Goal: Transaction & Acquisition: Complete application form

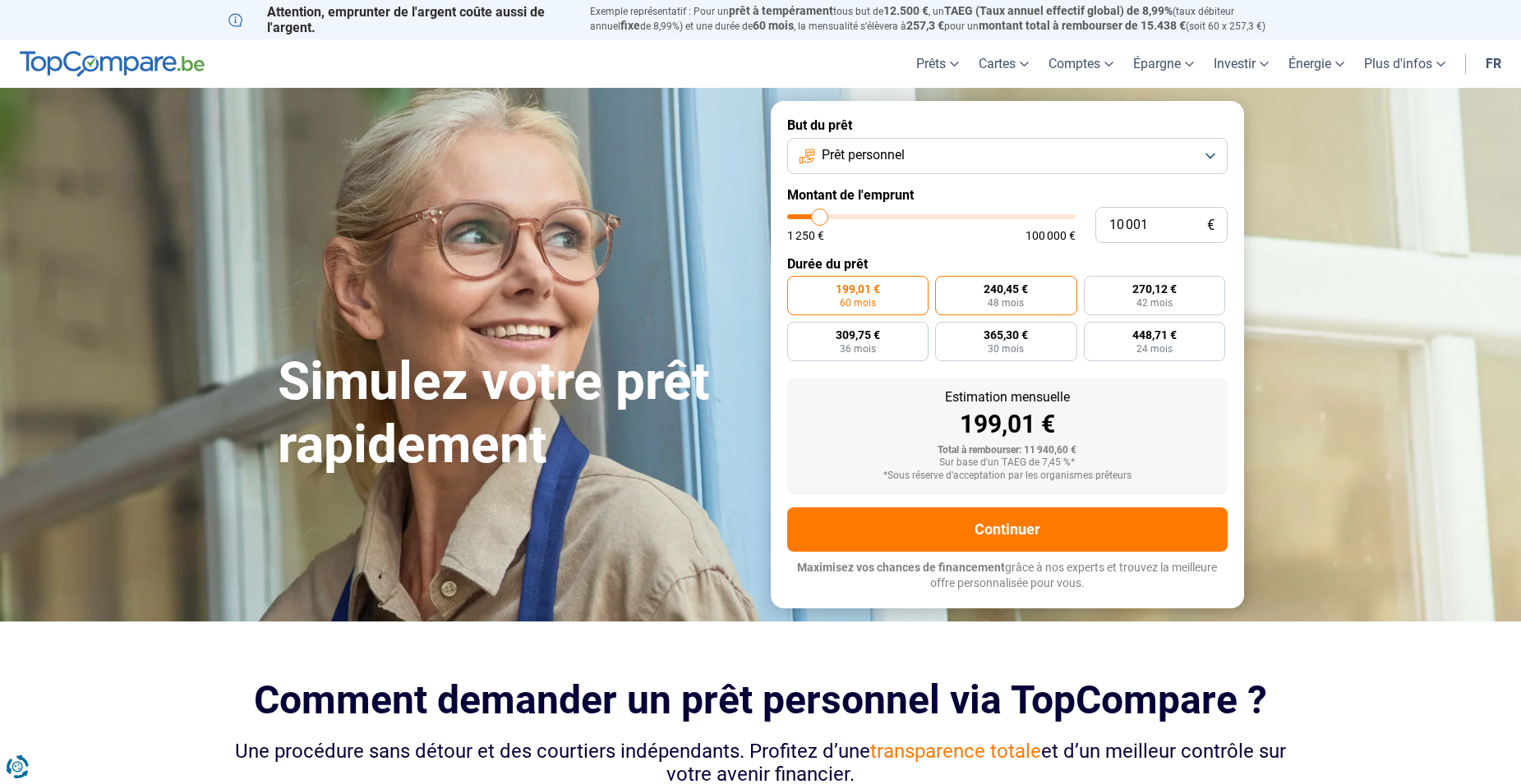
click at [1023, 291] on span "240,45 €" at bounding box center [1005, 289] width 44 height 12
click at [945, 286] on input "240,45 € 48 mois" at bounding box center [940, 281] width 11 height 11
radio input "true"
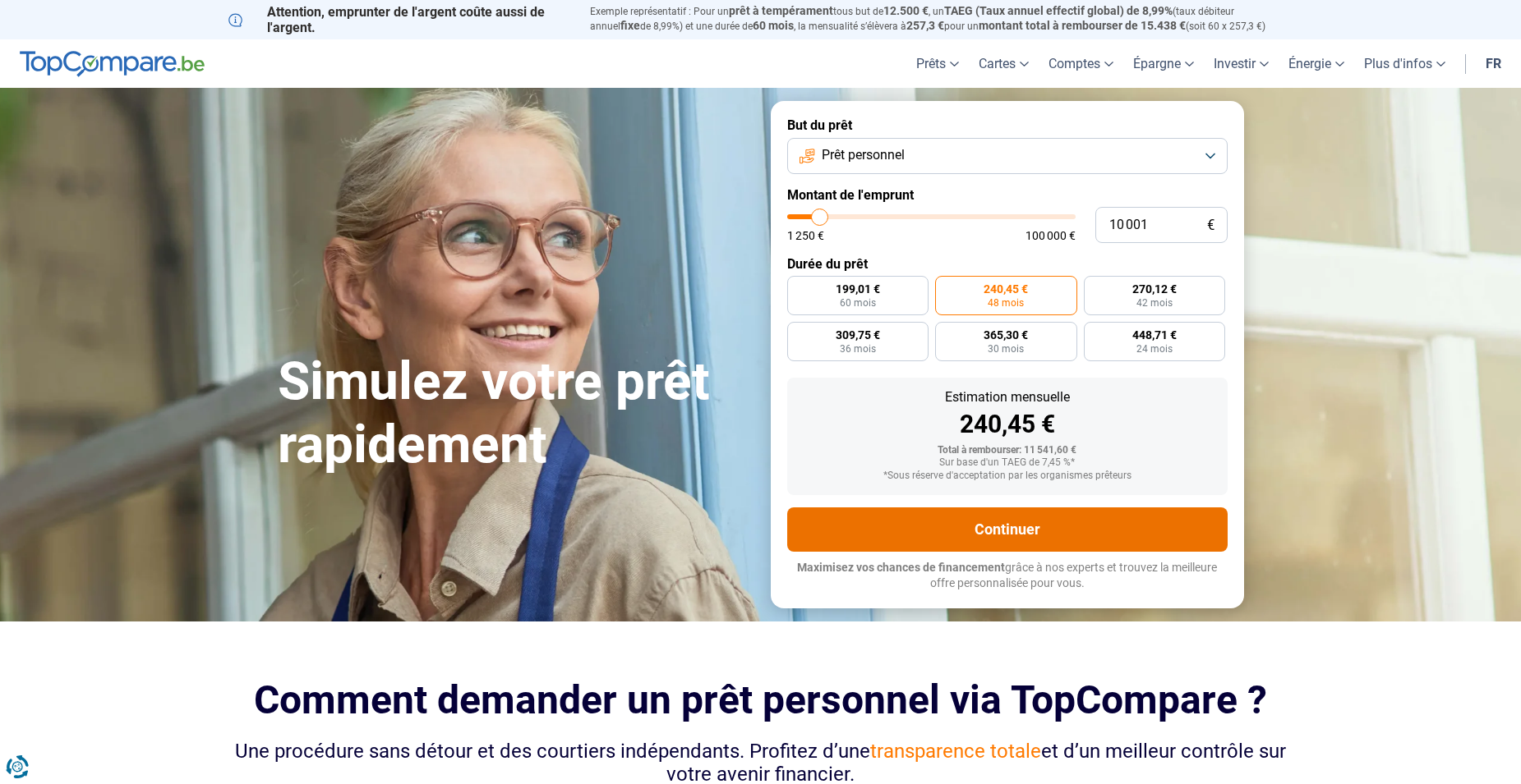
click at [988, 528] on button "Continuer" at bounding box center [1007, 530] width 440 height 44
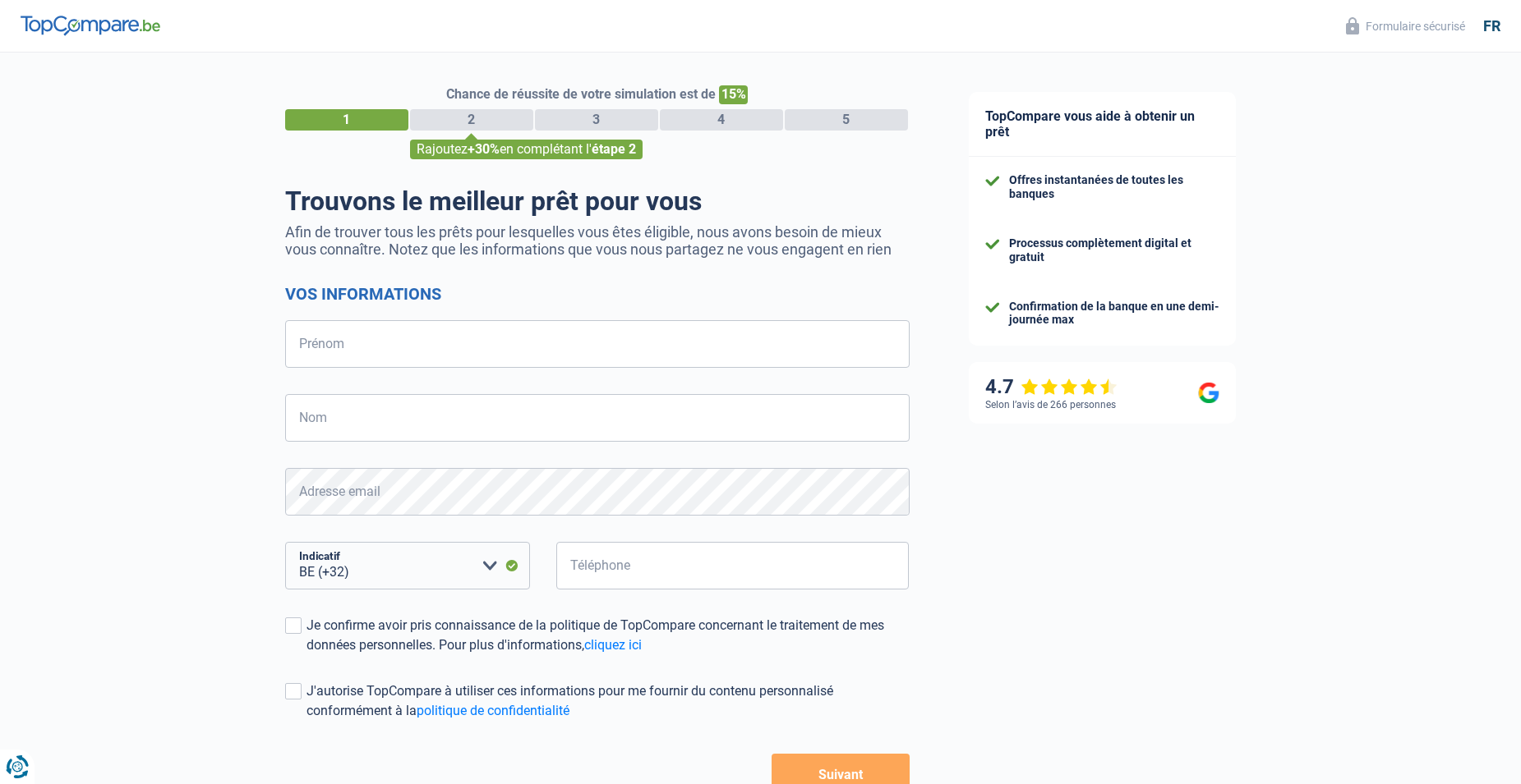
select select "32"
click at [728, 365] on input "Prénom" at bounding box center [598, 344] width 625 height 48
drag, startPoint x: 728, startPoint y: 365, endPoint x: 634, endPoint y: 432, distance: 115.4
click at [634, 432] on form "Vos informations Prénom Tous les champs sont obligatoires. Veuillez fournir une…" at bounding box center [598, 540] width 625 height 511
type input "BELA"
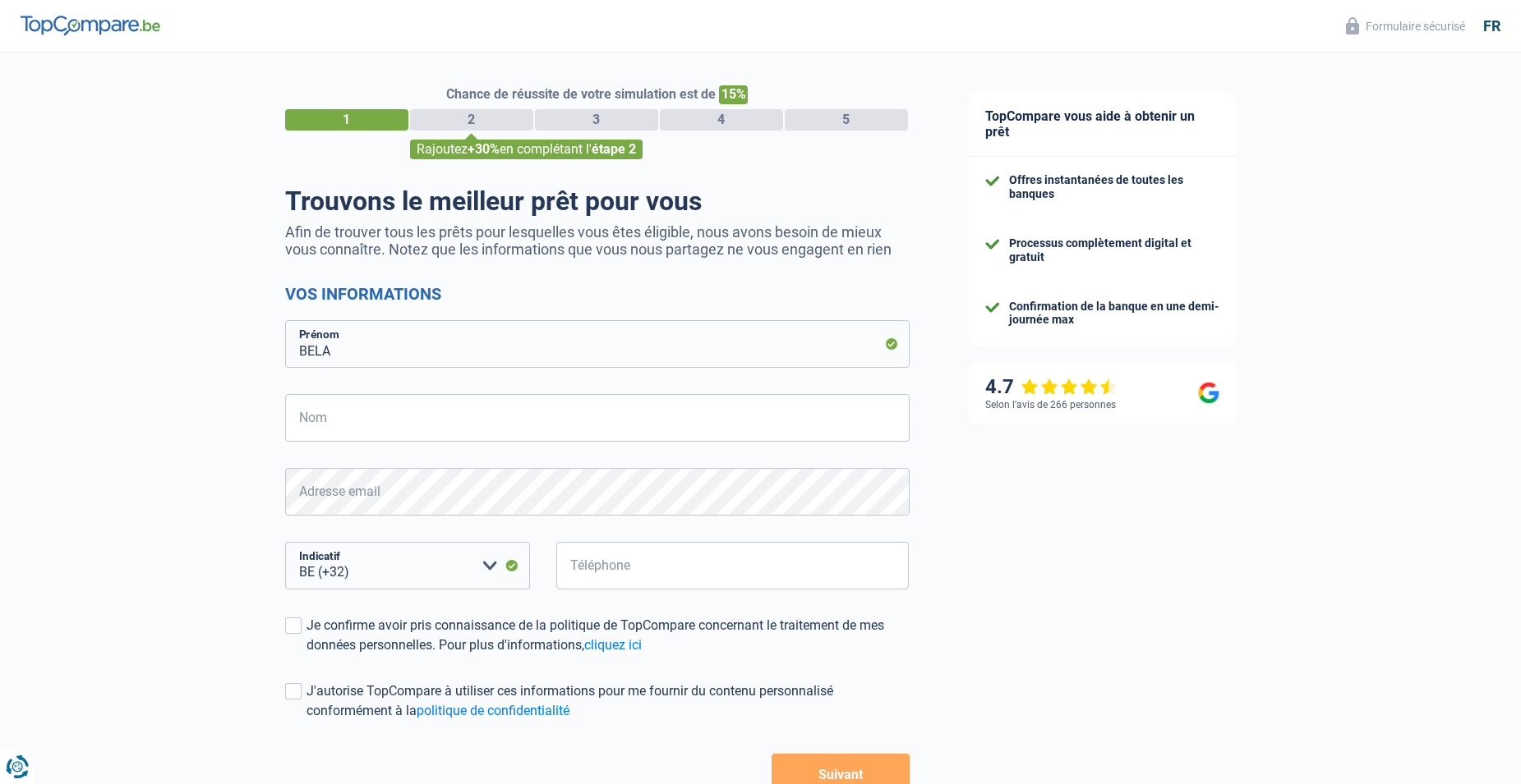
drag, startPoint x: 426, startPoint y: 415, endPoint x: 449, endPoint y: 395, distance: 30.5
click at [449, 395] on form "Vos informations BELA Prénom Nom Tous les champs sont obligatoires. Veuillez fo…" at bounding box center [598, 540] width 625 height 511
click at [448, 403] on input "Nom" at bounding box center [598, 418] width 625 height 48
type input "BASLIDZE"
type input "460969084"
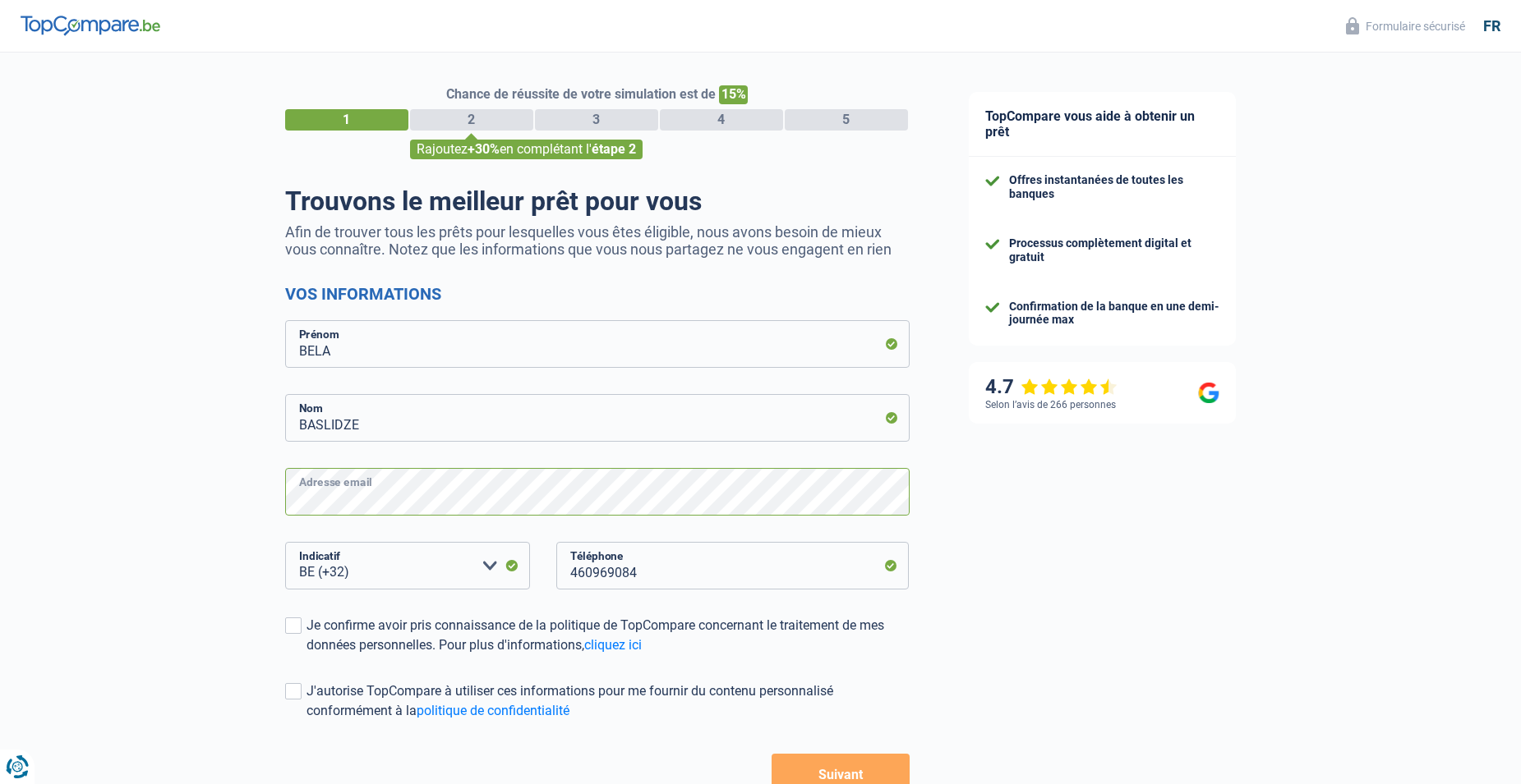
scroll to position [108, 0]
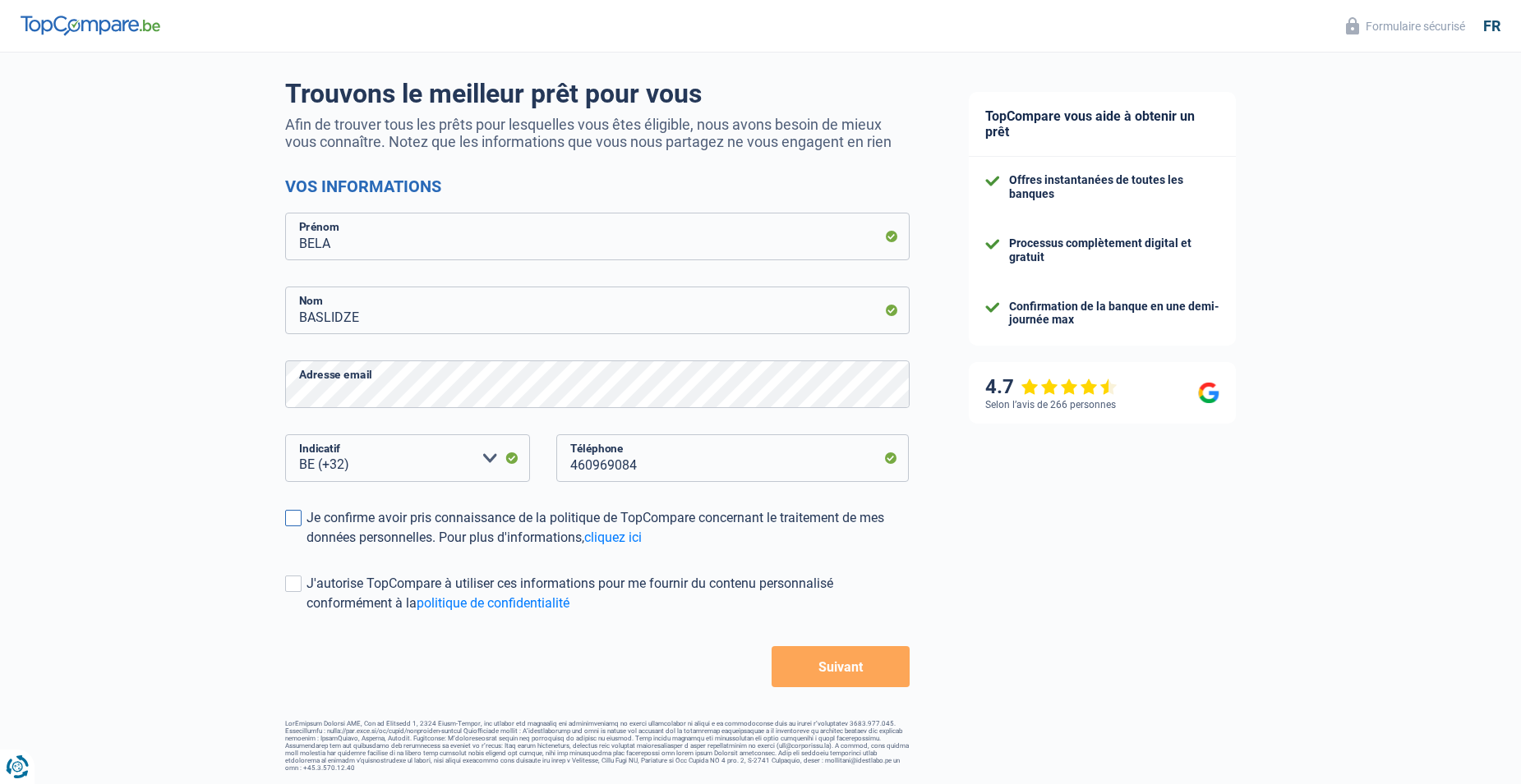
click at [288, 531] on label "Je confirme avoir pris connaissance de la politique de TopCompare concernant le…" at bounding box center [598, 529] width 625 height 40
click at [306, 548] on input "Je confirme avoir pris connaissance de la politique de TopCompare concernant le…" at bounding box center [306, 548] width 0 height 0
click at [290, 592] on span at bounding box center [293, 584] width 16 height 16
click at [306, 613] on input "J'autorise TopCompare à utiliser ces informations pour me fournir du contenu pe…" at bounding box center [306, 613] width 0 height 0
click at [806, 677] on button "Suivant" at bounding box center [839, 666] width 137 height 41
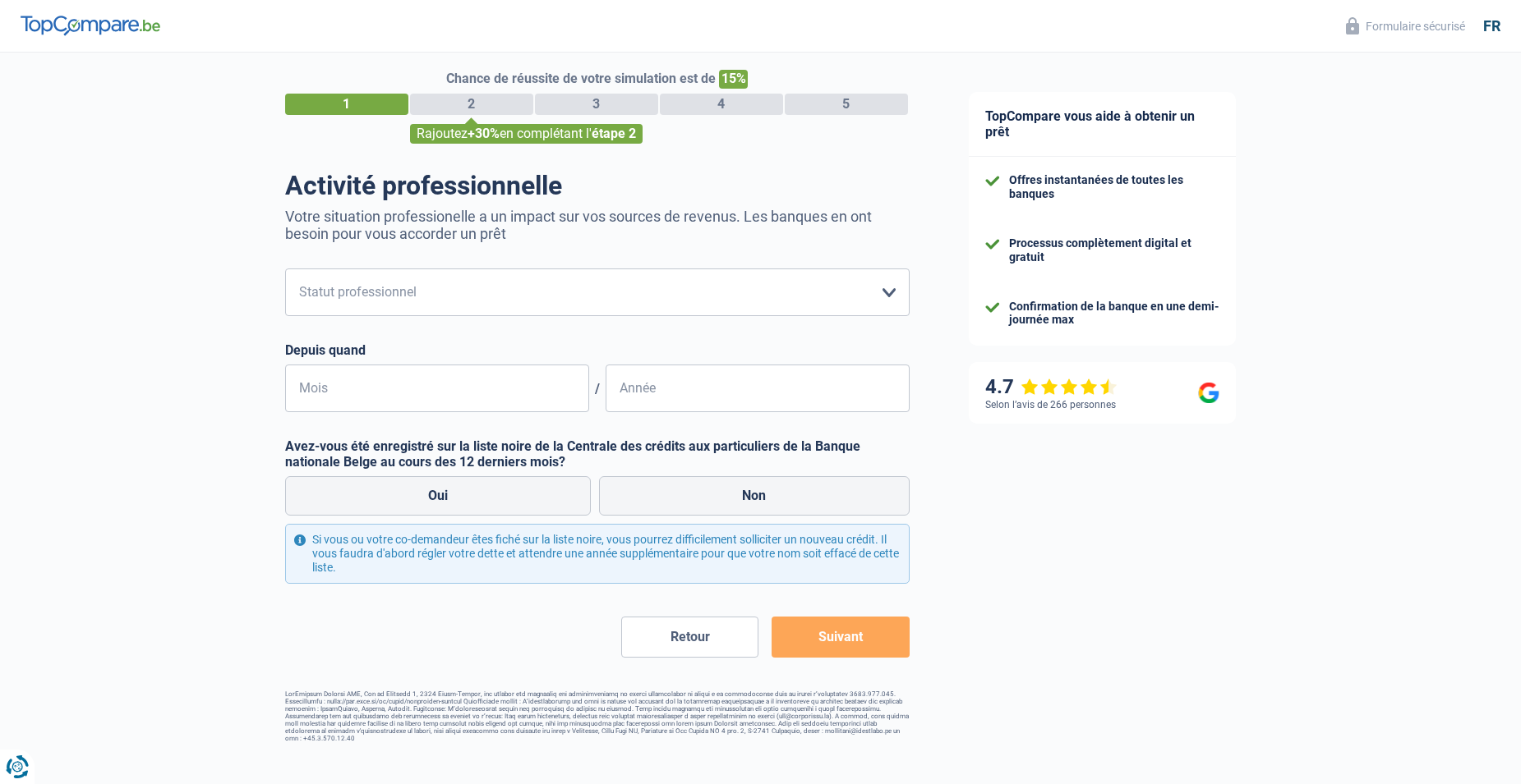
scroll to position [16, 0]
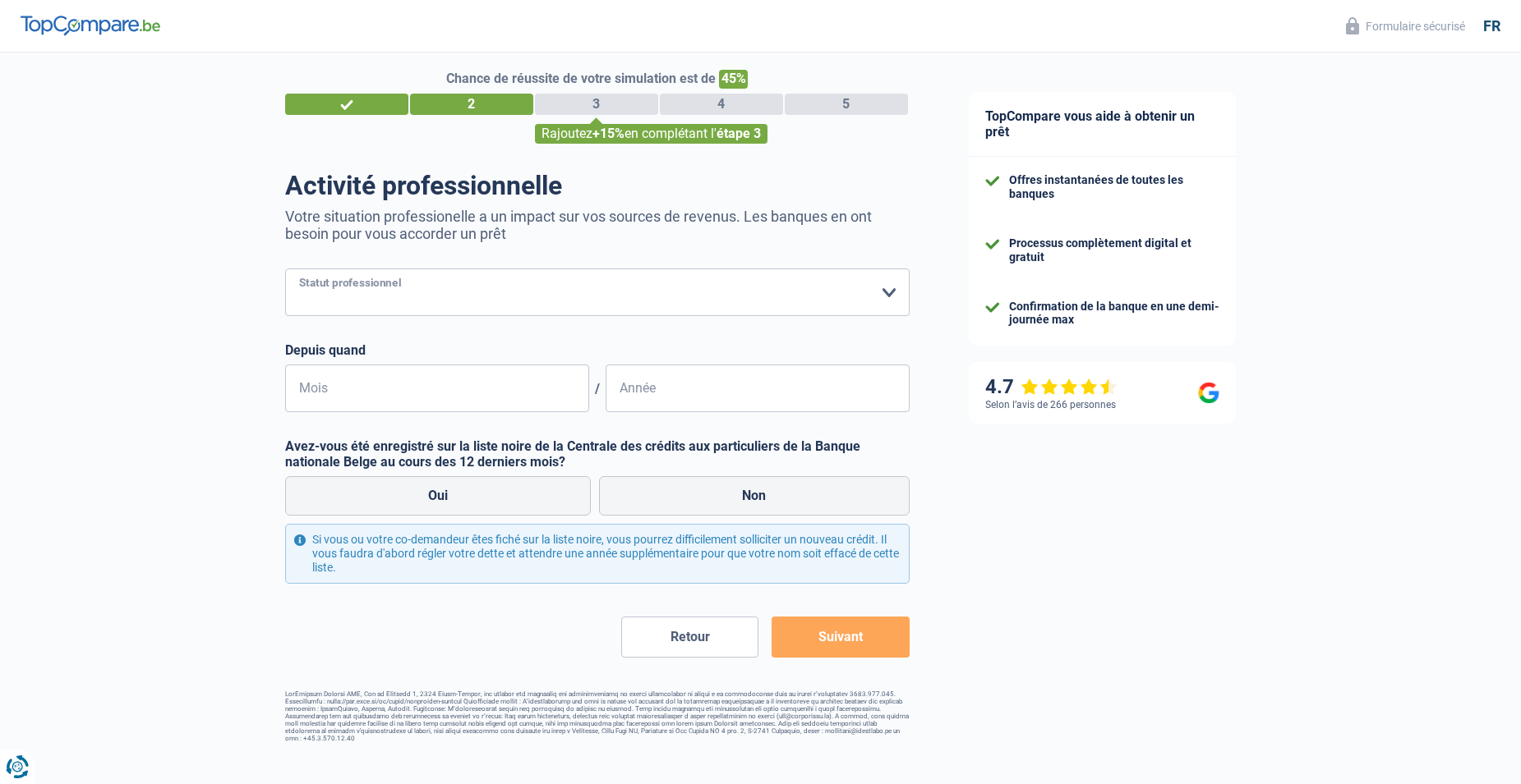
click at [518, 316] on select "Ouvrier Employé privé Employé public Invalide Indépendant Pensionné Chômeur Mut…" at bounding box center [598, 292] width 625 height 48
select select "worker"
click at [285, 270] on select "Ouvrier Employé privé Employé public Invalide Indépendant Pensionné Chômeur Mut…" at bounding box center [598, 292] width 625 height 48
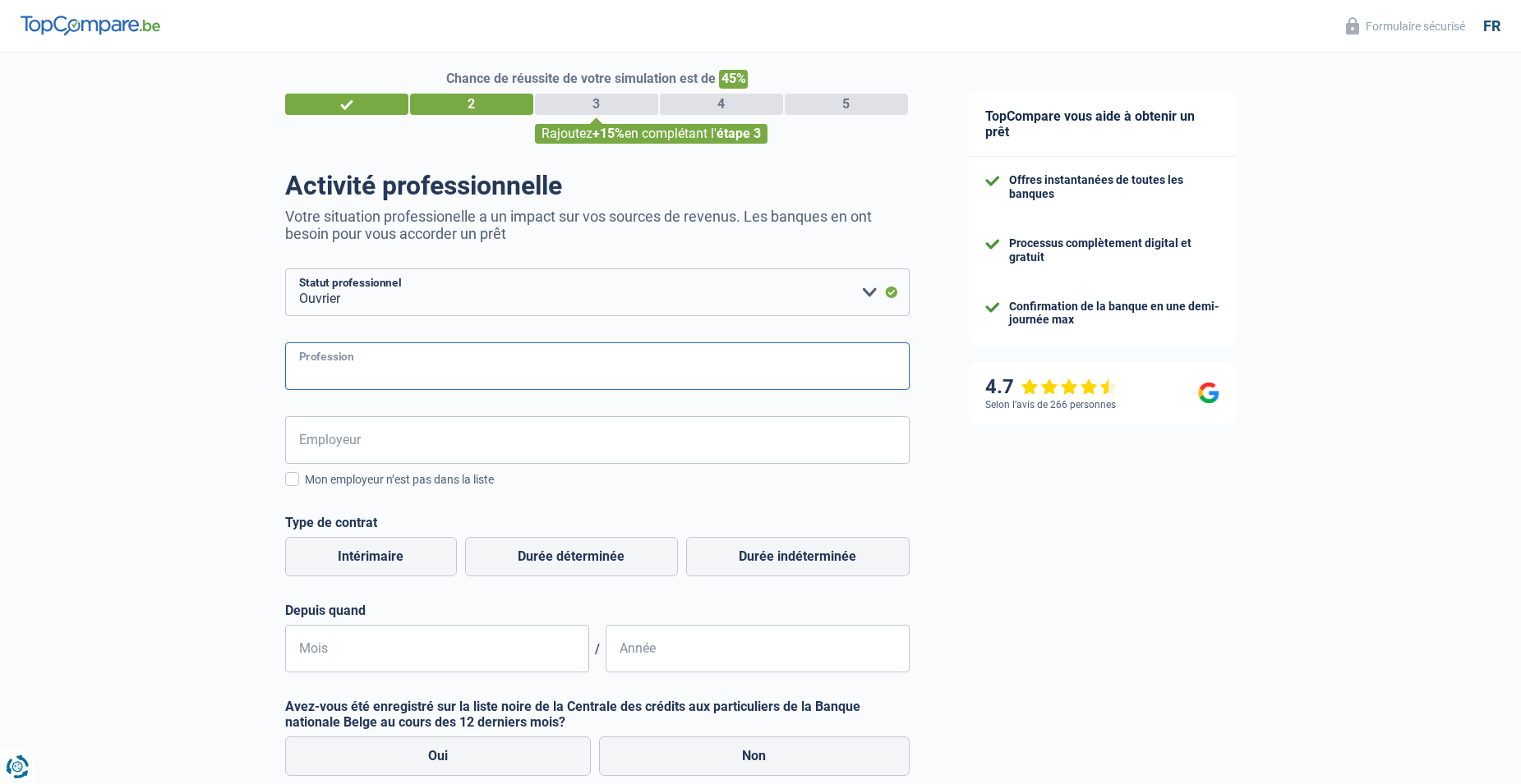
click at [433, 358] on input "Profession" at bounding box center [598, 366] width 625 height 48
type input "KIPPENFABRIEK COOREMAN"
click at [388, 443] on input "Employeur" at bounding box center [598, 440] width 625 height 48
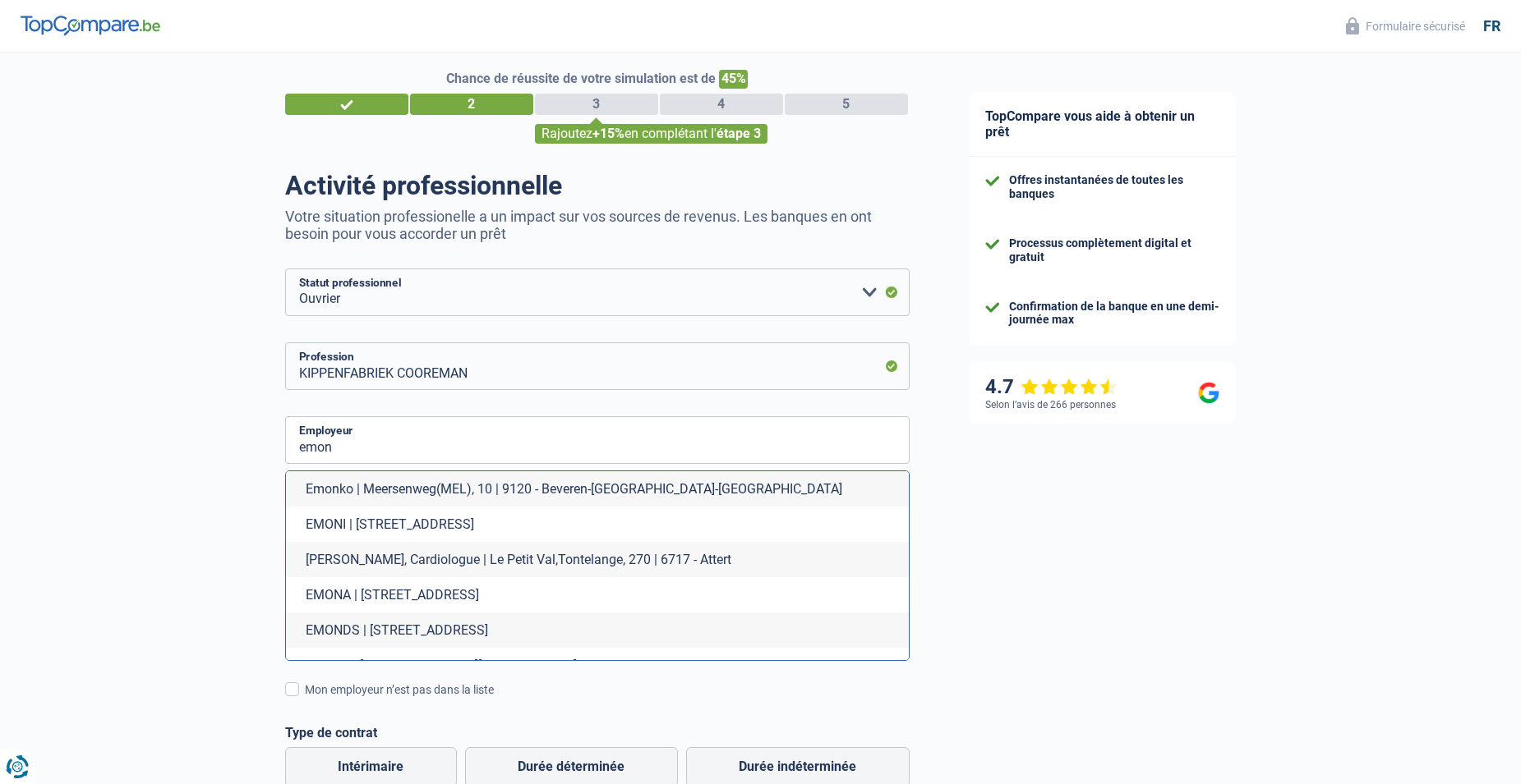
click at [442, 587] on li "EMONA | Ondankstraat, 25 | 8700 - Tielt" at bounding box center [597, 594] width 623 height 35
type input "EMONA | Ondankstraat, 25 | 8700 - Tielt"
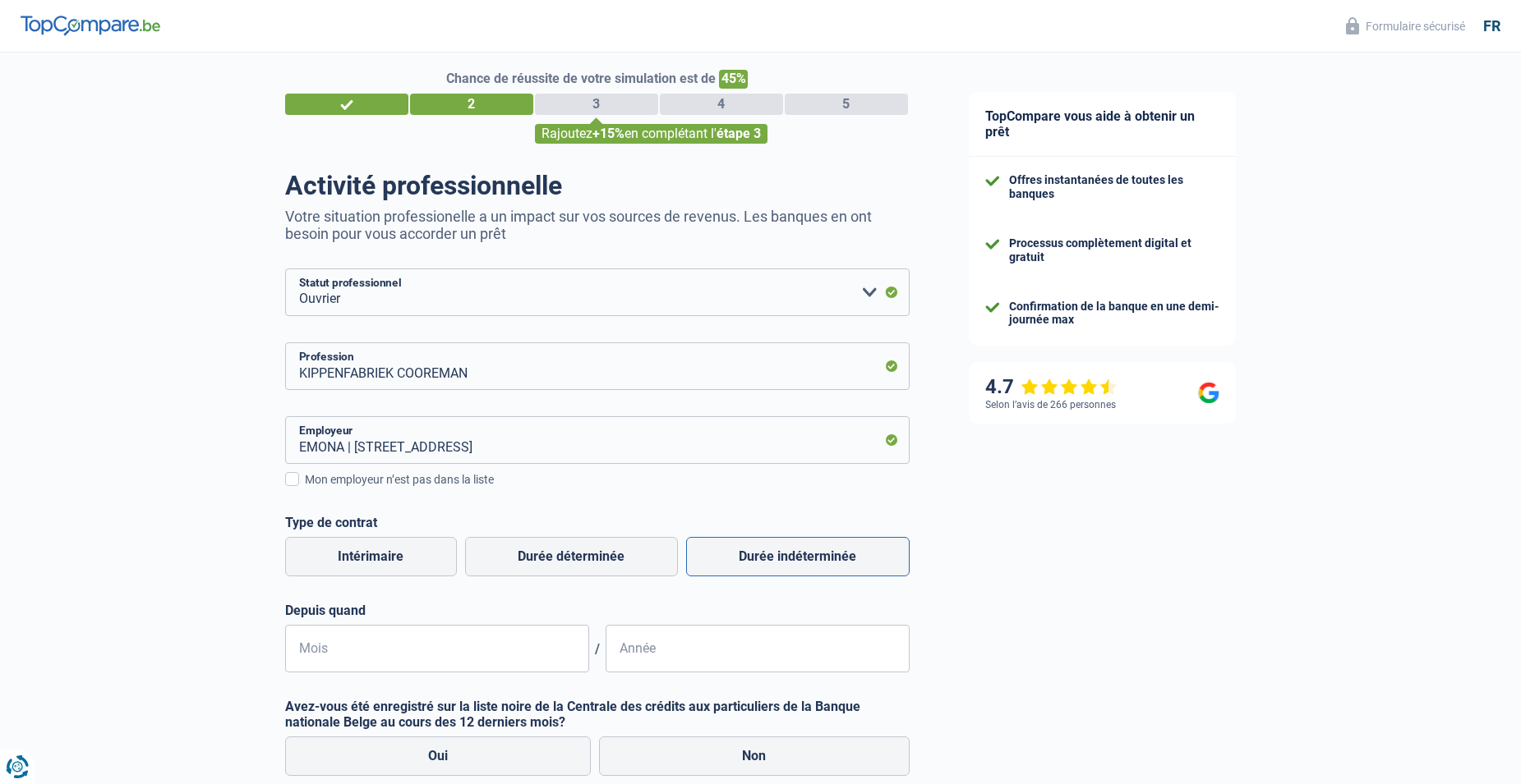
click at [806, 567] on label "Durée indéterminée" at bounding box center [797, 557] width 224 height 40
click at [806, 567] on input "Durée indéterminée" at bounding box center [797, 557] width 224 height 40
radio input "true"
click at [416, 641] on input "Mois" at bounding box center [437, 648] width 304 height 48
type input "10"
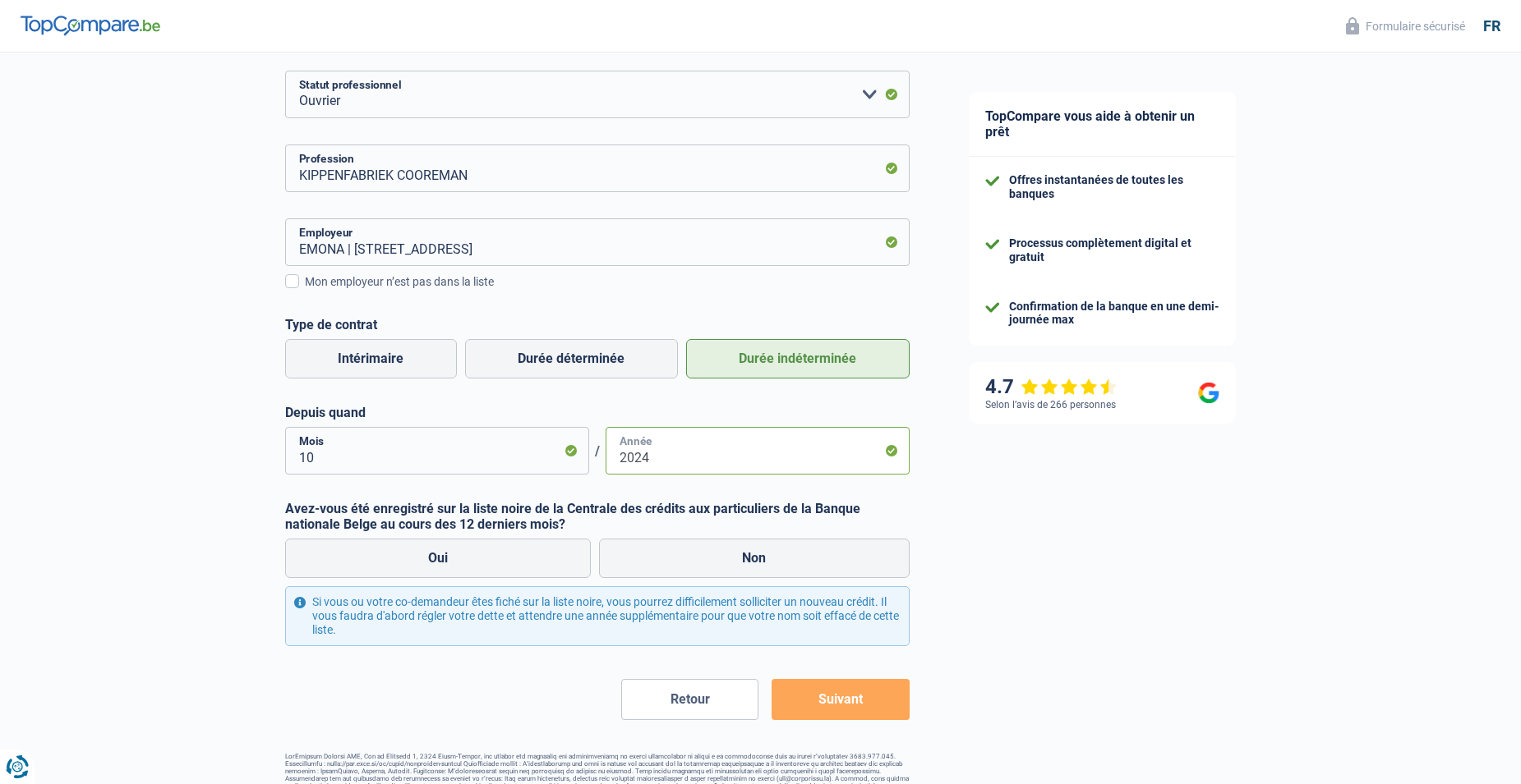
scroll to position [214, 0]
type input "2024"
click at [783, 560] on label "Non" at bounding box center [754, 558] width 310 height 40
click at [783, 560] on input "Non" at bounding box center [754, 558] width 310 height 40
radio input "true"
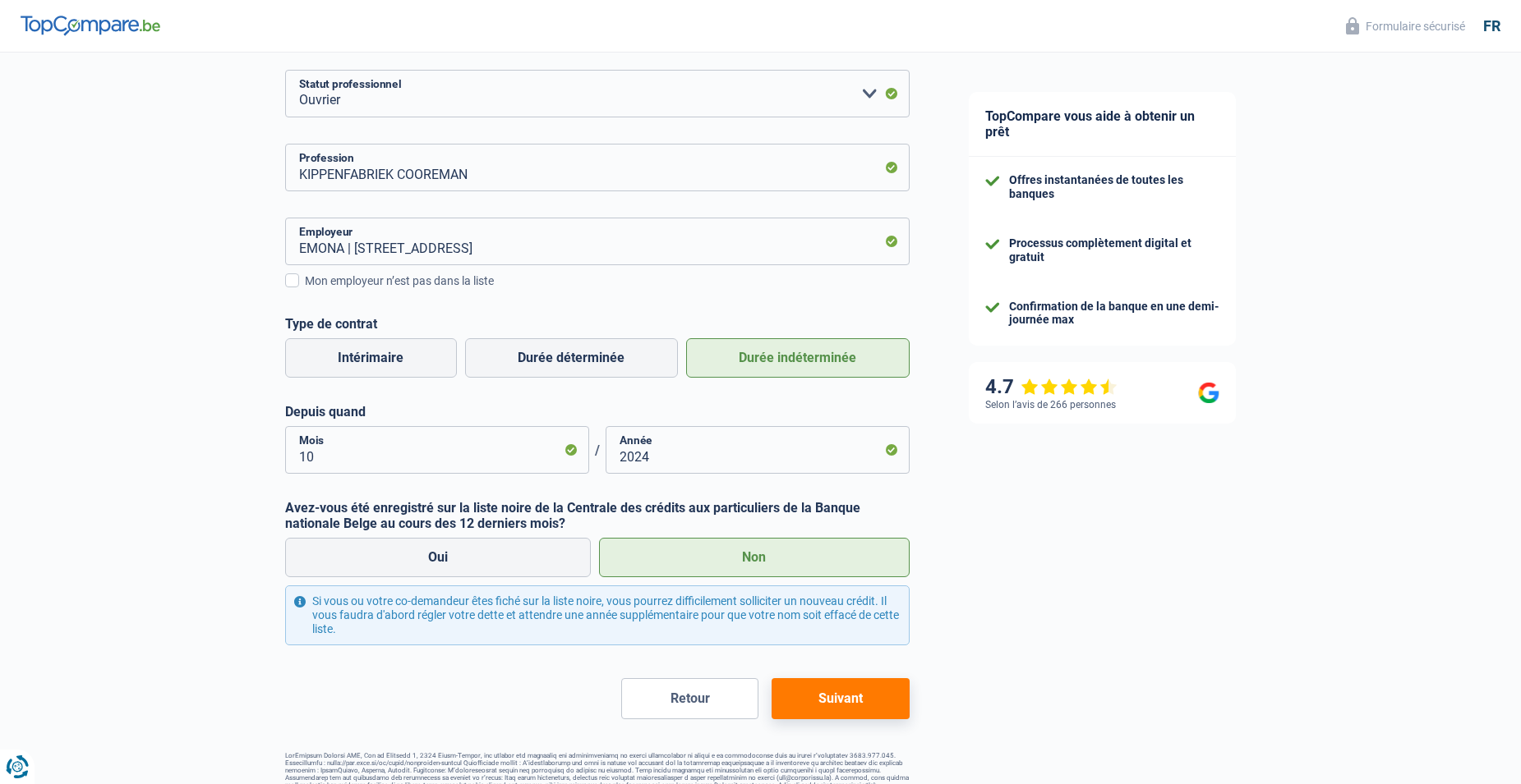
click at [804, 702] on button "Suivant" at bounding box center [839, 698] width 137 height 41
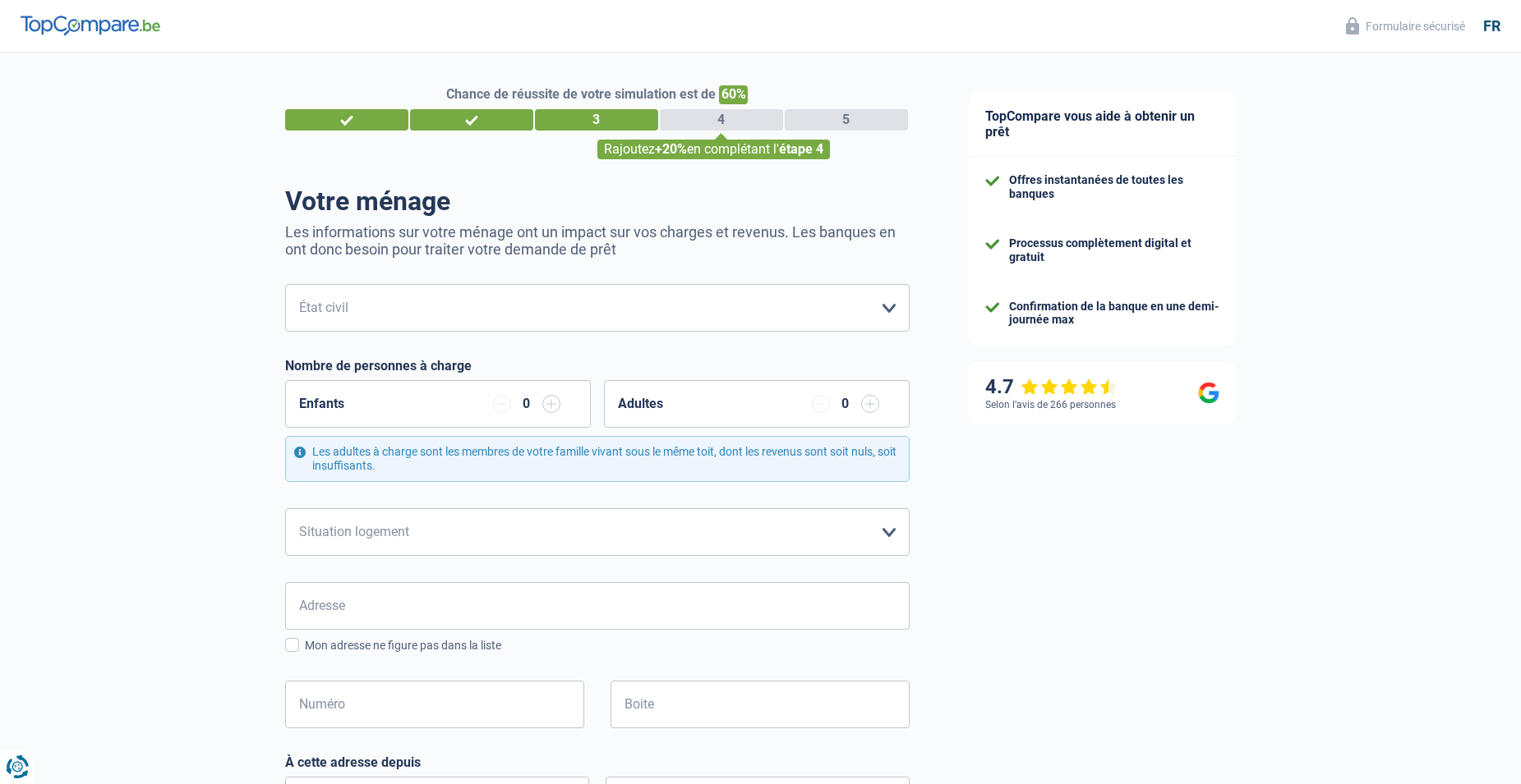
click at [716, 337] on form "Célibataire Marié(e) Cohabitant(e) légal(e) Divorcé(e) Veuf(ve) Séparé (de fait…" at bounding box center [598, 739] width 625 height 910
click at [723, 306] on select "Célibataire Marié(e) Cohabitant(e) légal(e) Divorcé(e) Veuf(ve) Séparé (de fait…" at bounding box center [598, 308] width 625 height 48
select select "single"
click at [285, 285] on select "Célibataire Marié(e) Cohabitant(e) légal(e) Divorcé(e) Veuf(ve) Séparé (de fait…" at bounding box center [598, 308] width 625 height 48
click at [562, 520] on select "Locataire Propriétaire avec prêt hypothécaire Propriétaire sans prêt hypothécai…" at bounding box center [598, 533] width 625 height 48
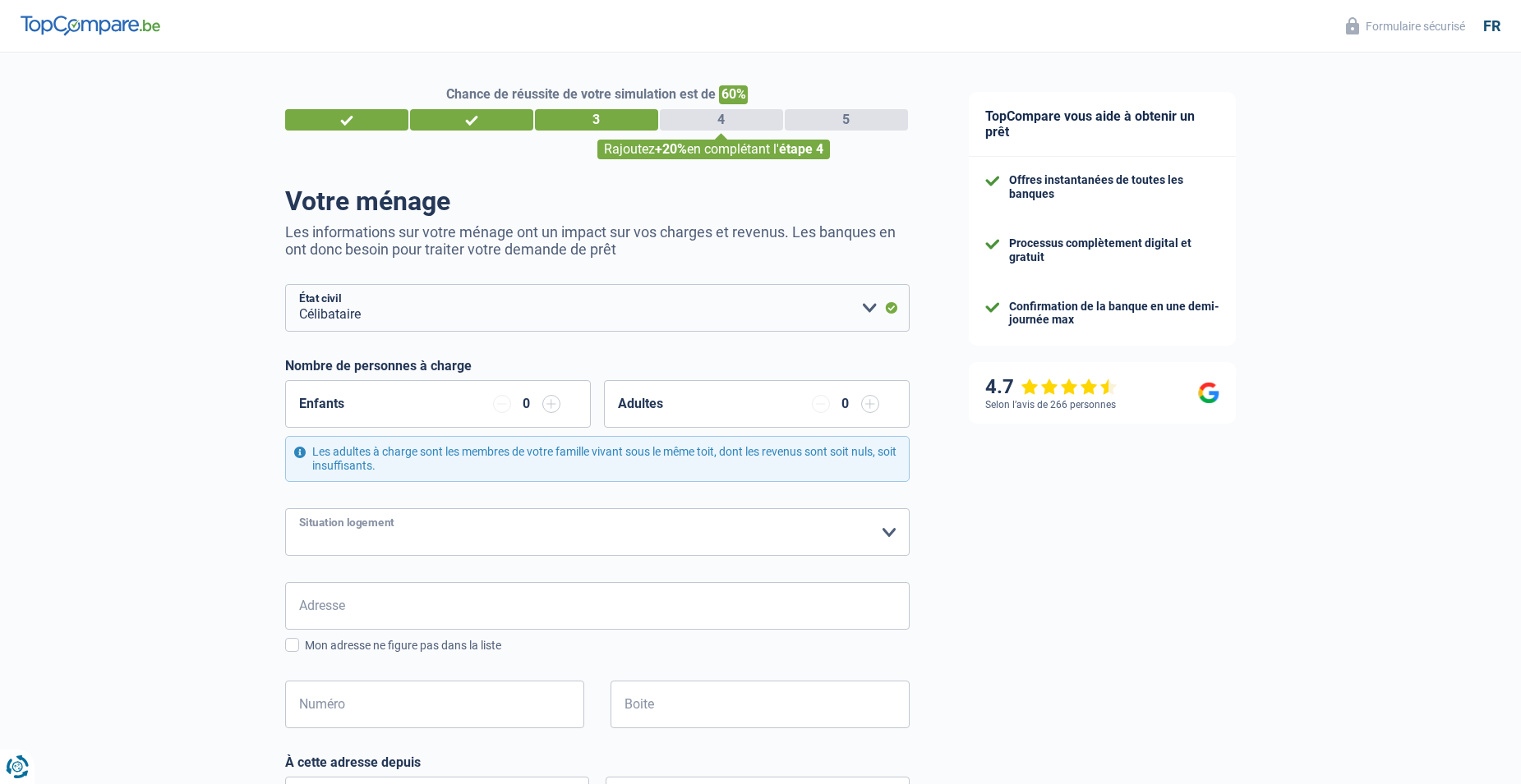
select select "rents"
click at [285, 509] on select "Locataire Propriétaire avec prêt hypothécaire Propriétaire sans prêt hypothécai…" at bounding box center [598, 533] width 625 height 48
click at [476, 615] on input "Adresse" at bounding box center [598, 606] width 625 height 48
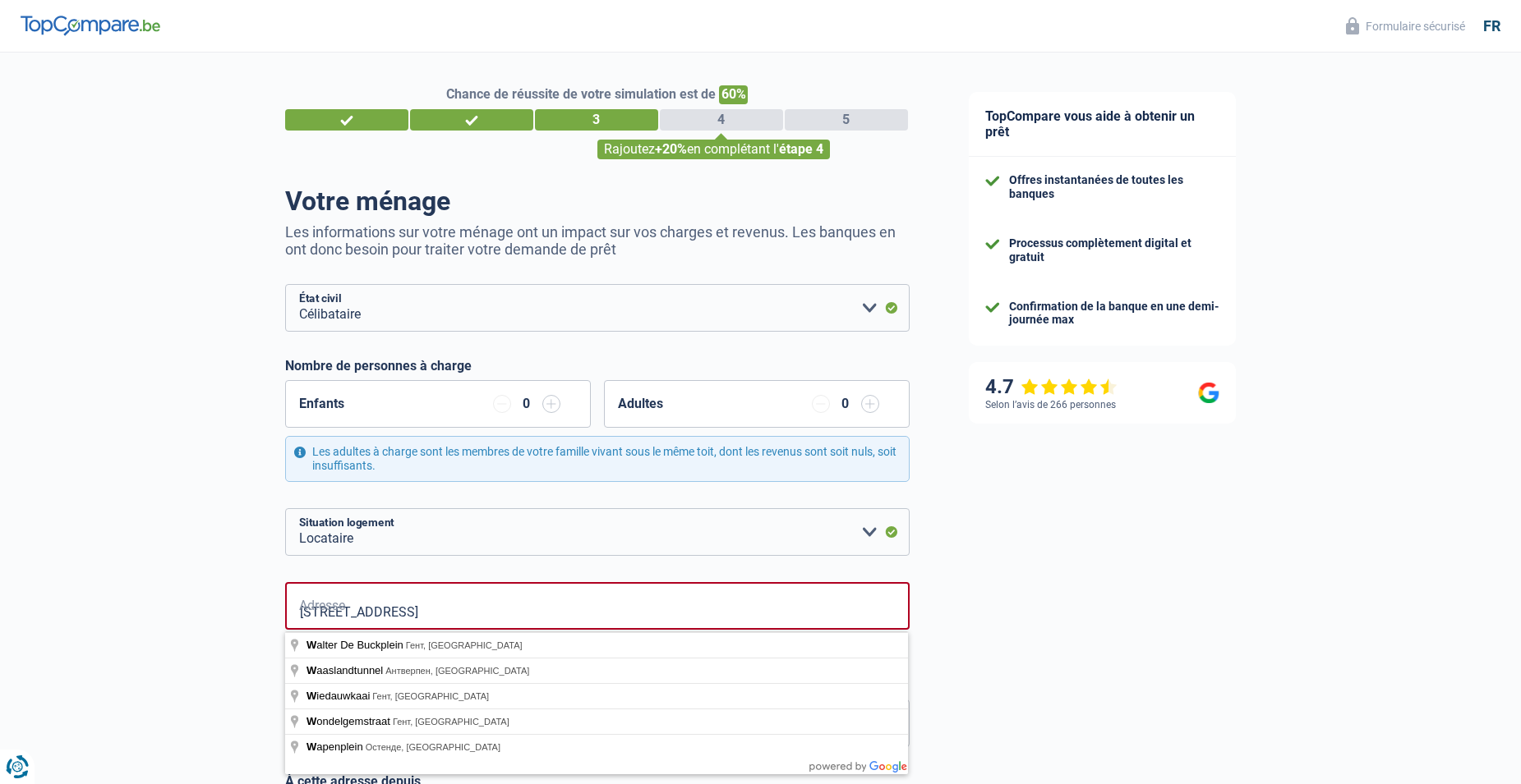
click at [977, 556] on div "TopCompare vous aide à obtenir un prêt Offres instantanées de toutes les banque…" at bounding box center [1231, 681] width 583 height 1258
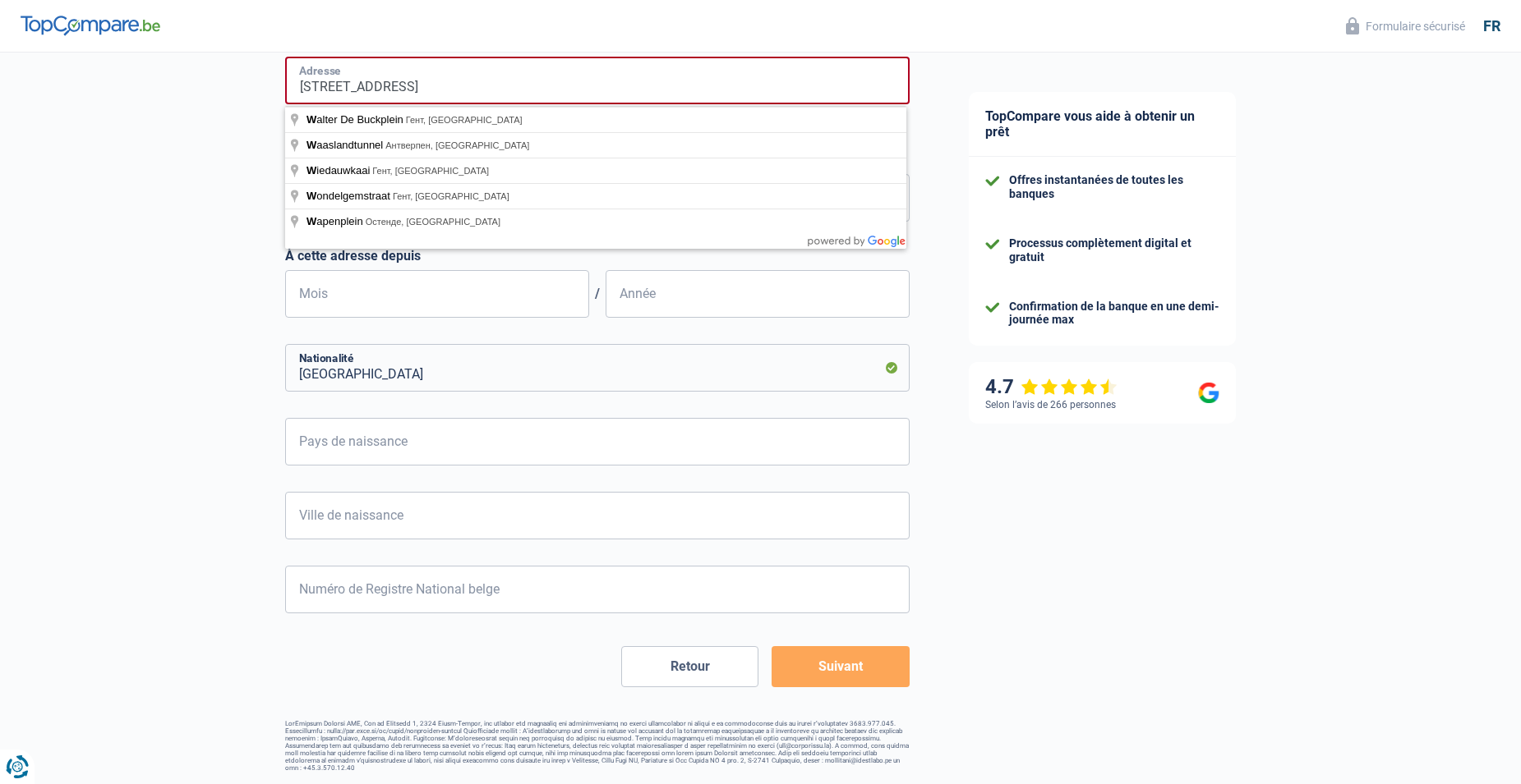
drag, startPoint x: 542, startPoint y: 616, endPoint x: 442, endPoint y: 706, distance: 134.5
click at [442, 706] on div "Chance de réussite de votre simulation est de 60% 1 2 3 4 5 Rajoutez +20% en co…" at bounding box center [598, 166] width 625 height 1212
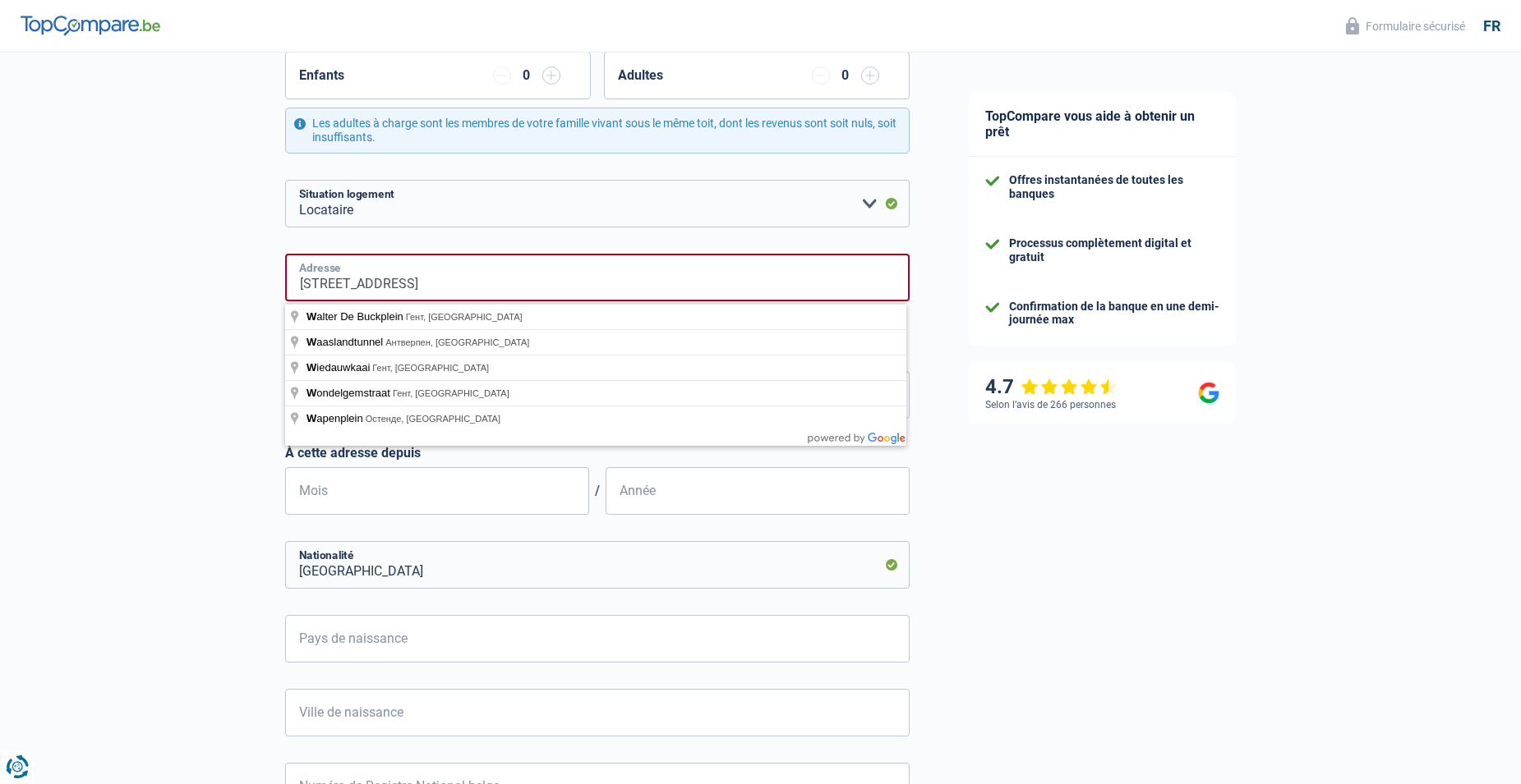
scroll to position [318, 0]
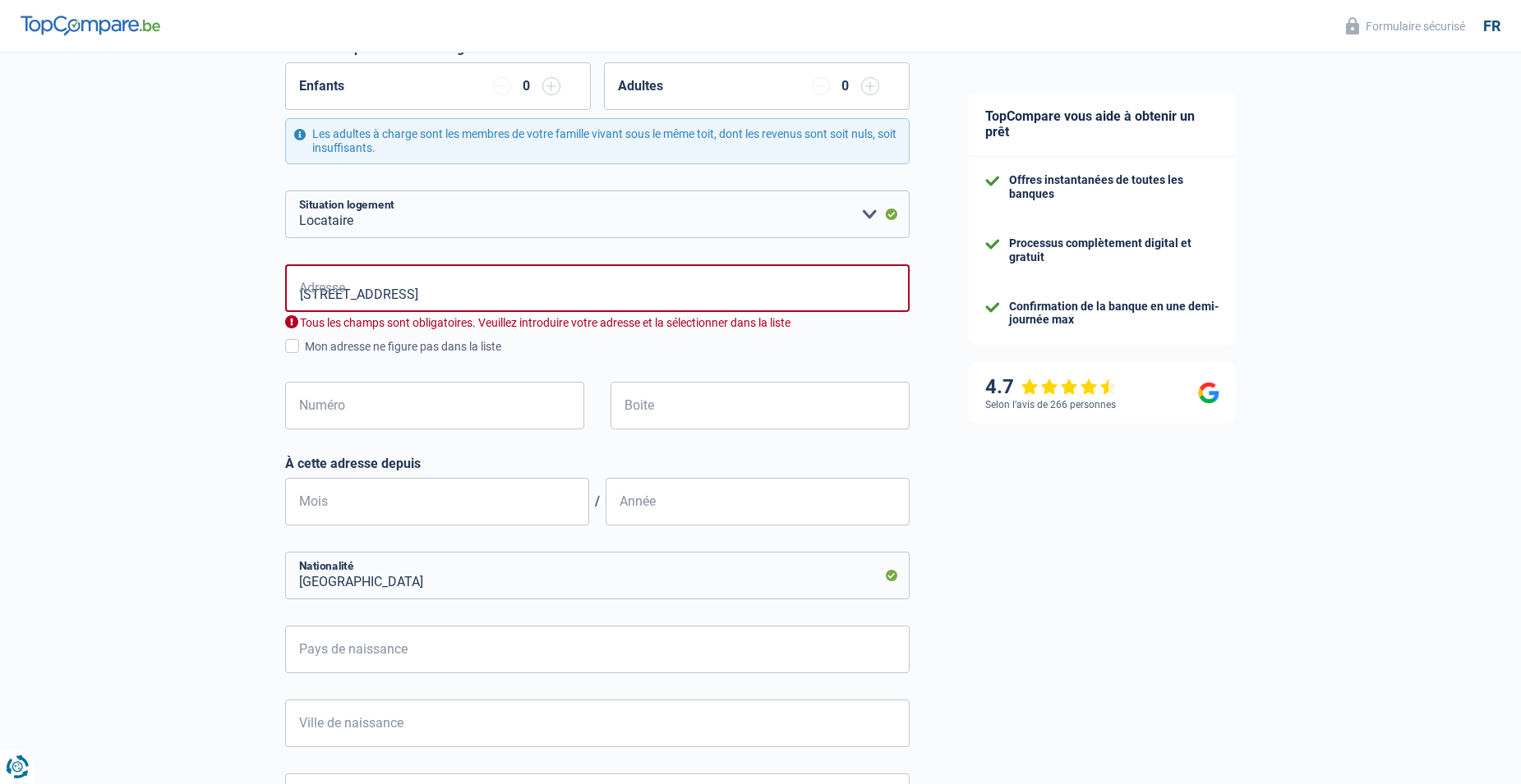
type input "Watertorenstraat, 9200, Dendermonde, BE"
type input "1"
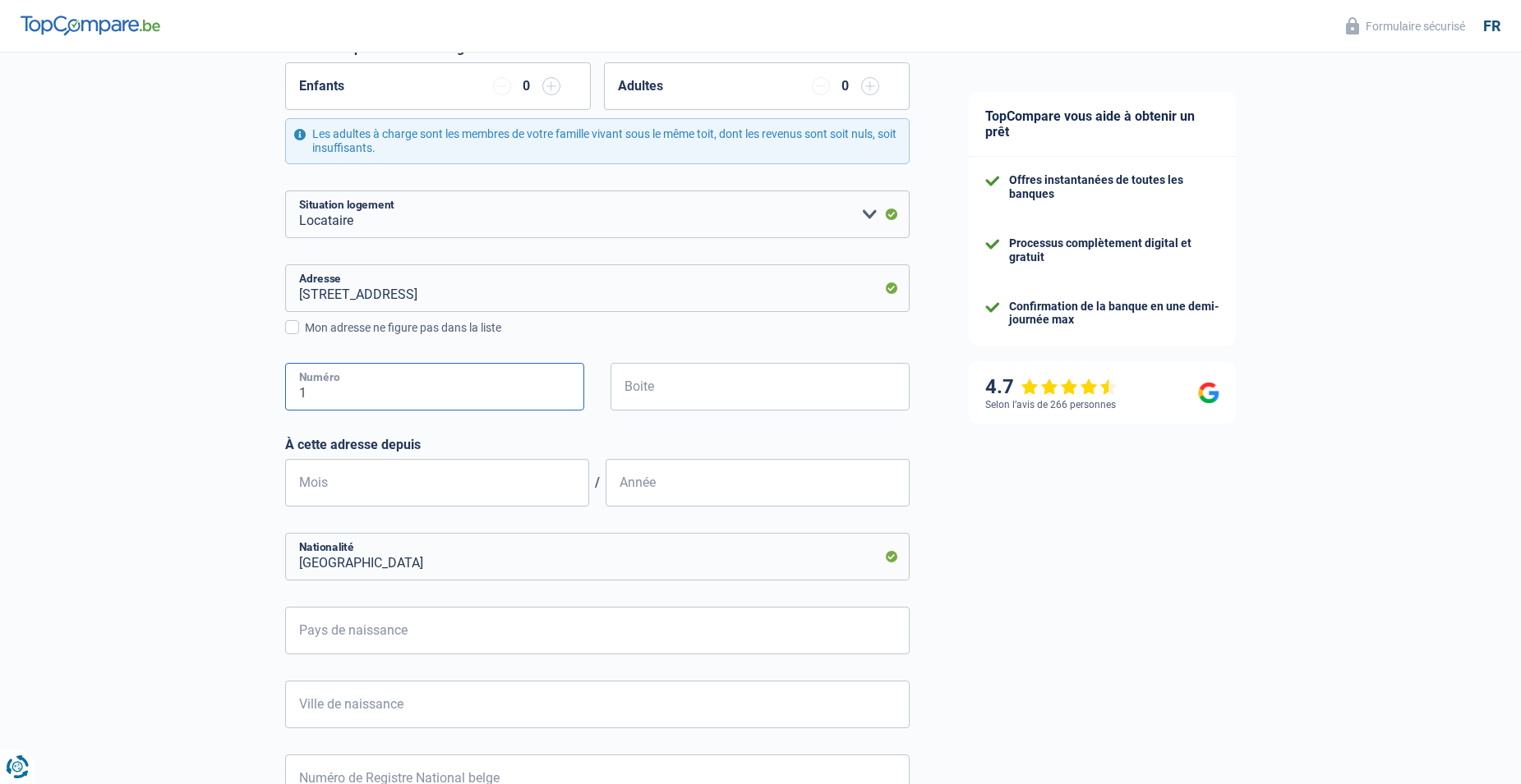
click at [467, 395] on input "1" at bounding box center [435, 387] width 299 height 48
type input "1"
click at [664, 395] on input "Boite" at bounding box center [760, 387] width 299 height 48
type input "4"
click at [486, 480] on input "Mois" at bounding box center [437, 483] width 304 height 48
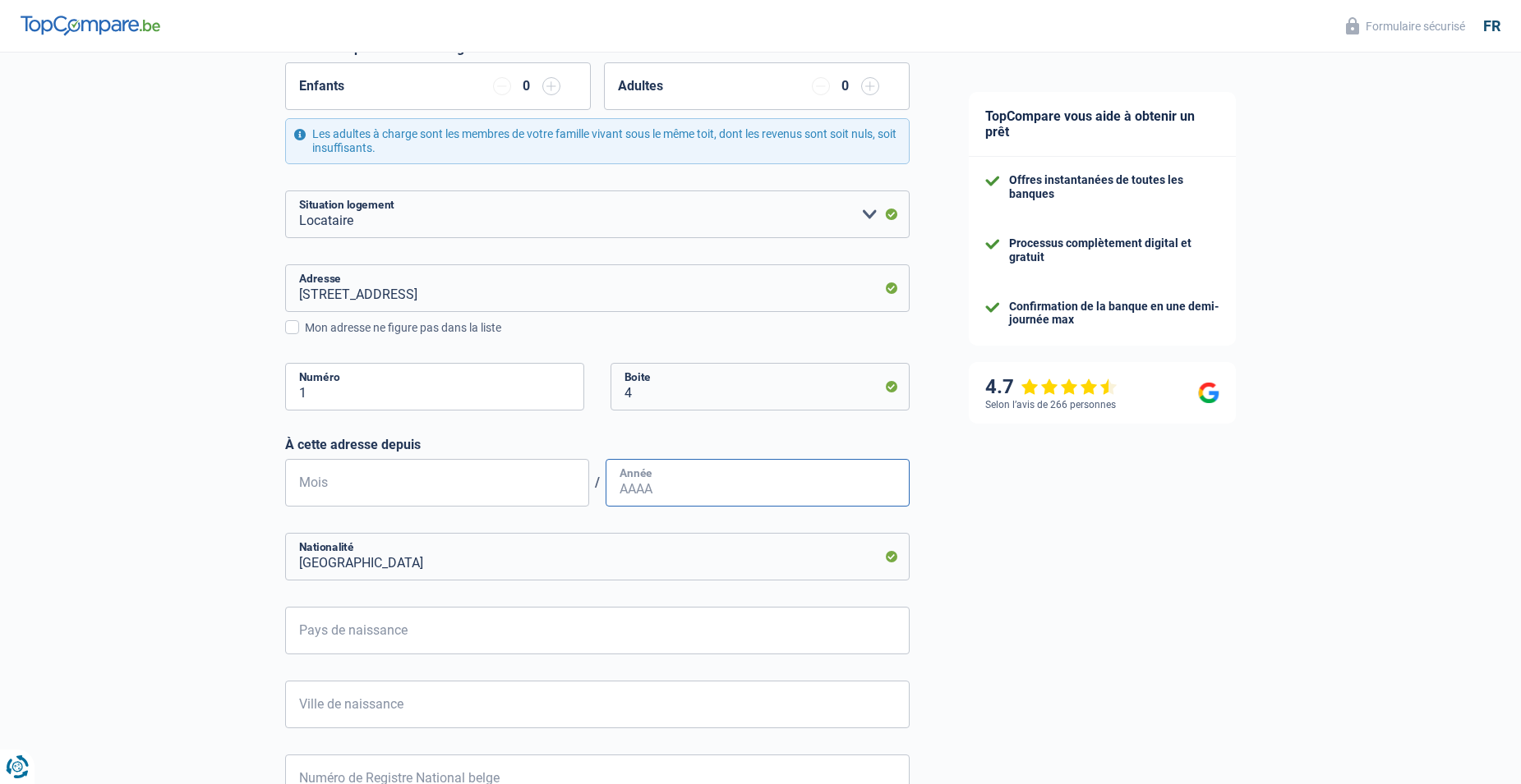
click at [648, 485] on input "Année" at bounding box center [758, 483] width 304 height 48
click at [499, 481] on input "Mois" at bounding box center [437, 483] width 304 height 48
click at [651, 487] on input "Année" at bounding box center [758, 483] width 304 height 48
click at [482, 495] on input "Mois" at bounding box center [437, 483] width 304 height 48
type input "01"
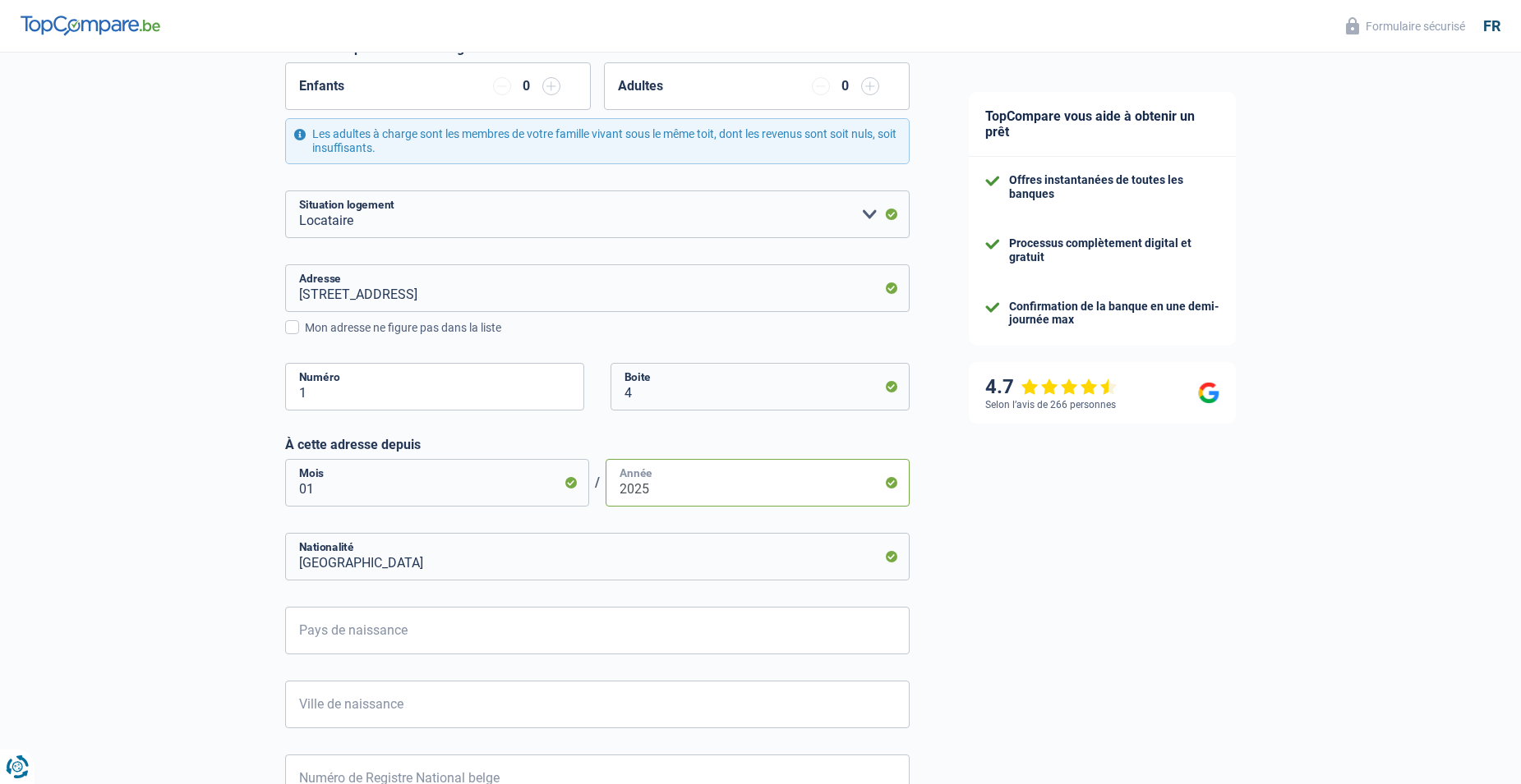
type input "2025"
click at [465, 569] on input "Belgique" at bounding box center [598, 557] width 625 height 48
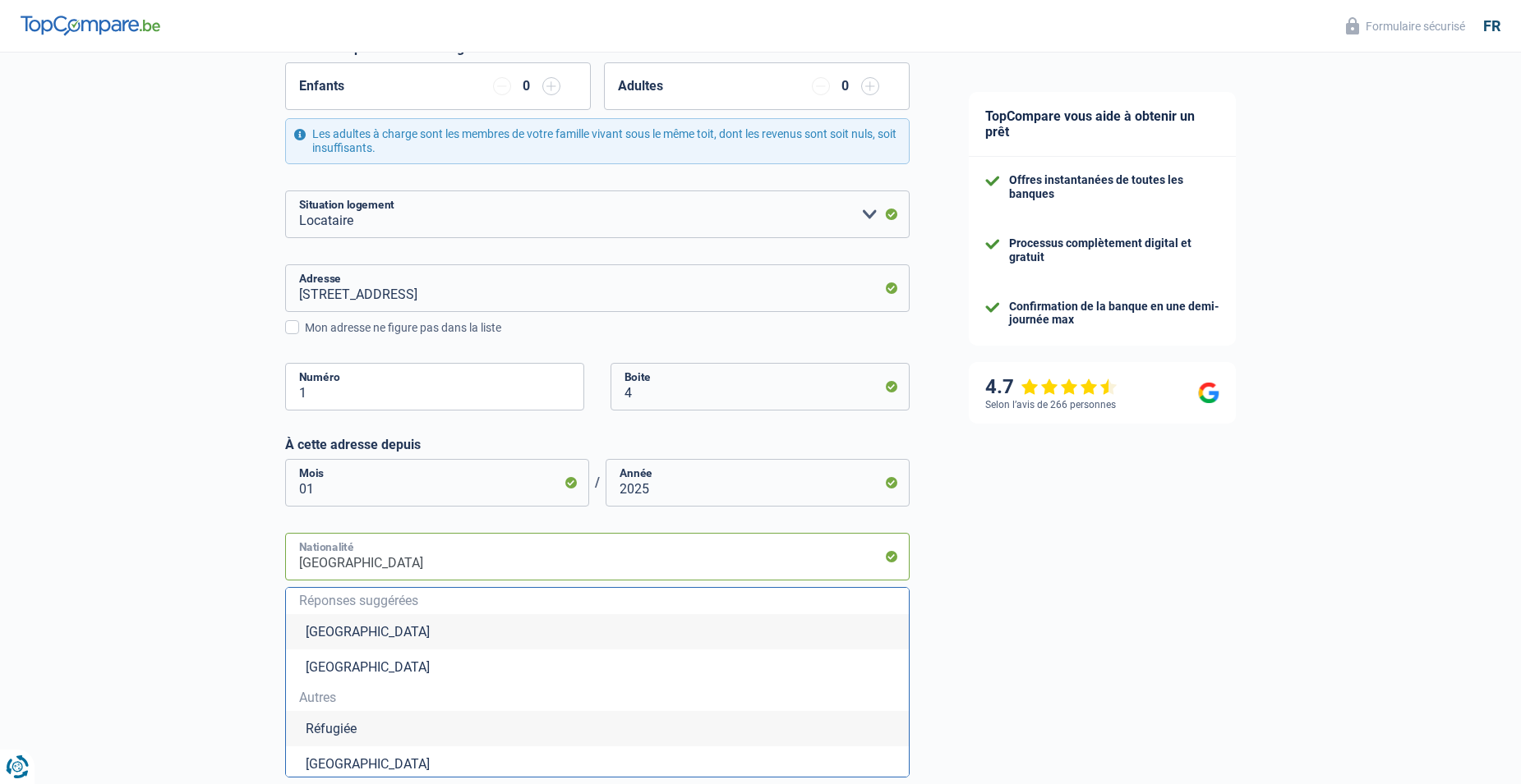
type input "Belgiqu"
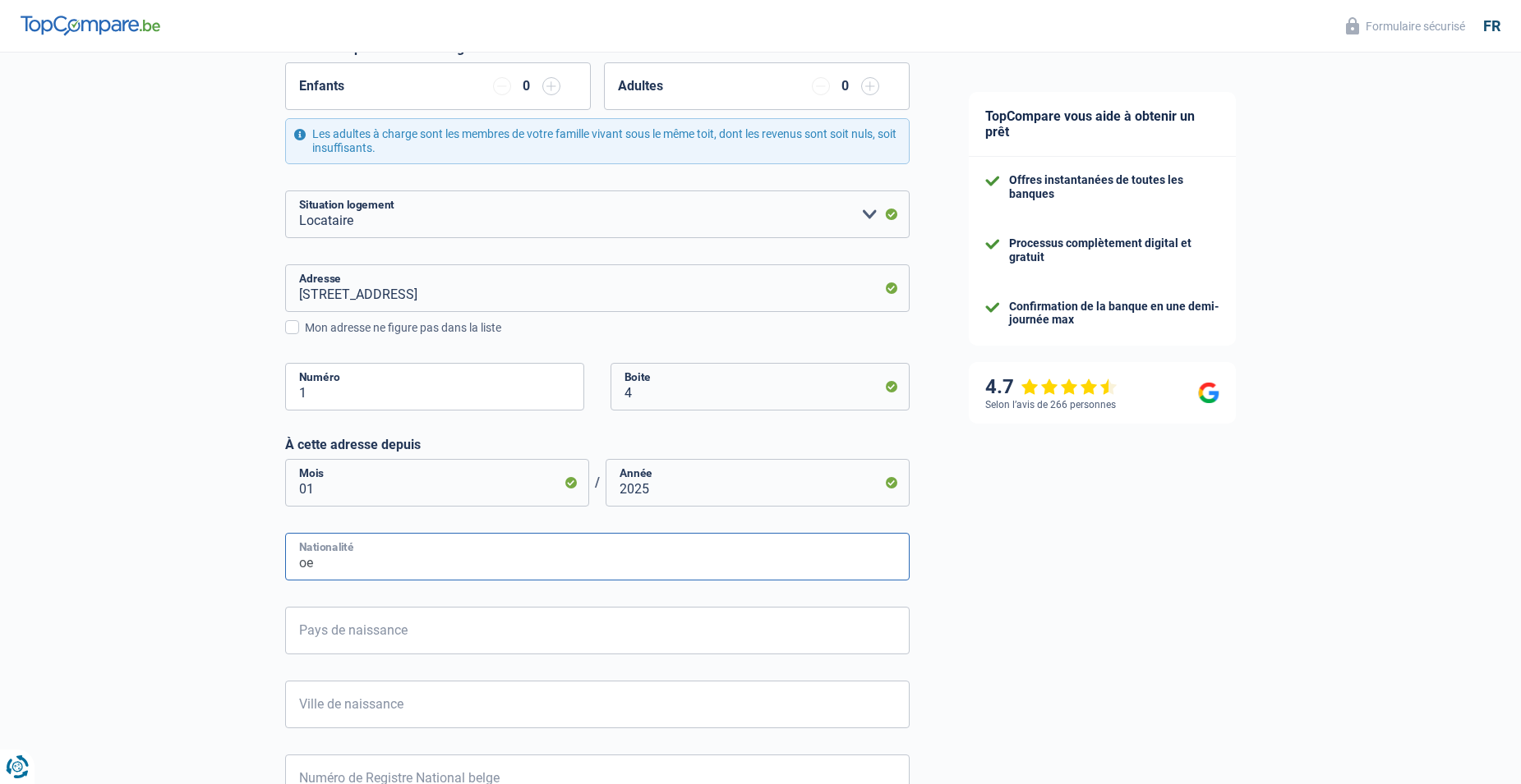
type input "o"
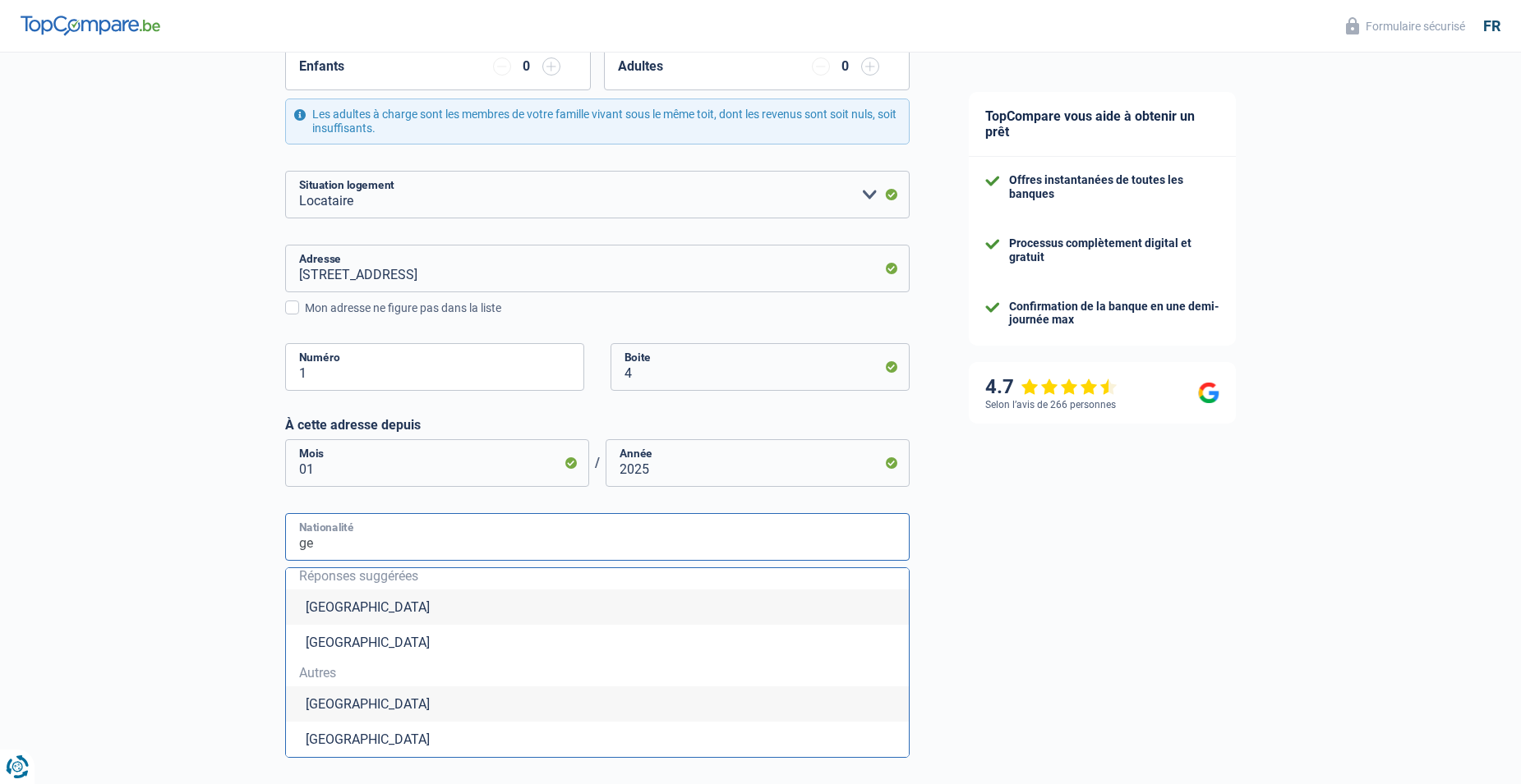
scroll to position [111, 0]
type input "g"
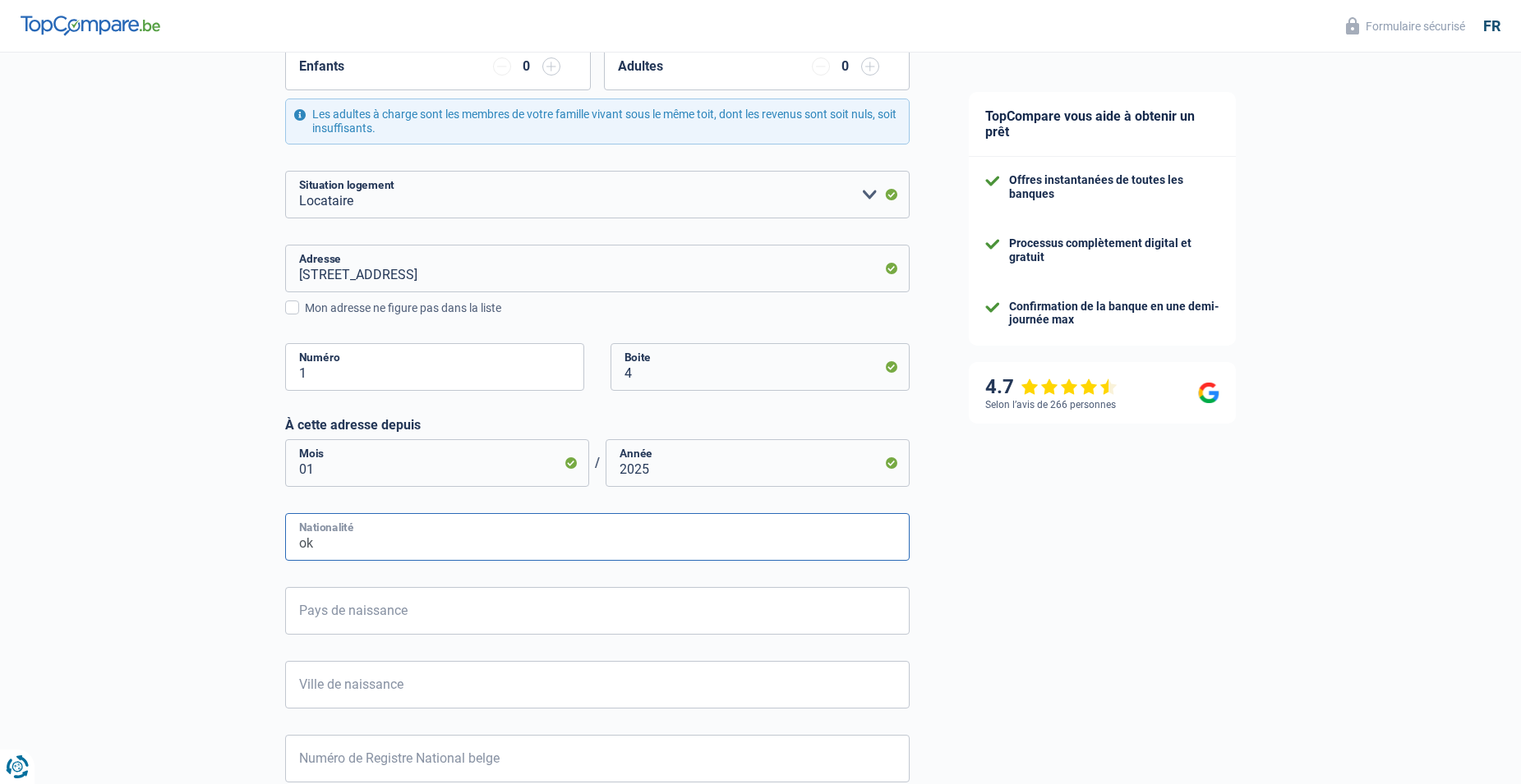
type input "o"
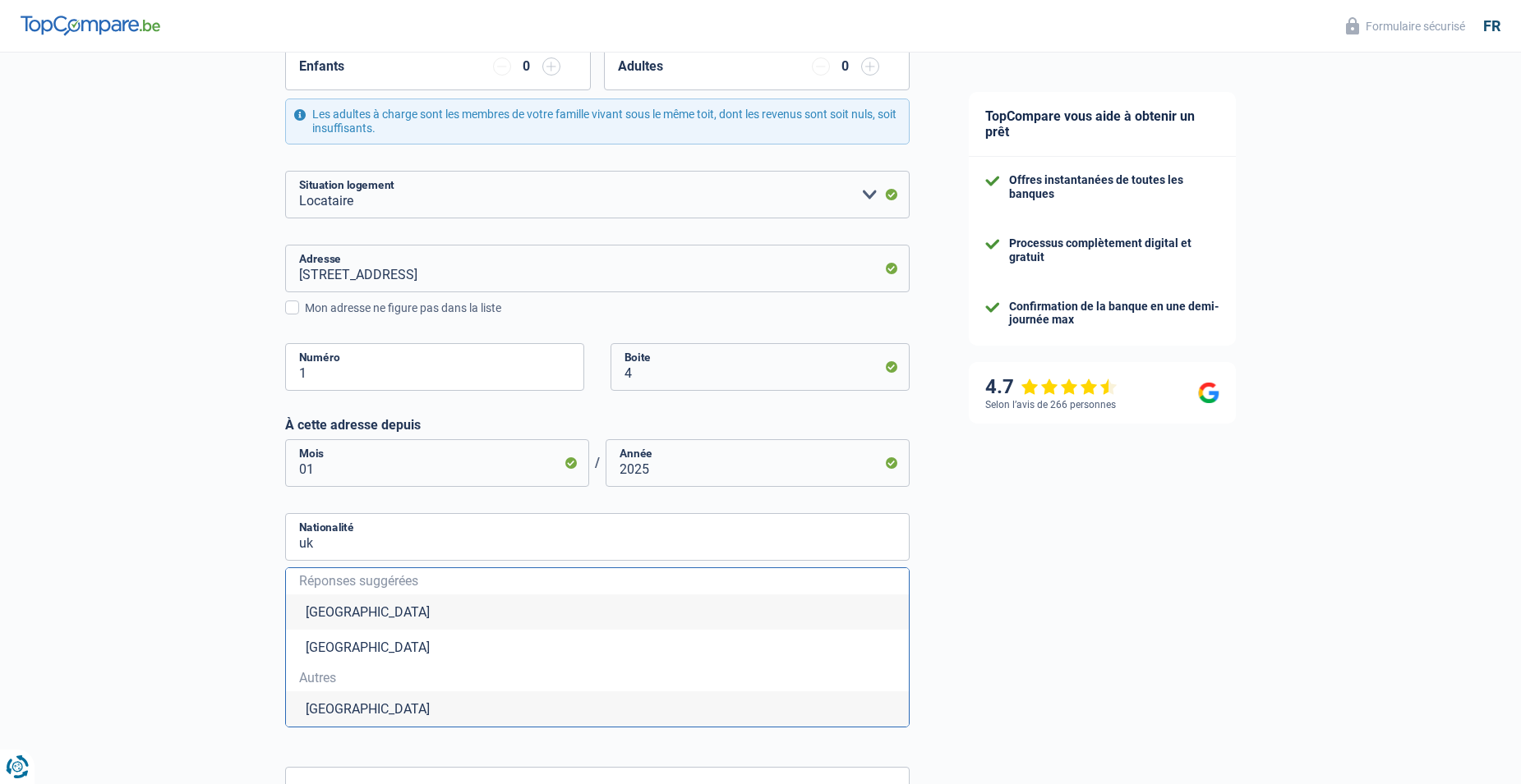
click at [369, 705] on li "Ukraine" at bounding box center [597, 708] width 623 height 35
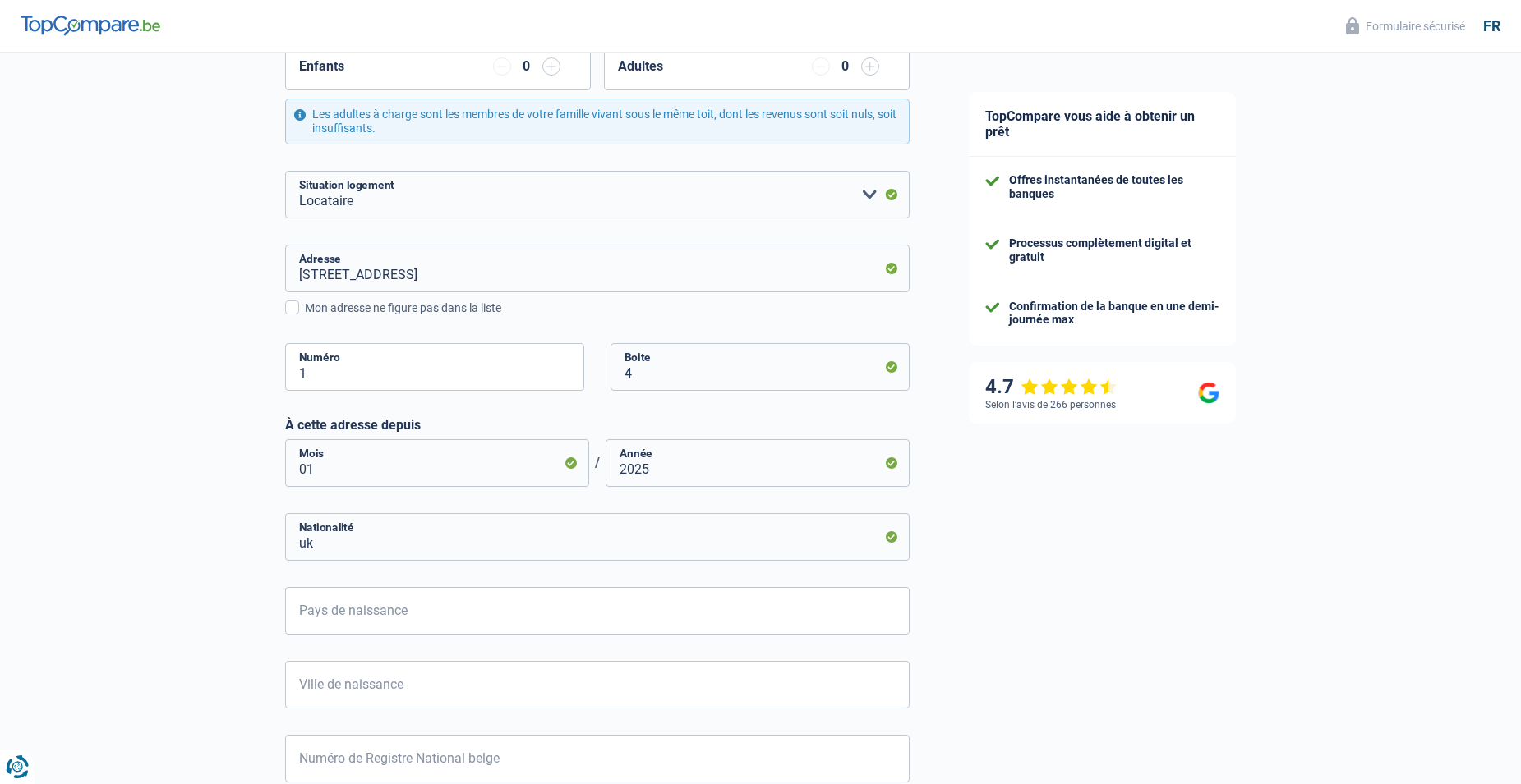
type input "Ukraine"
click at [361, 613] on input "Pays de naissance" at bounding box center [598, 611] width 625 height 48
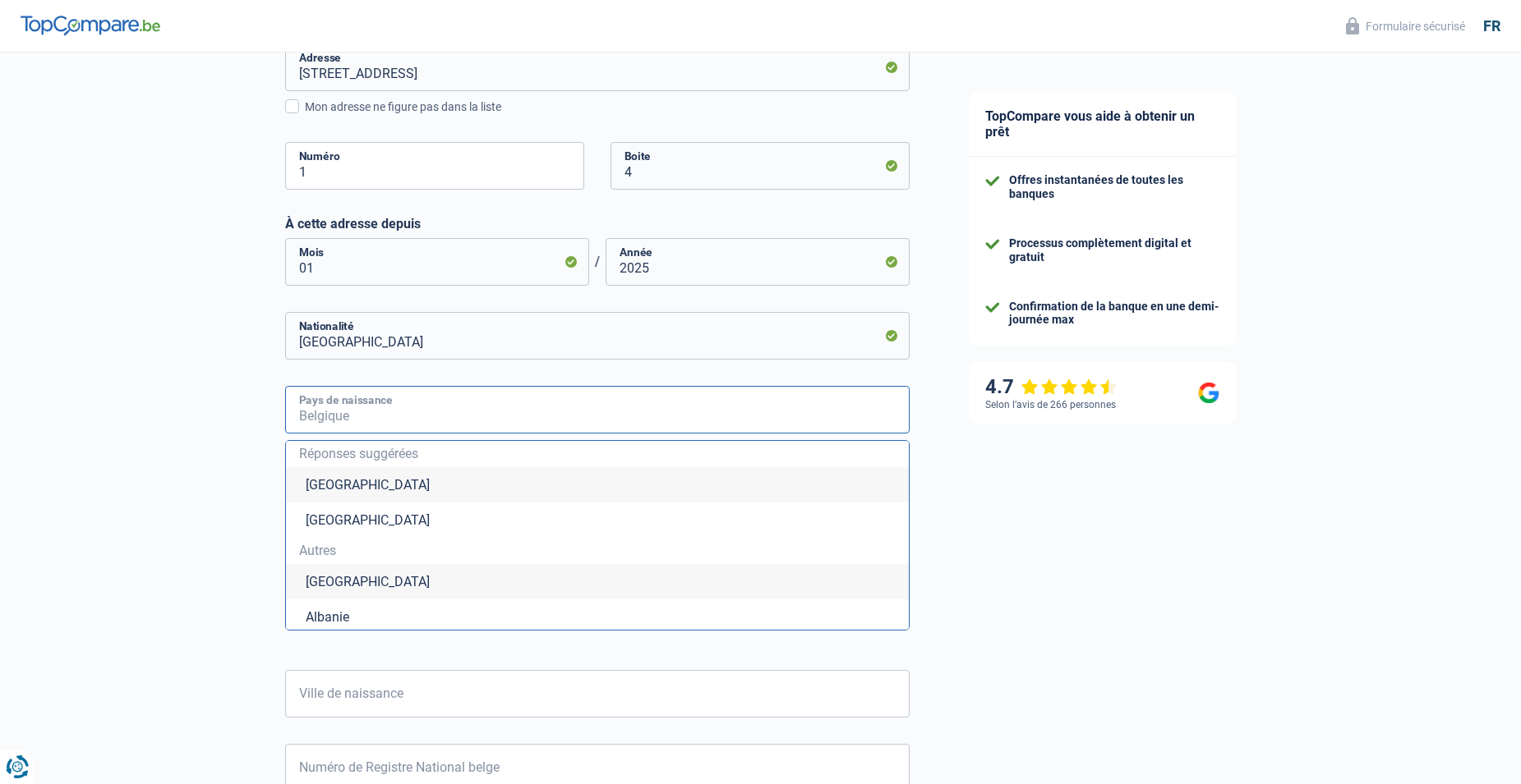
scroll to position [541, 0]
type input "u"
click at [352, 573] on li "Ukraine" at bounding box center [597, 579] width 623 height 35
type input "Ukraine"
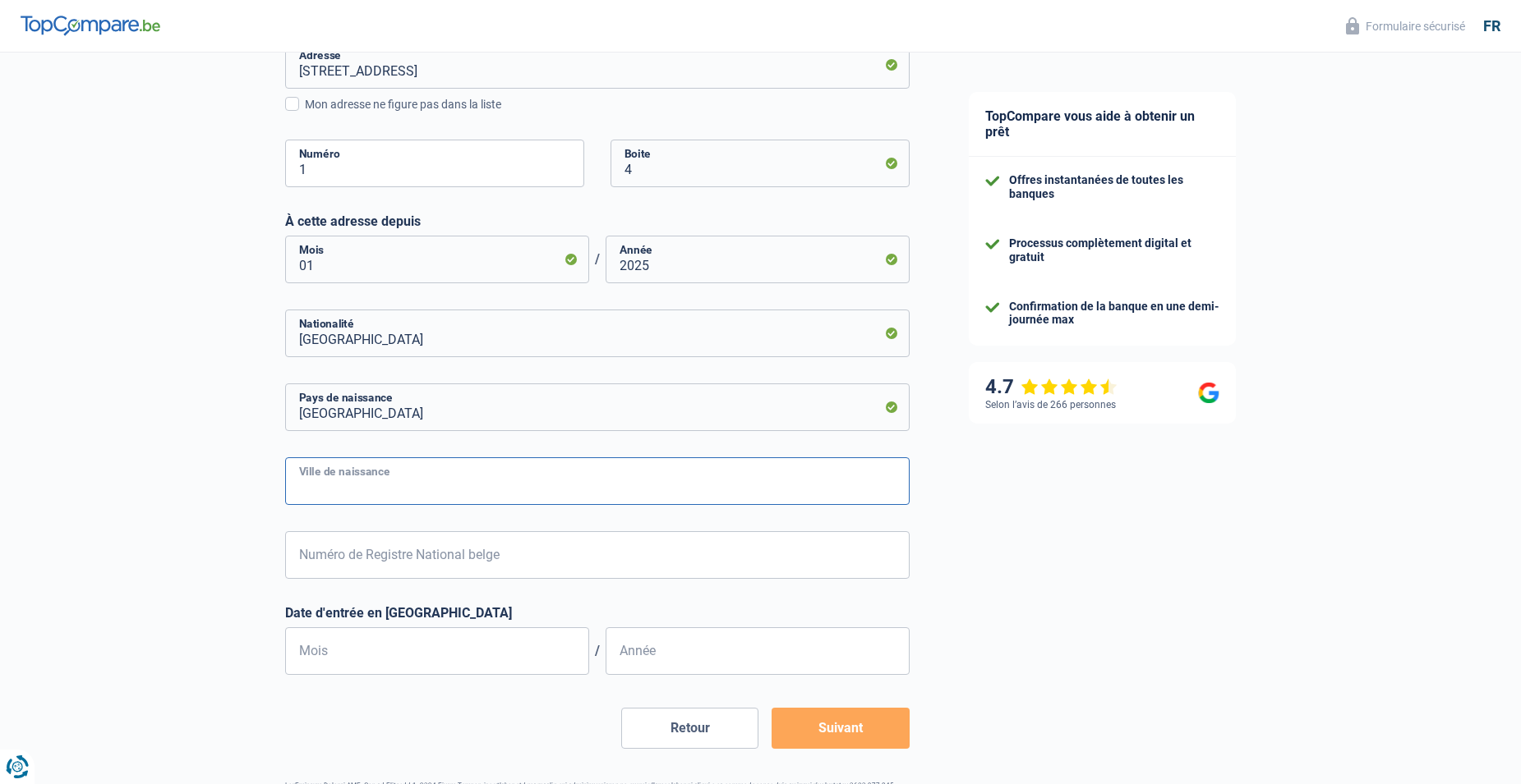
click at [335, 467] on input "Ville de naissance" at bounding box center [598, 482] width 625 height 48
click at [353, 411] on input "Ukraine" at bounding box center [598, 407] width 625 height 48
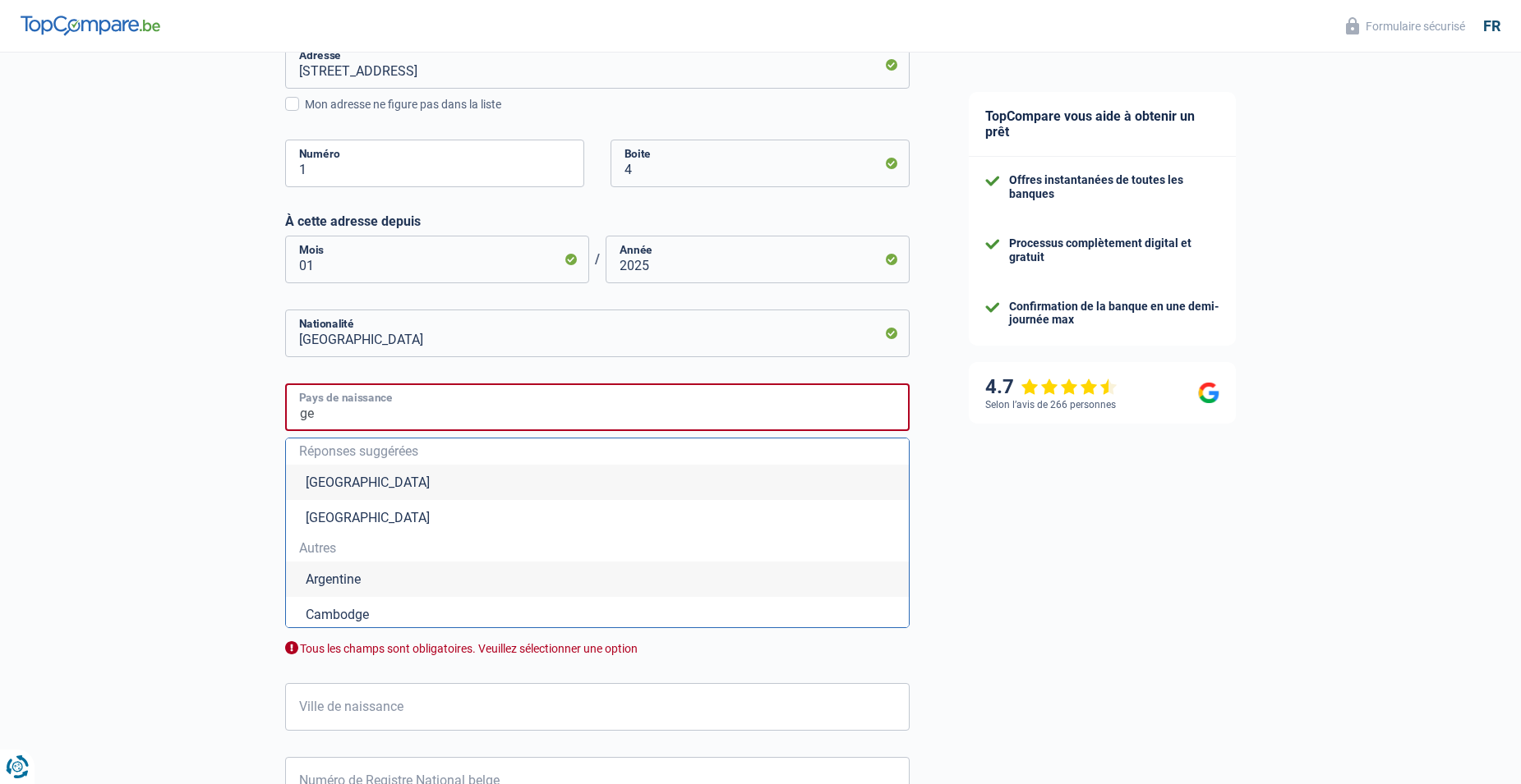
type input "g"
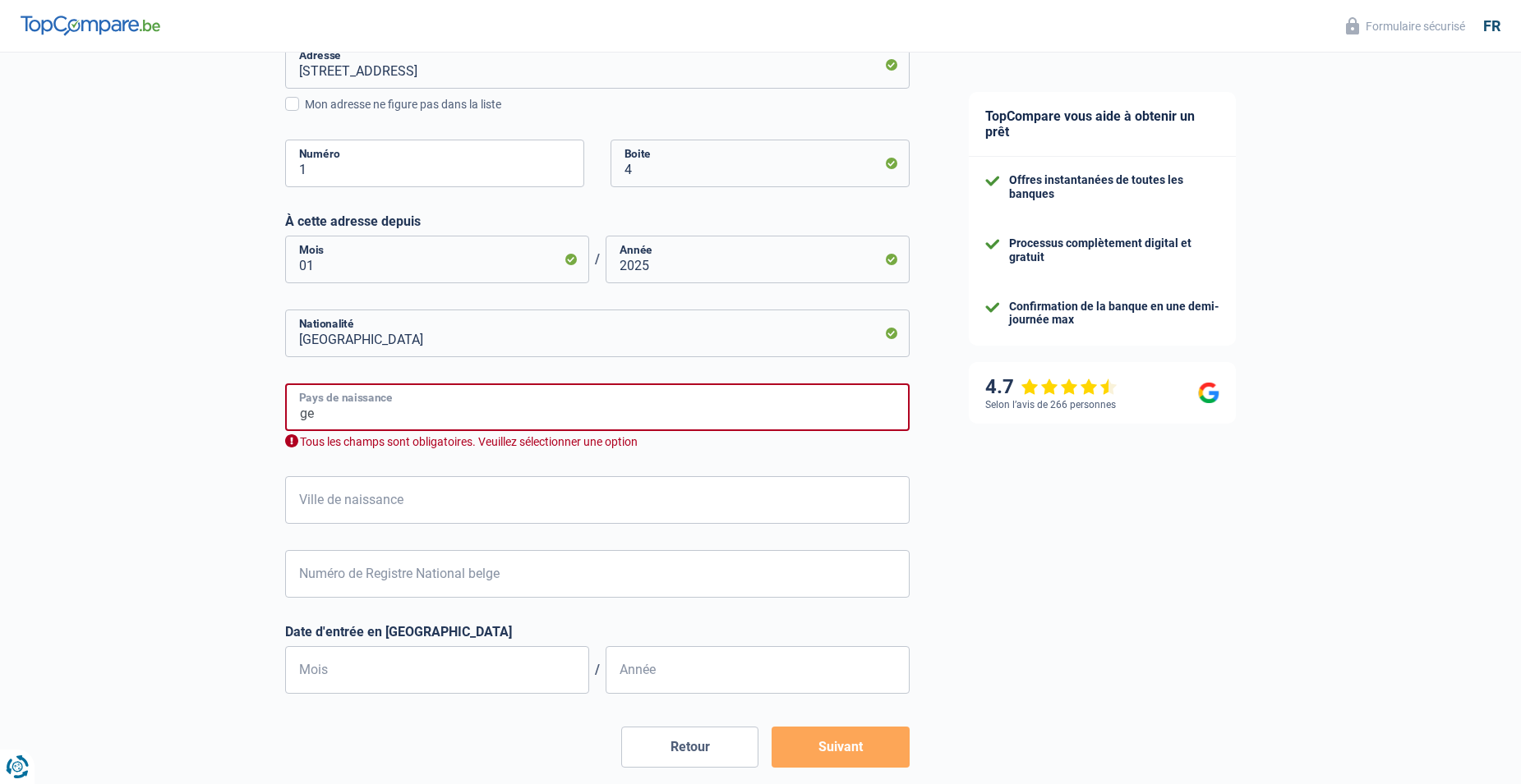
type input "g"
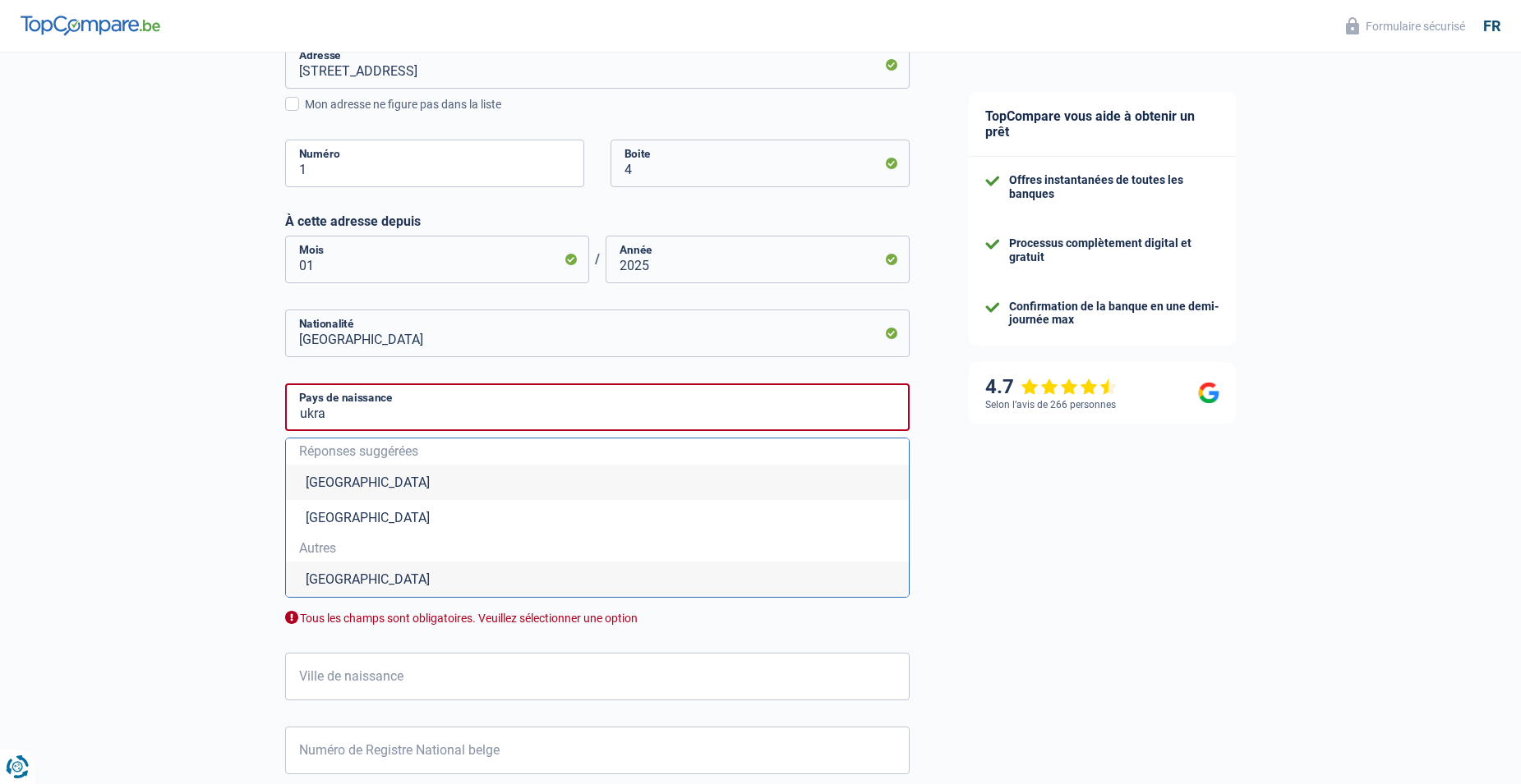
click at [376, 584] on li "Ukraine" at bounding box center [597, 579] width 623 height 35
type input "Ukraine"
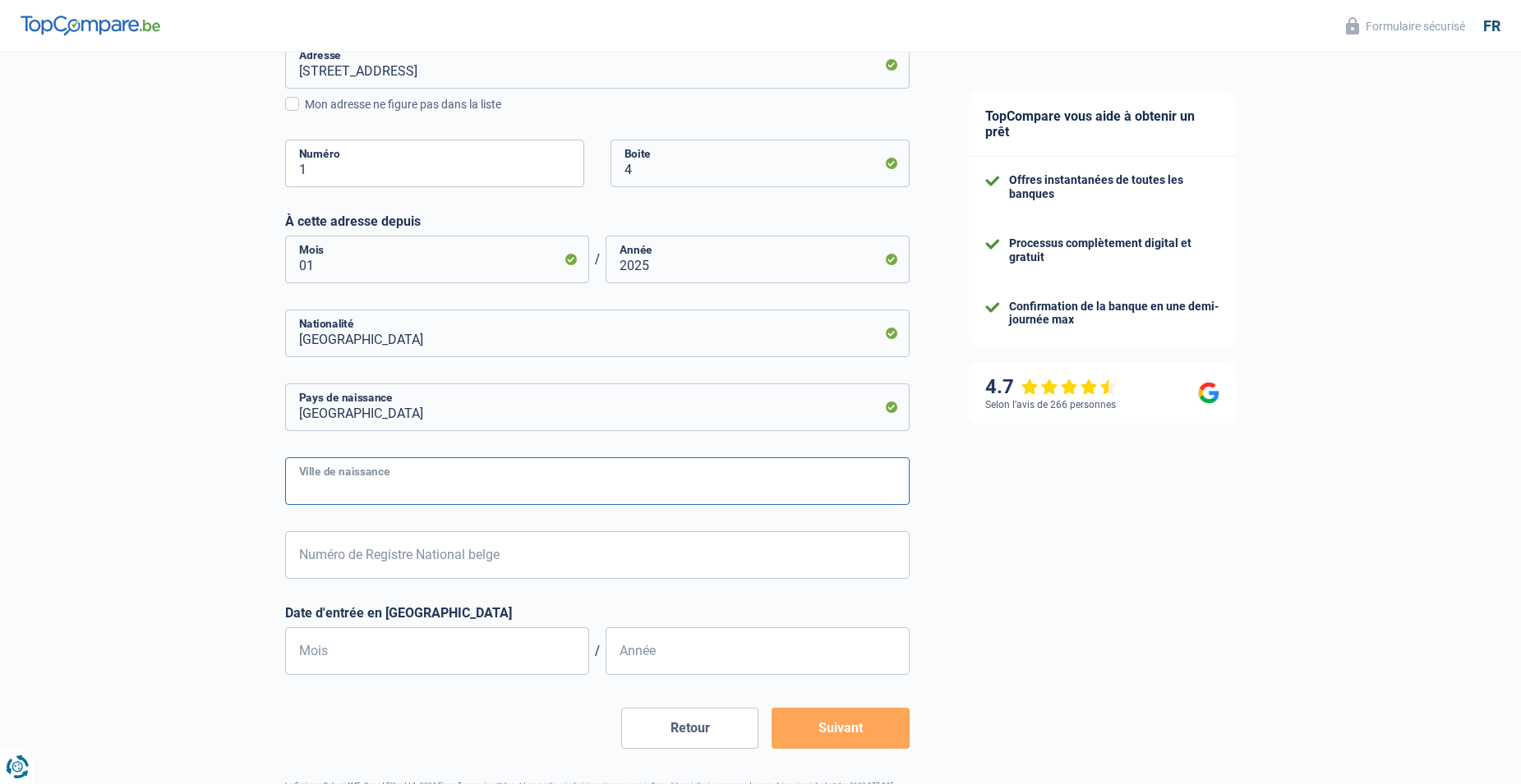
click at [384, 494] on input "Ville de naissance" at bounding box center [598, 482] width 625 height 48
type input "kiev"
click at [352, 564] on input "Numéro de Registre National belge" at bounding box center [598, 556] width 625 height 48
type input "93.03.01-760.20"
click at [390, 670] on input "Mois" at bounding box center [437, 651] width 304 height 48
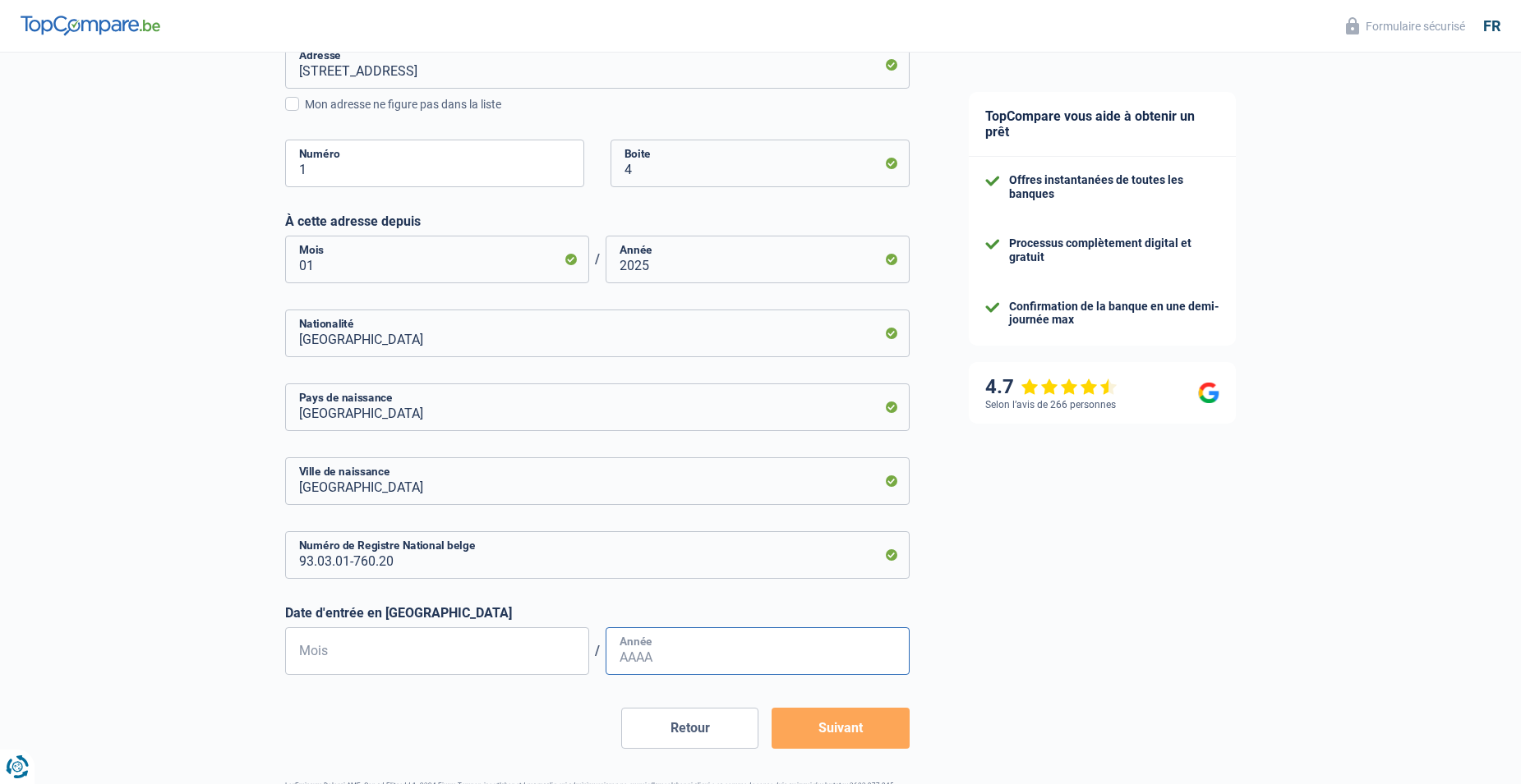
type input "02"
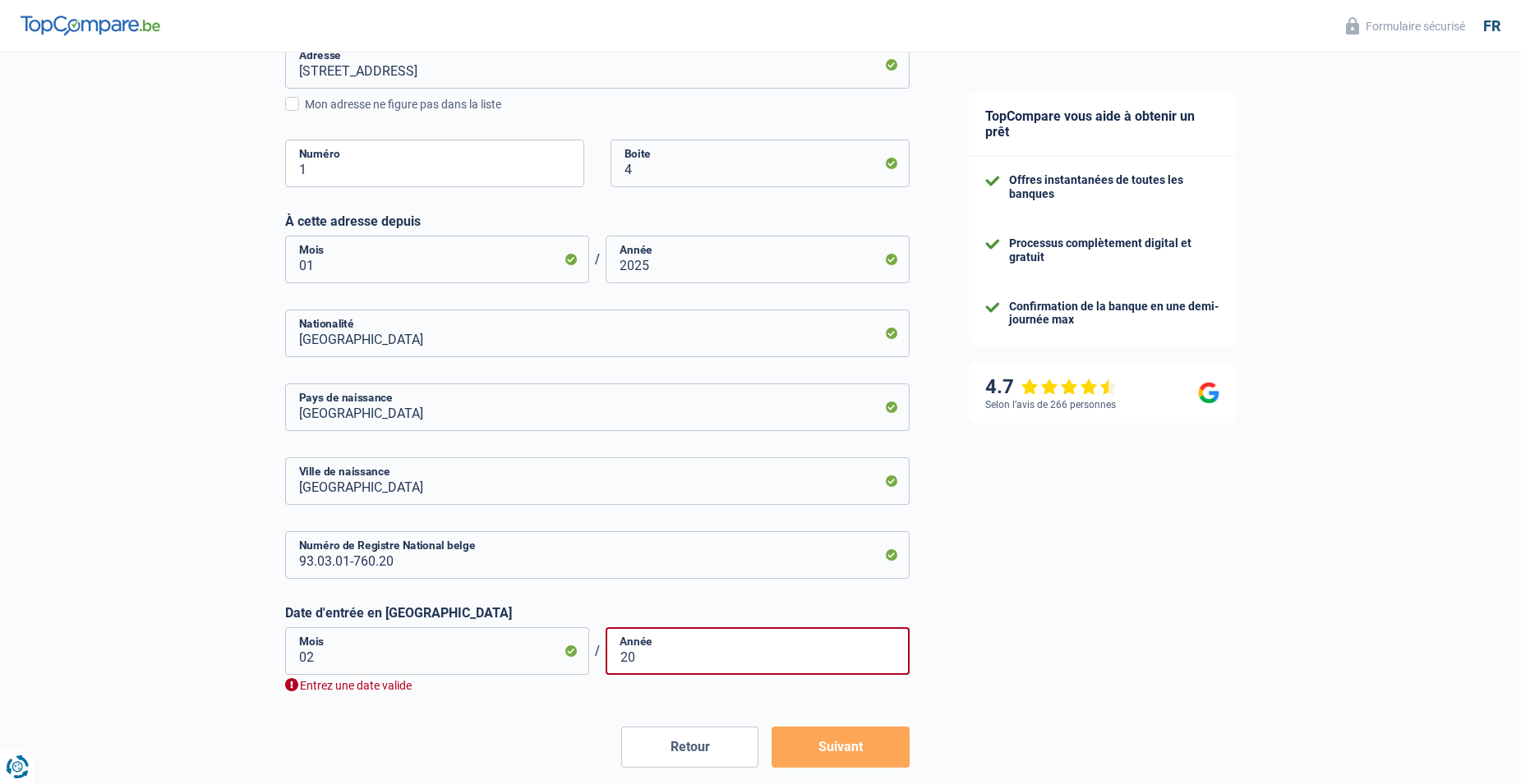
type input "2024"
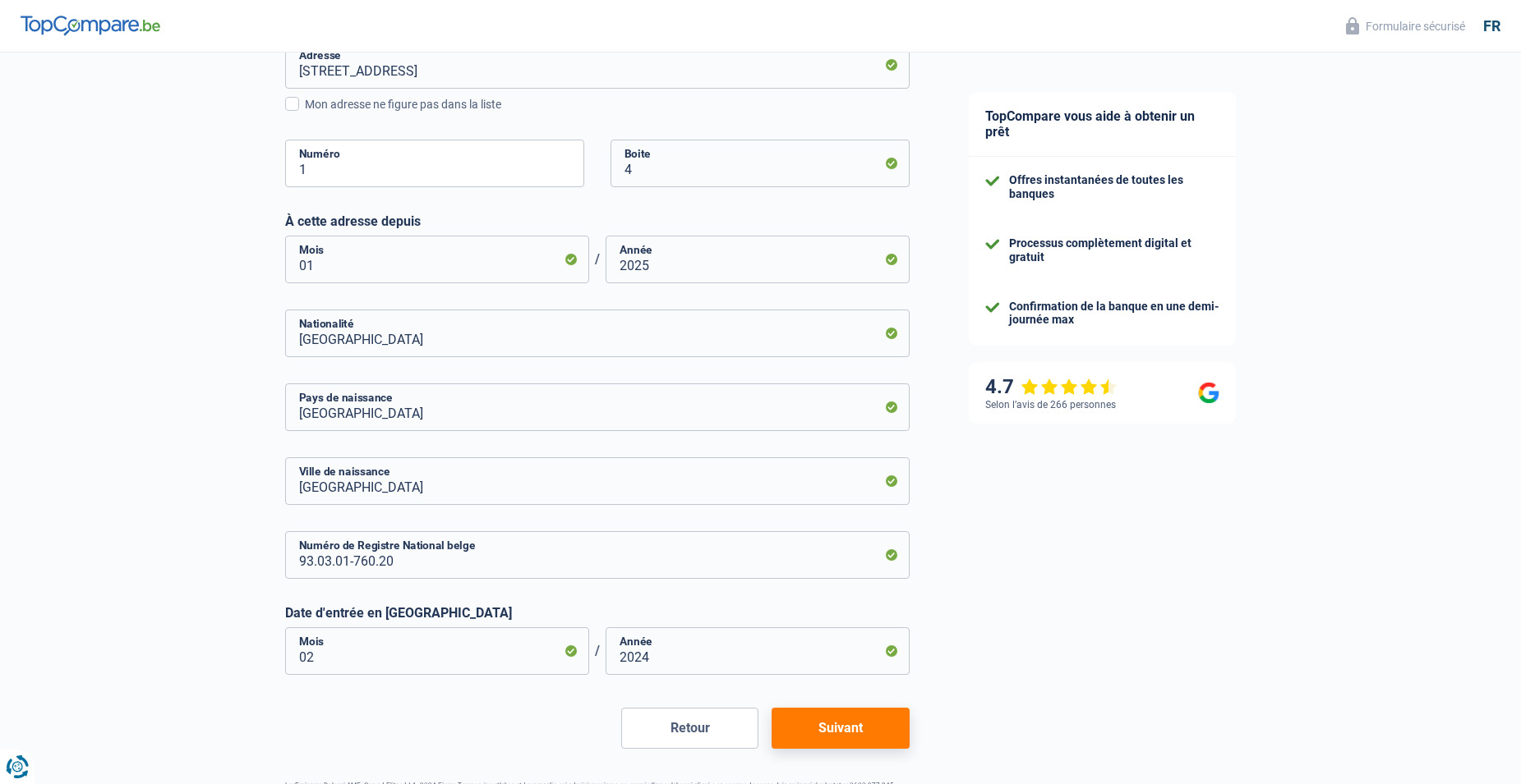
click at [861, 720] on button "Suivant" at bounding box center [839, 728] width 137 height 41
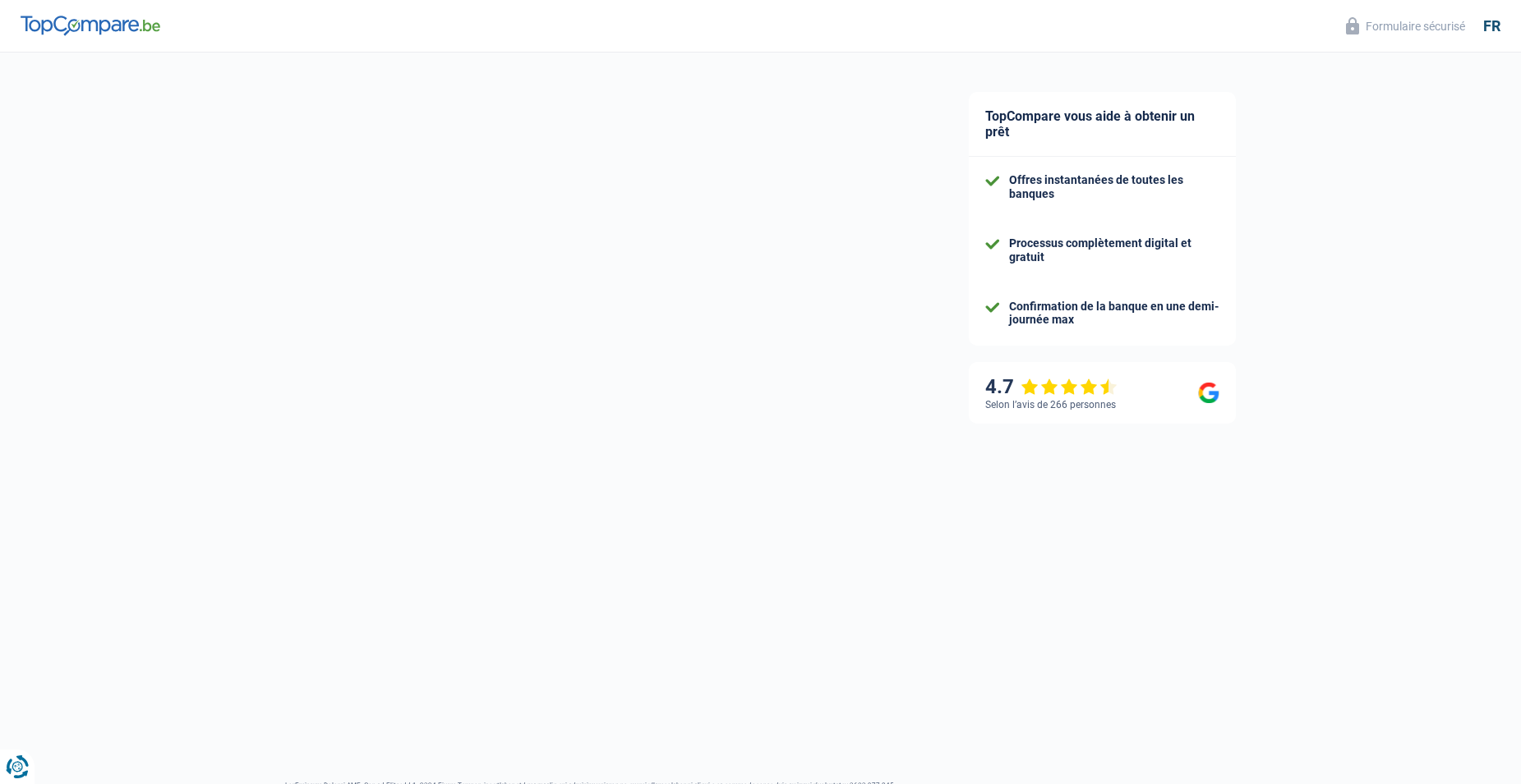
scroll to position [458, 0]
select select "netSalary"
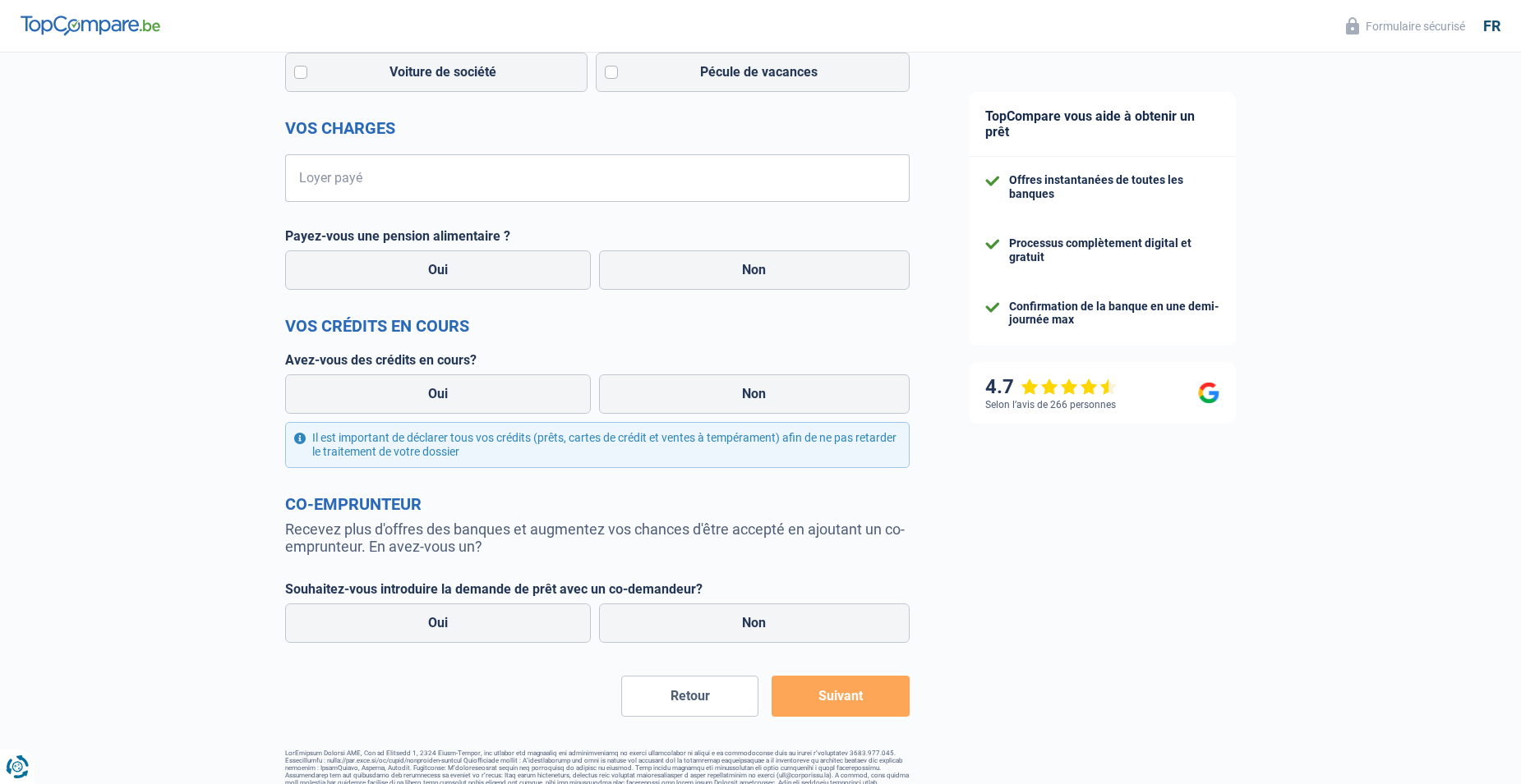
scroll to position [0, 0]
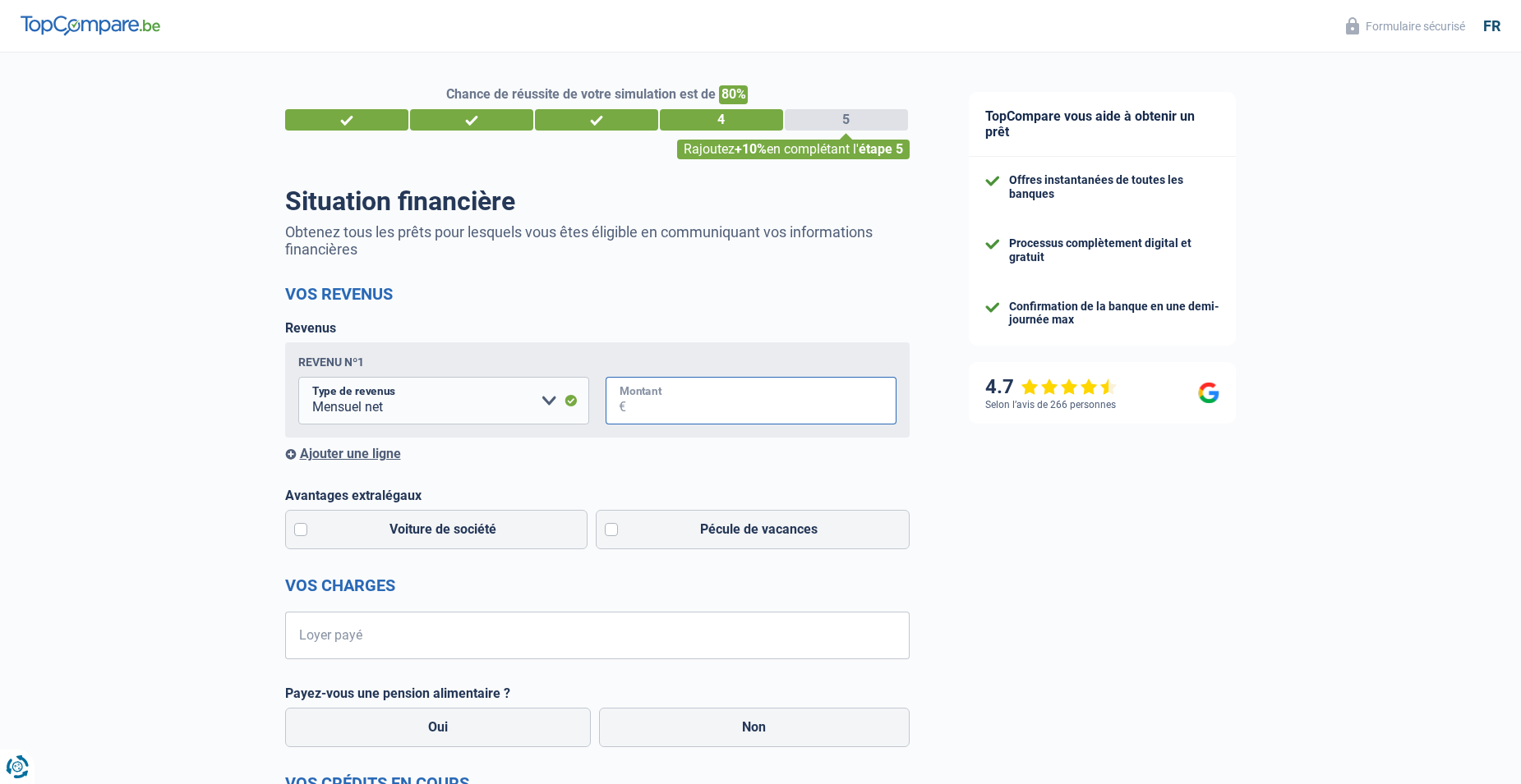
click at [659, 404] on input "Montant" at bounding box center [760, 401] width 270 height 48
type input "2.200"
click at [382, 620] on input "Loyer payé" at bounding box center [607, 635] width 604 height 48
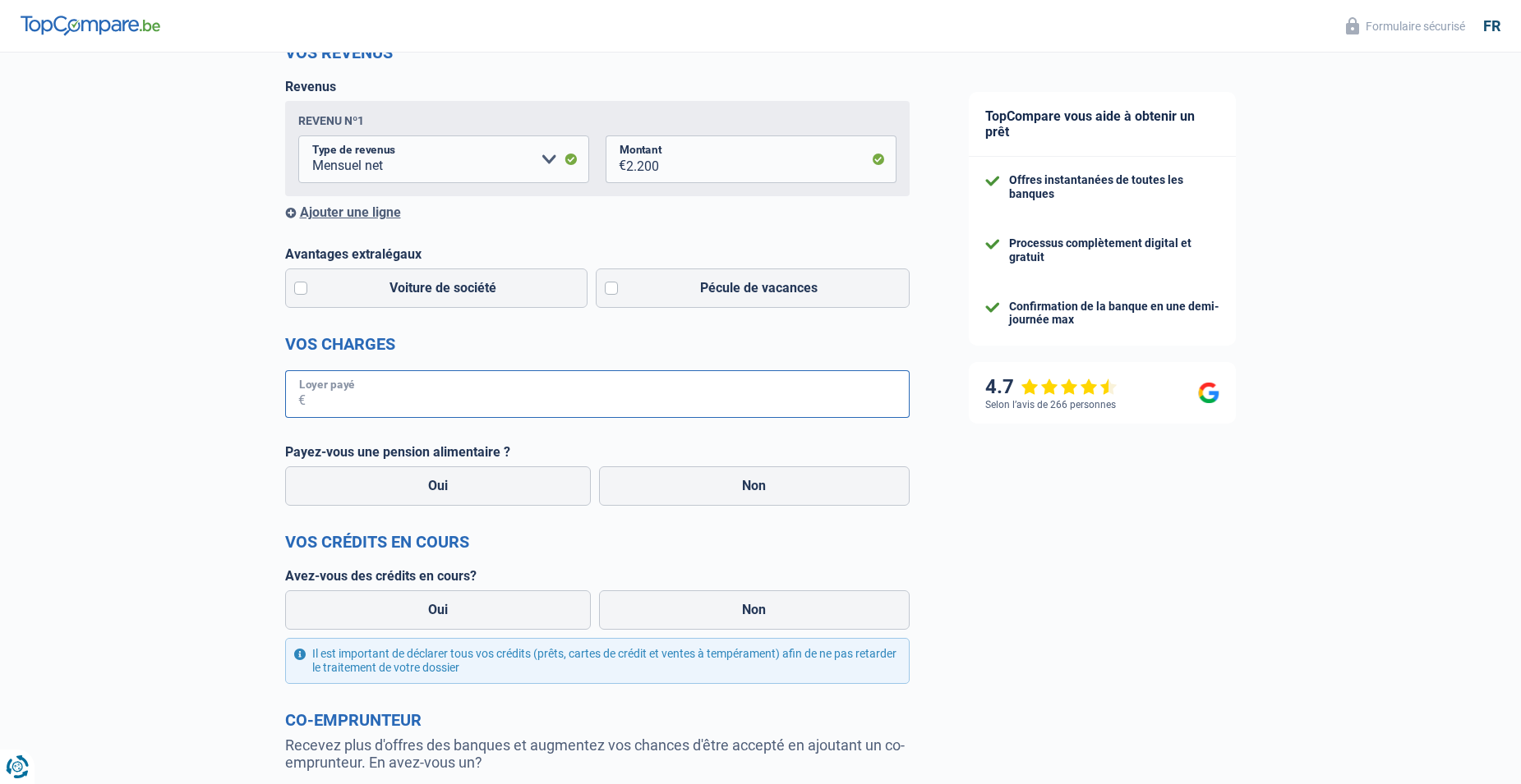
scroll to position [242, 0]
click at [632, 493] on label "Non" at bounding box center [754, 486] width 310 height 40
click at [632, 493] on input "Non" at bounding box center [754, 486] width 310 height 40
radio input "true"
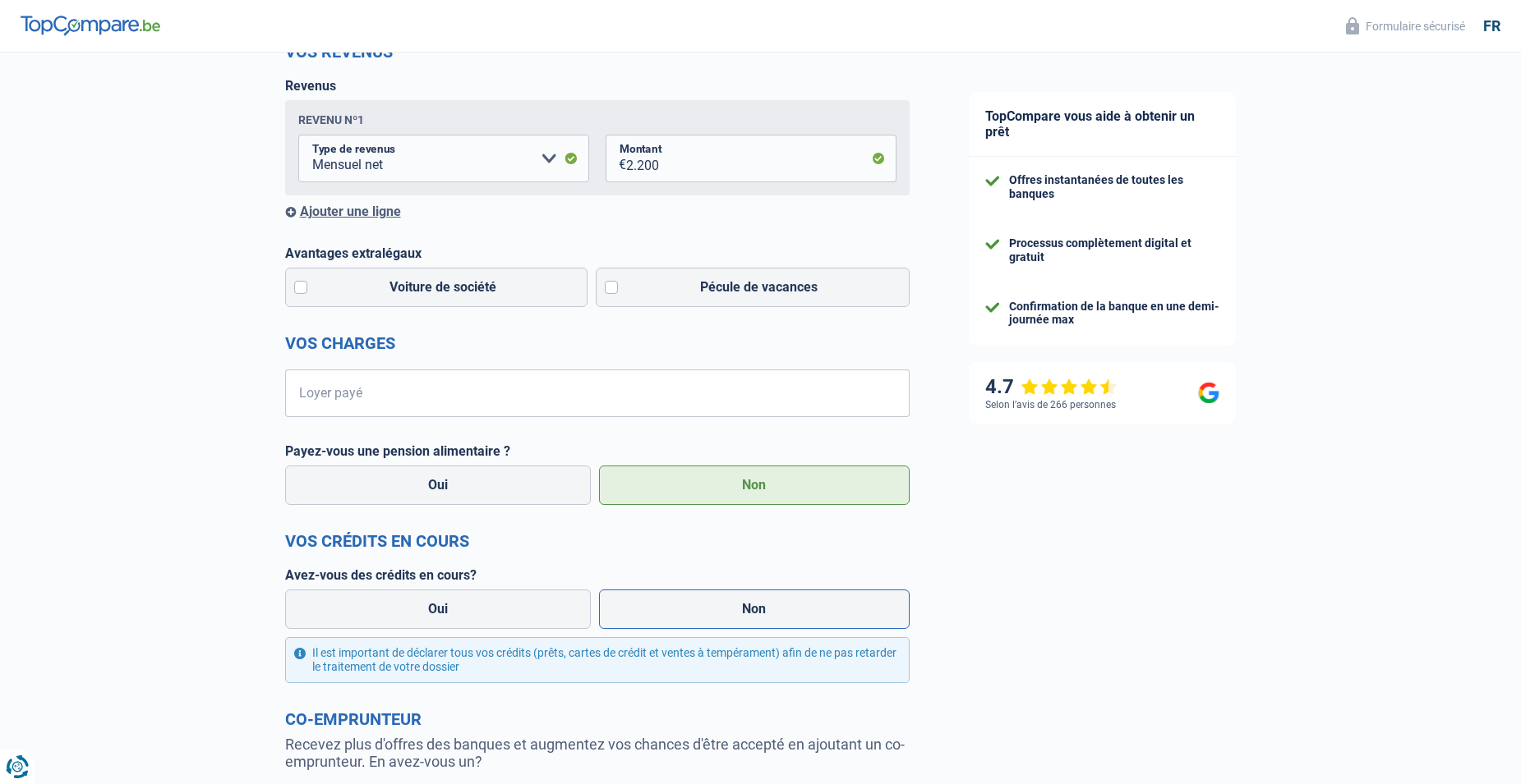
click at [662, 615] on label "Non" at bounding box center [754, 609] width 310 height 40
click at [662, 615] on input "Non" at bounding box center [754, 609] width 310 height 40
radio input "true"
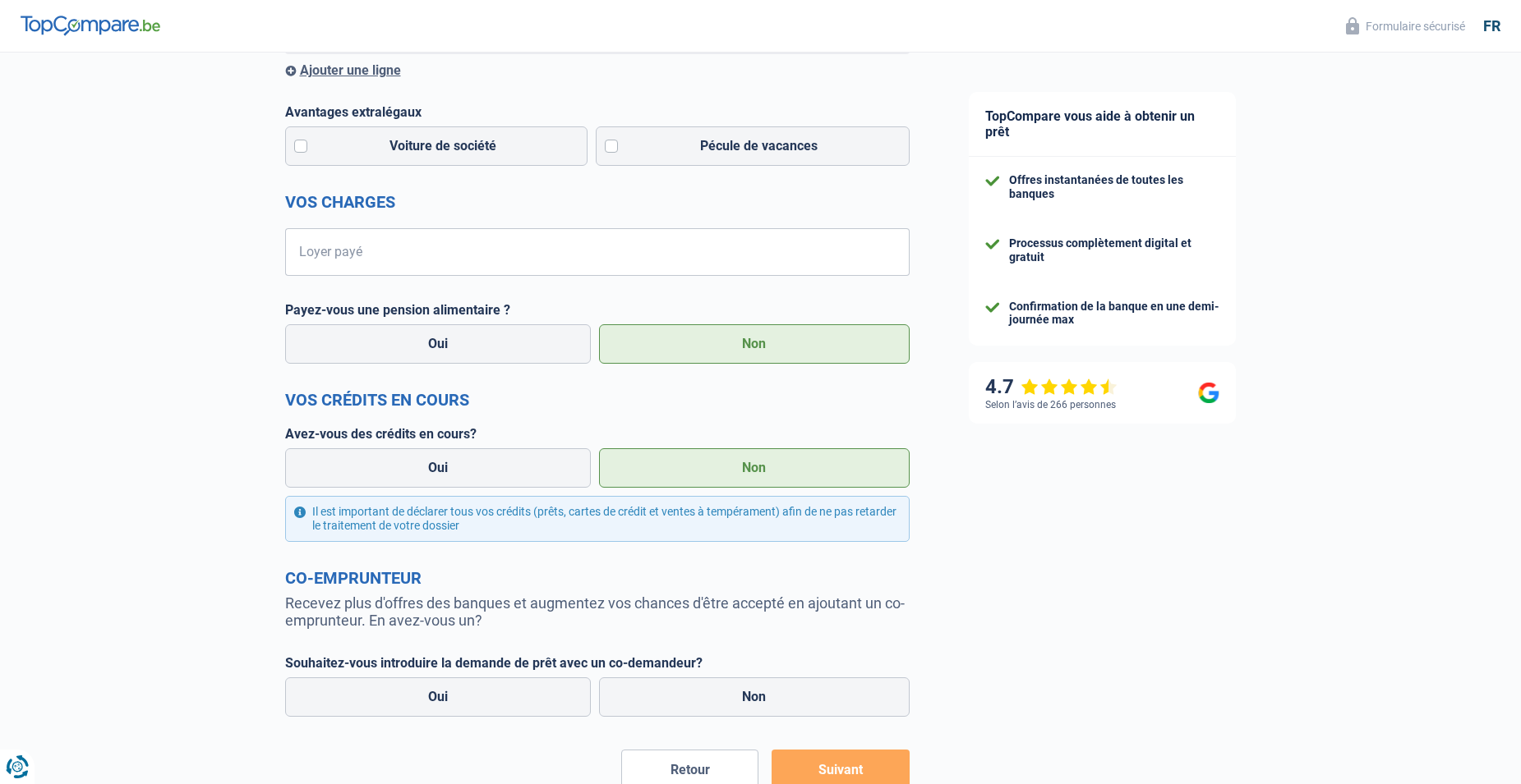
scroll to position [384, 0]
click at [723, 701] on label "Non" at bounding box center [754, 696] width 310 height 40
click at [723, 701] on input "Non" at bounding box center [754, 696] width 310 height 40
radio input "true"
click at [833, 768] on button "Suivant" at bounding box center [839, 769] width 137 height 41
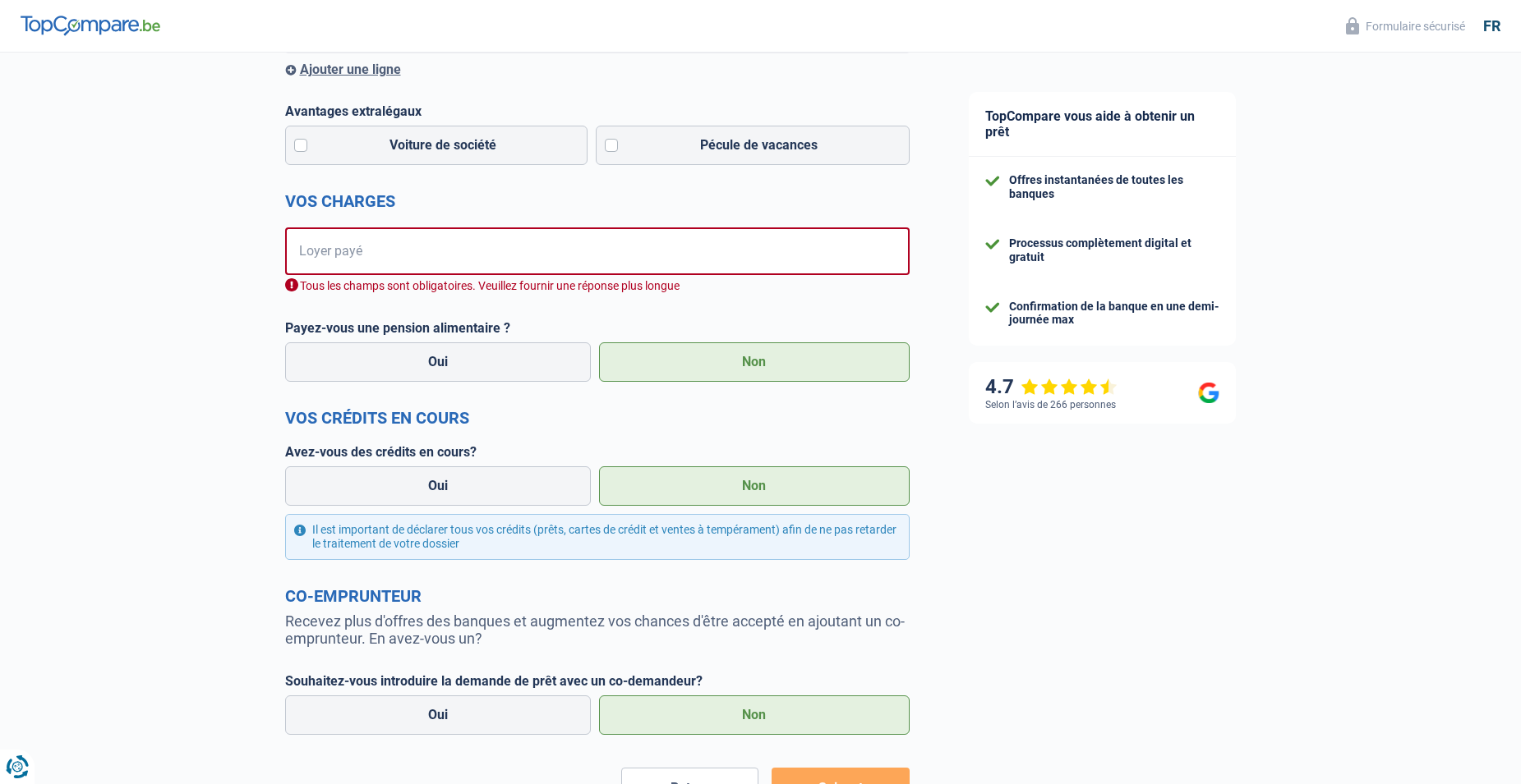
scroll to position [490, 0]
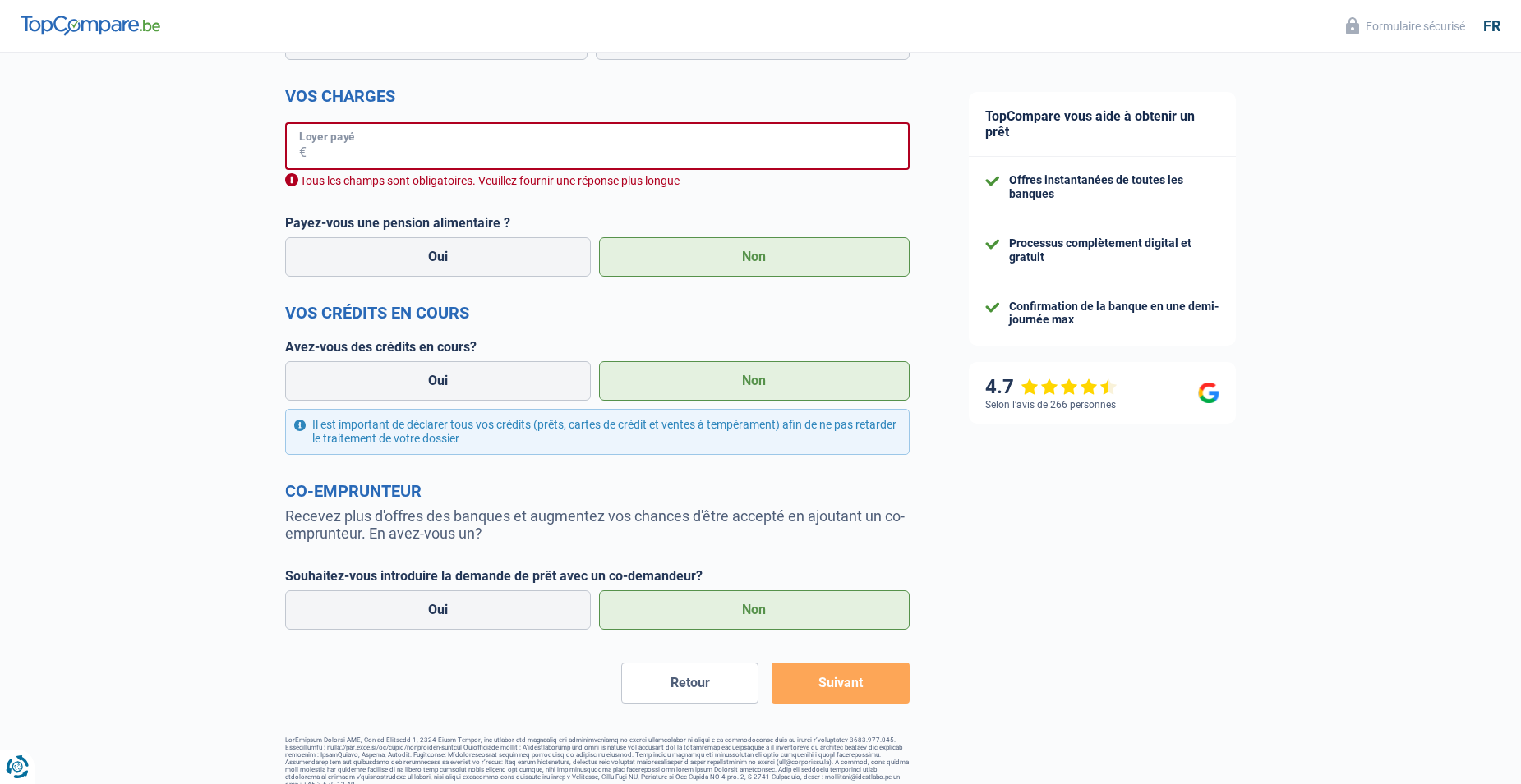
click at [583, 160] on input "Loyer payé" at bounding box center [608, 147] width 603 height 48
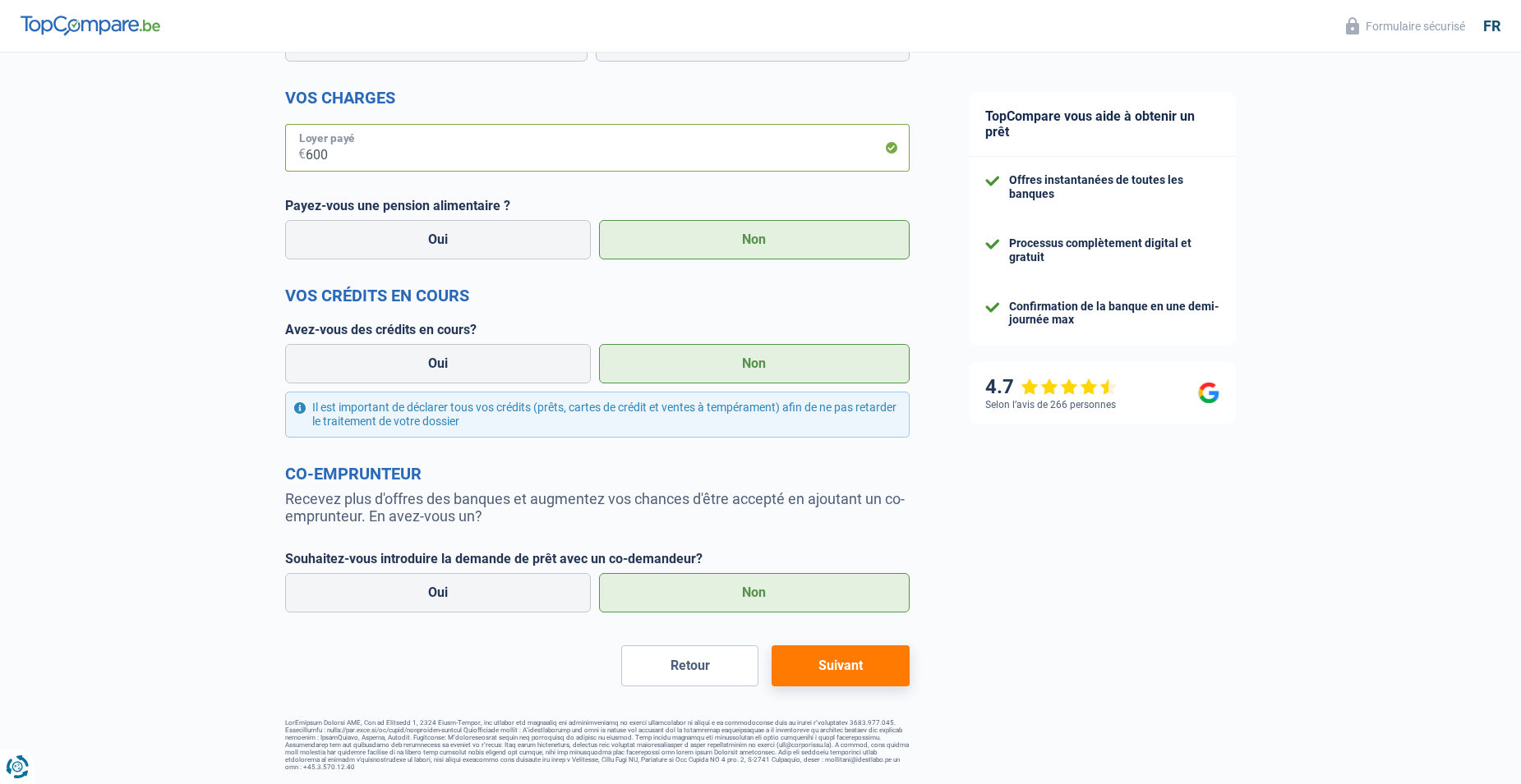
type input "600"
click at [794, 671] on button "Suivant" at bounding box center [839, 665] width 137 height 41
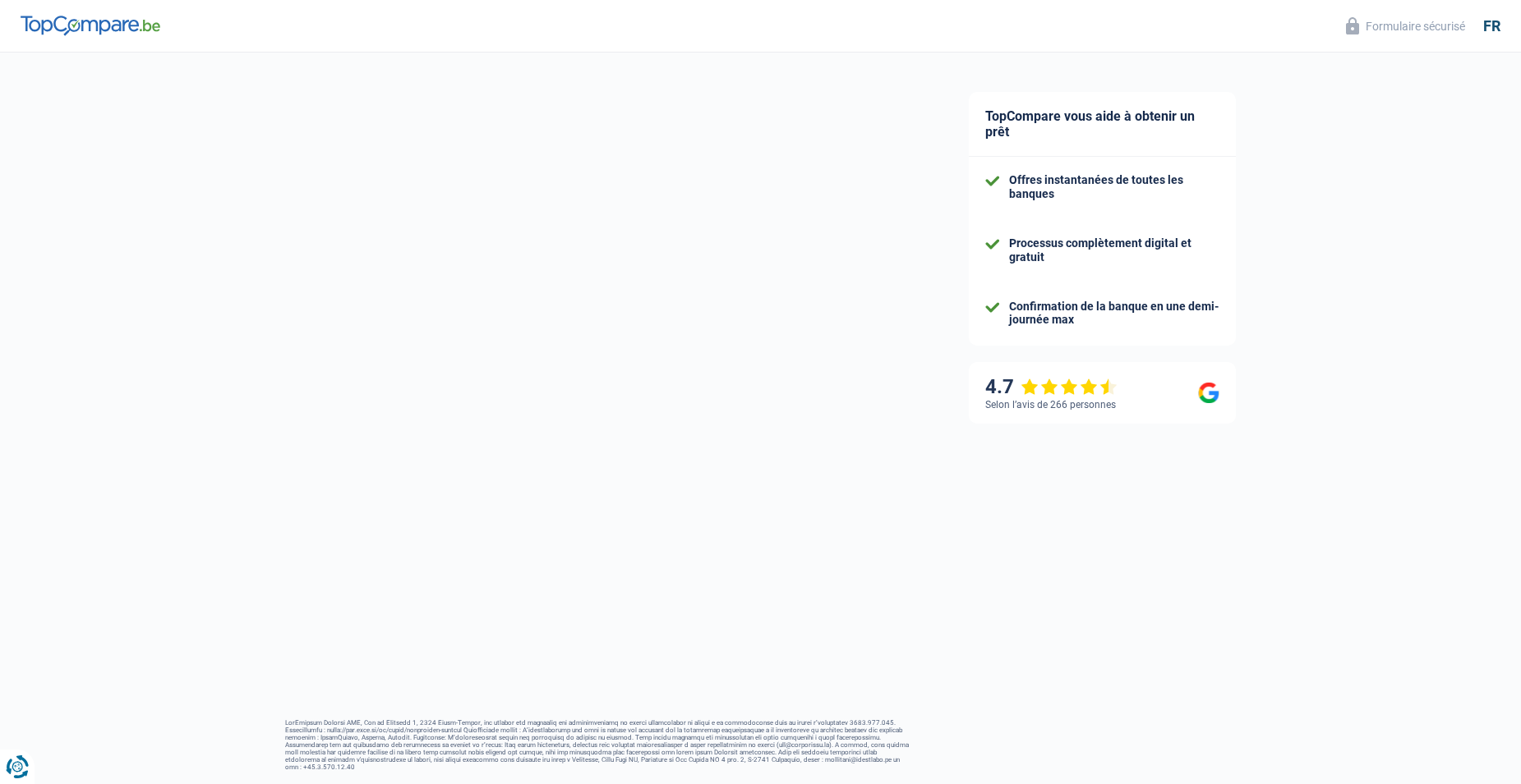
select select "60"
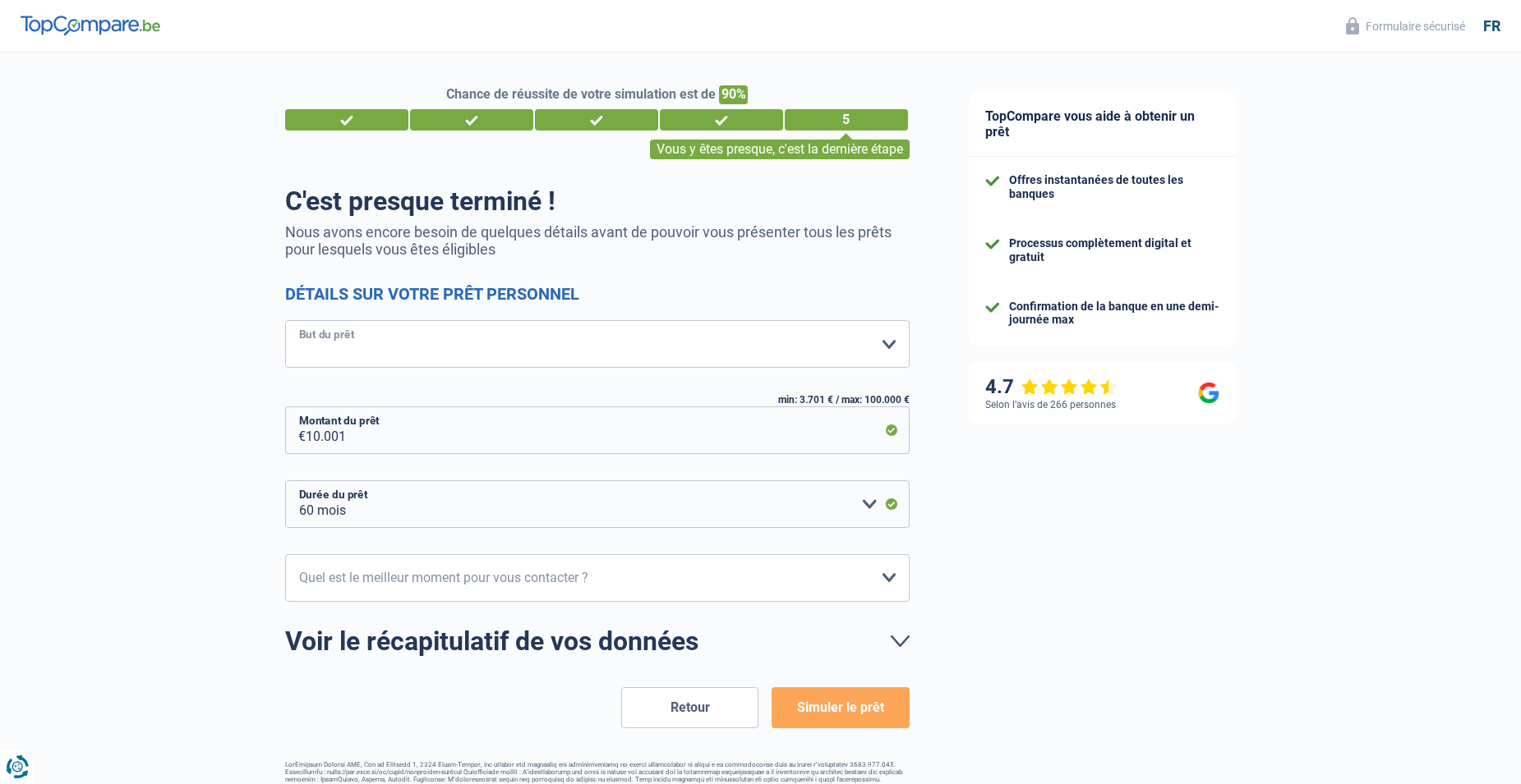
click at [732, 354] on select "Confort maison: meubles, textile, peinture, électroménager, outillage non-profe…" at bounding box center [598, 344] width 625 height 48
select select "household"
click at [285, 322] on select "Confort maison: meubles, textile, peinture, électroménager, outillage non-profe…" at bounding box center [598, 344] width 625 height 48
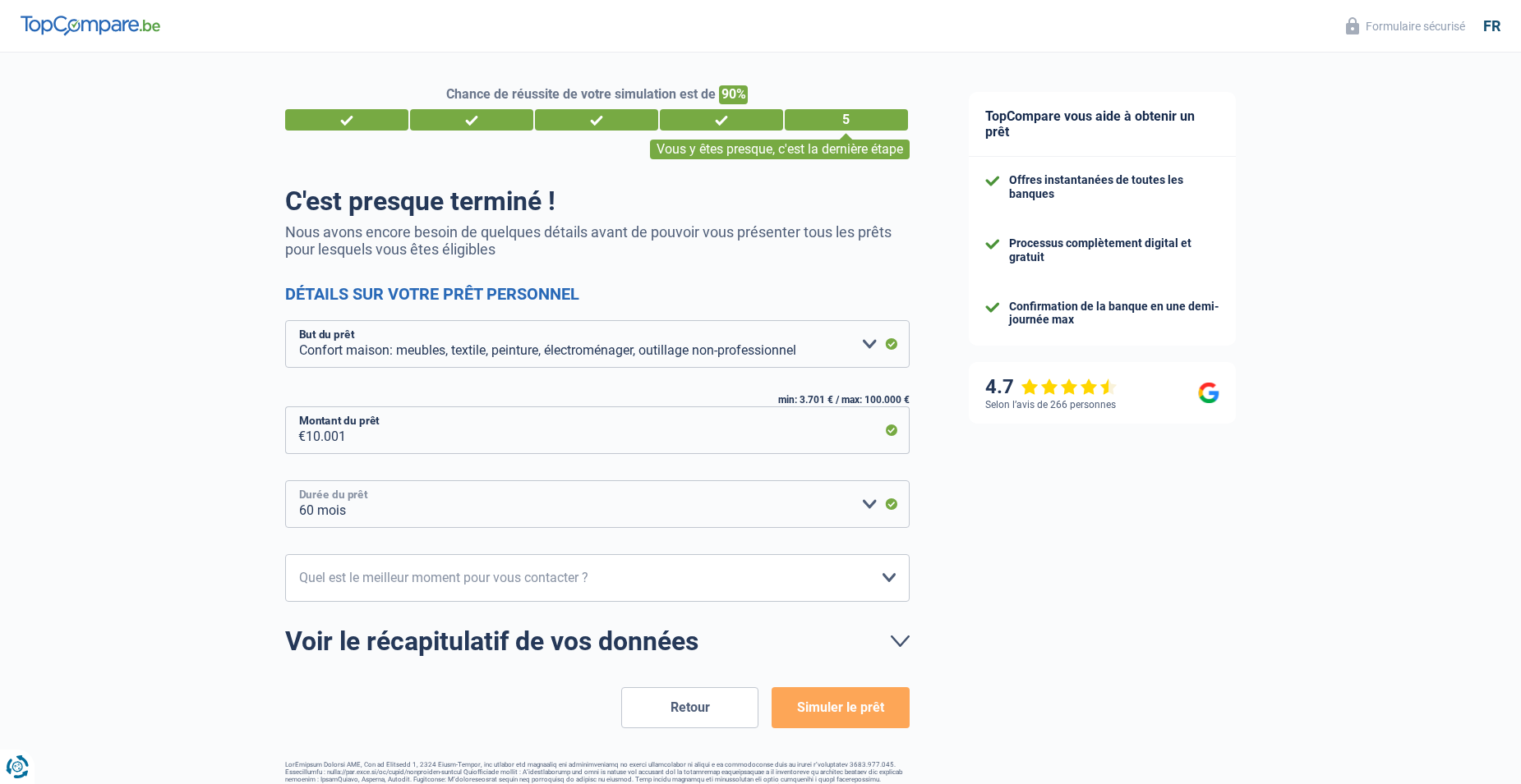
click at [866, 501] on select "12 mois 18 mois 24 mois 30 mois 36 mois 42 mois 48 mois 60 mois Veuillez sélect…" at bounding box center [598, 505] width 625 height 48
select select "48"
click at [285, 481] on select "12 mois 18 mois 24 mois 30 mois 36 mois 42 mois 48 mois 60 mois Veuillez sélect…" at bounding box center [598, 505] width 625 height 48
click at [790, 579] on select "10h-12h 12h-14h 14h-16h 16h-18h Veuillez sélectionner une option" at bounding box center [598, 579] width 625 height 48
select select "16-18"
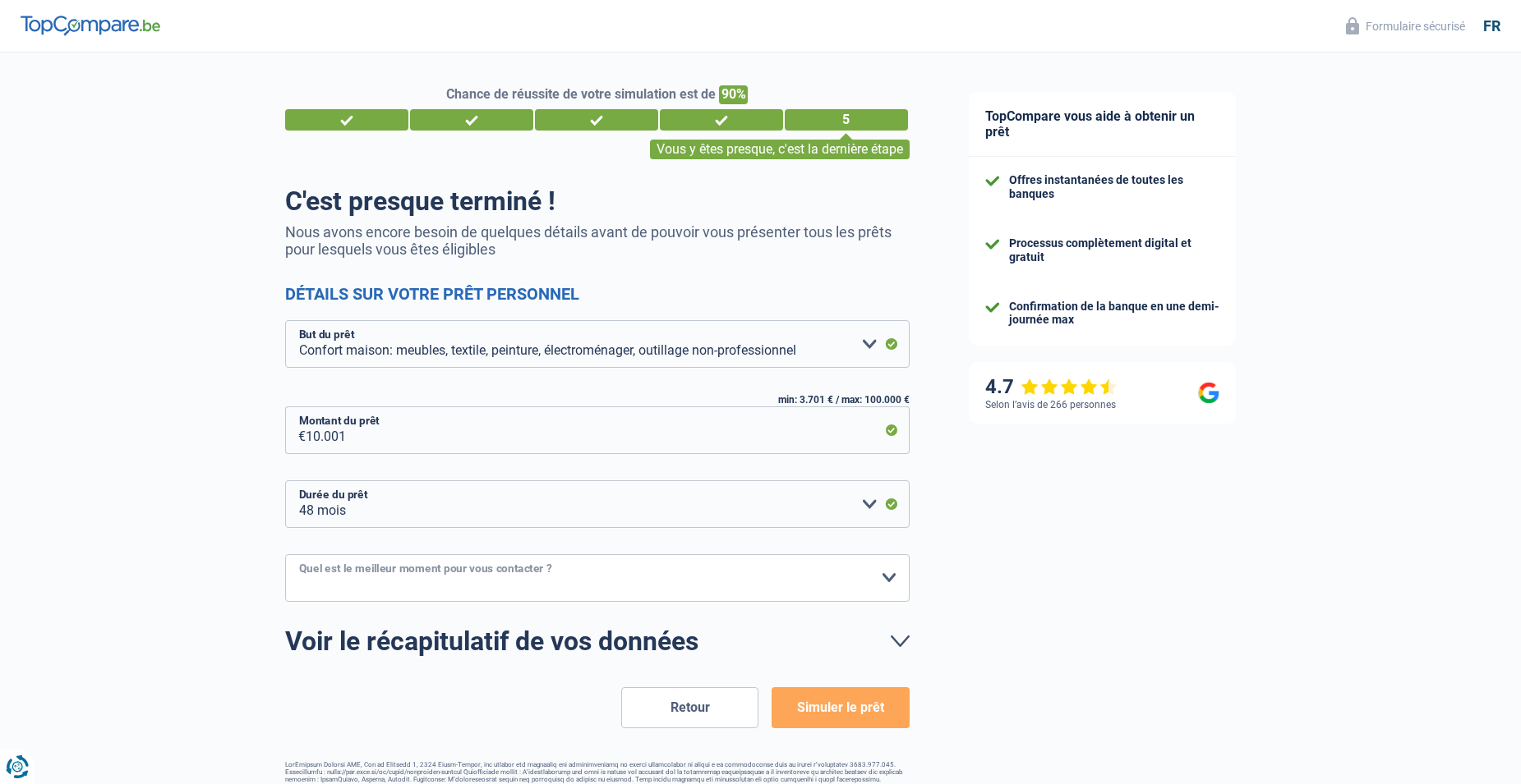
click at [285, 555] on select "10h-12h 12h-14h 14h-16h 16h-18h Veuillez sélectionner une option" at bounding box center [598, 579] width 625 height 48
click at [820, 705] on button "Simuler le prêt" at bounding box center [839, 707] width 137 height 41
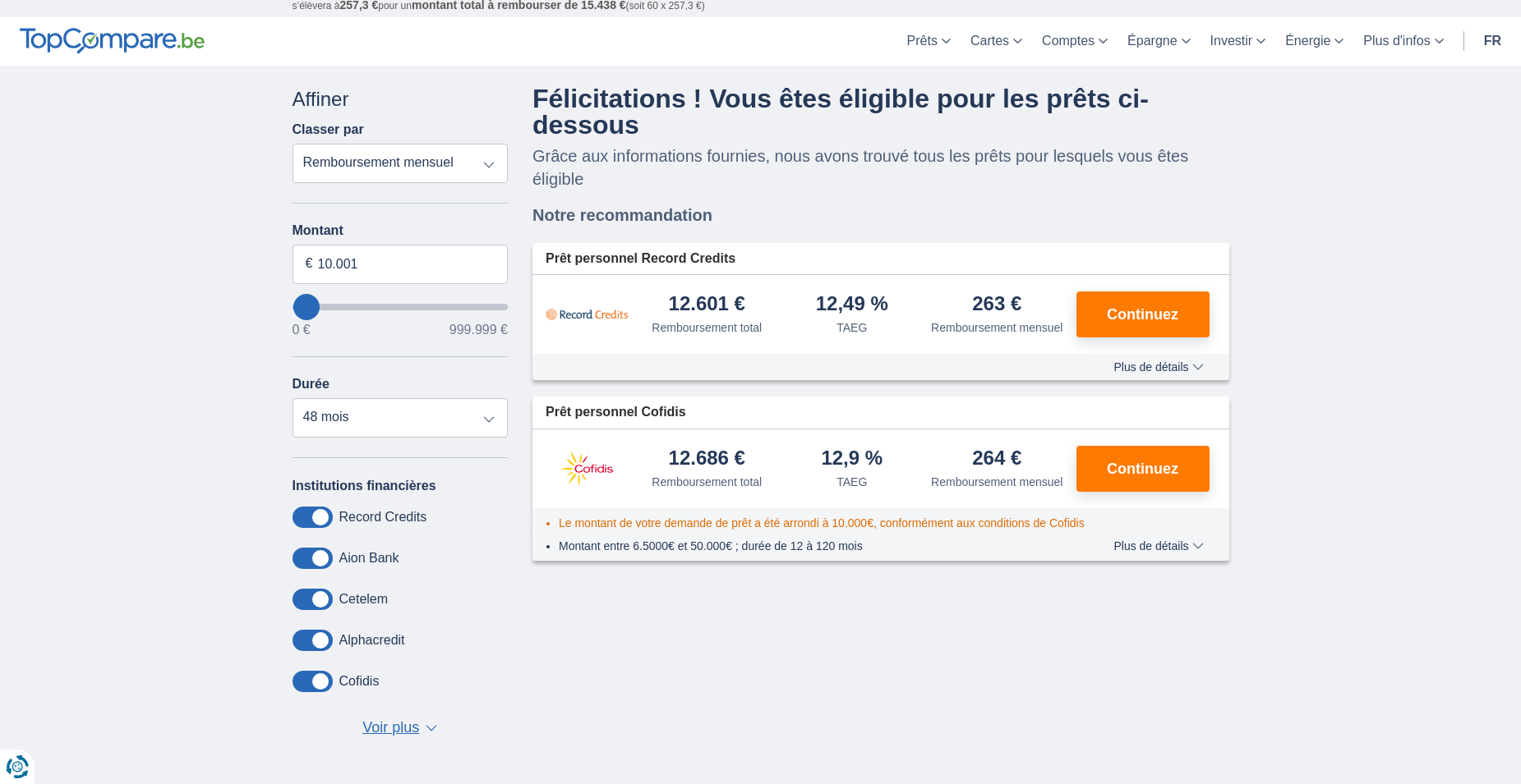
scroll to position [41, 0]
click at [1114, 295] on button "Continuez" at bounding box center [1142, 313] width 133 height 46
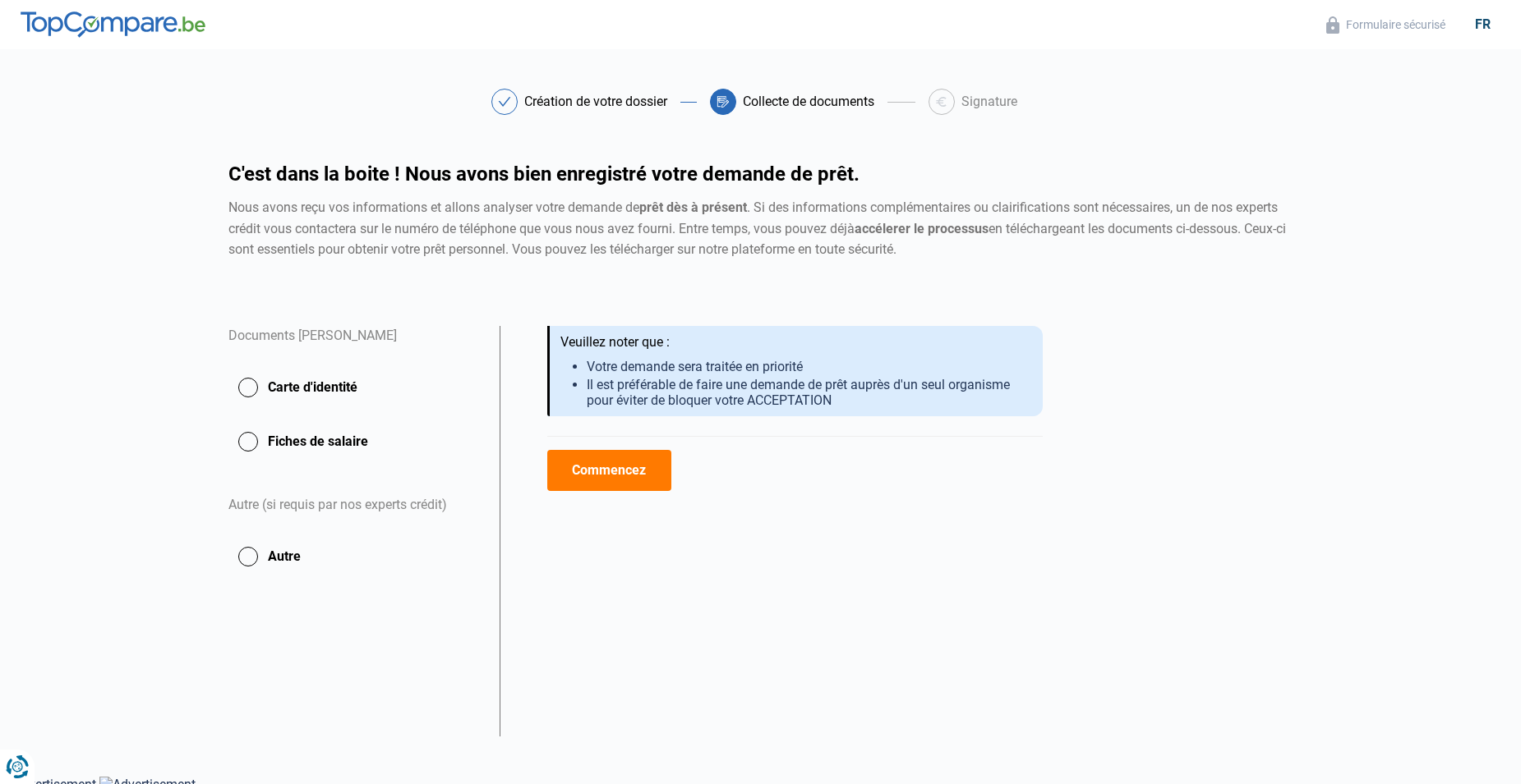
click at [649, 475] on button "Commencez" at bounding box center [609, 470] width 124 height 41
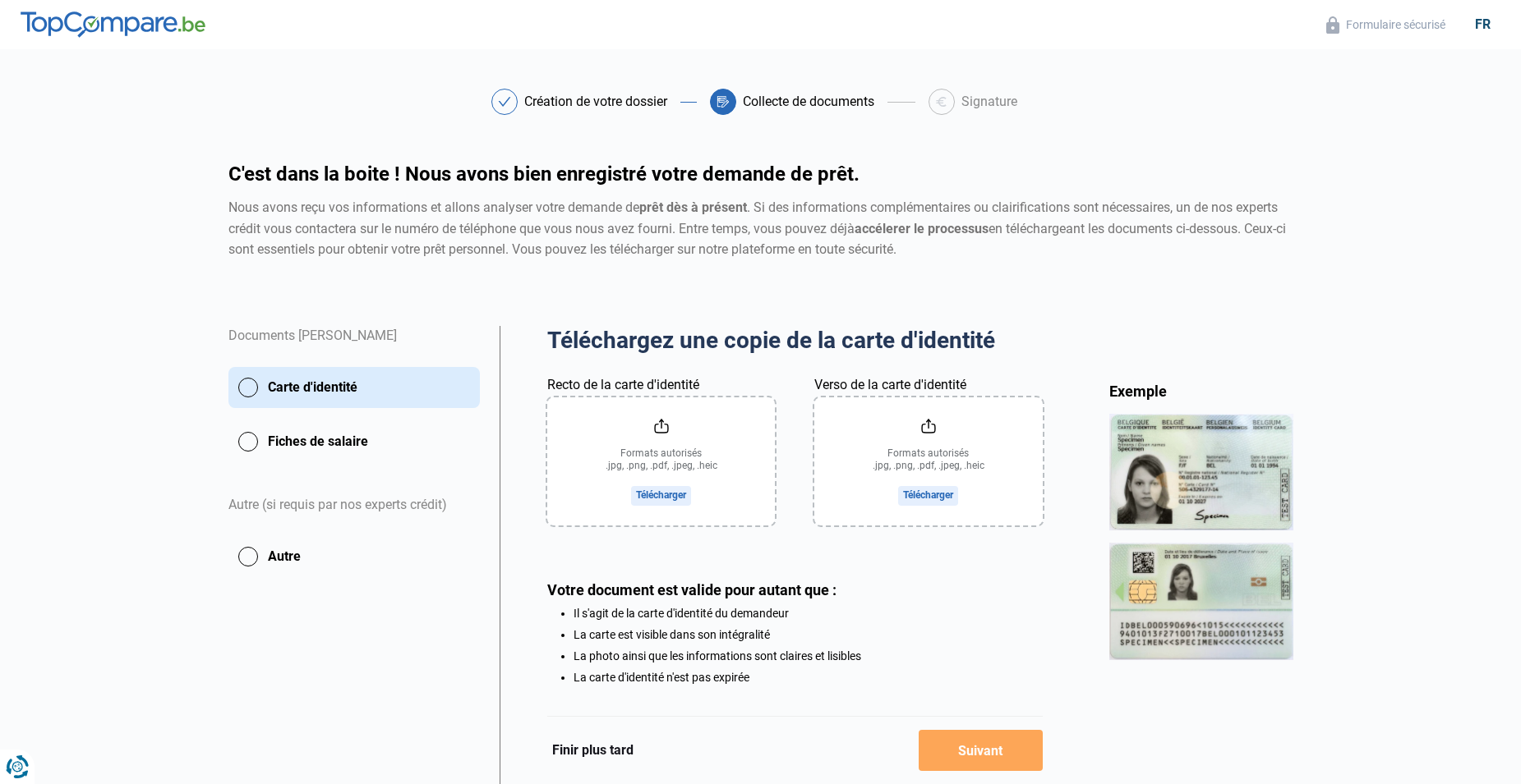
scroll to position [83, 0]
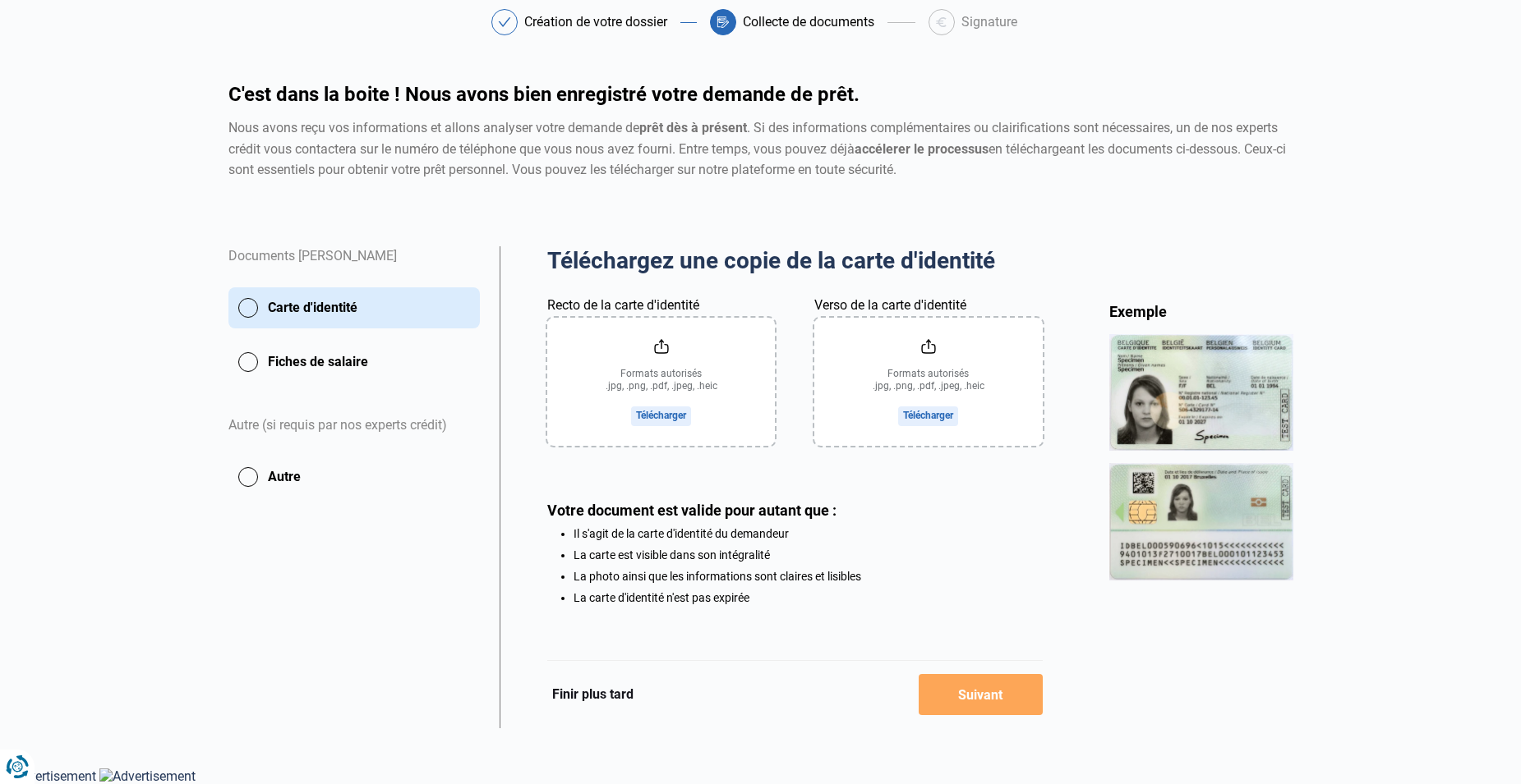
click at [681, 410] on input "Recto de la carte d'identité" at bounding box center [661, 382] width 228 height 128
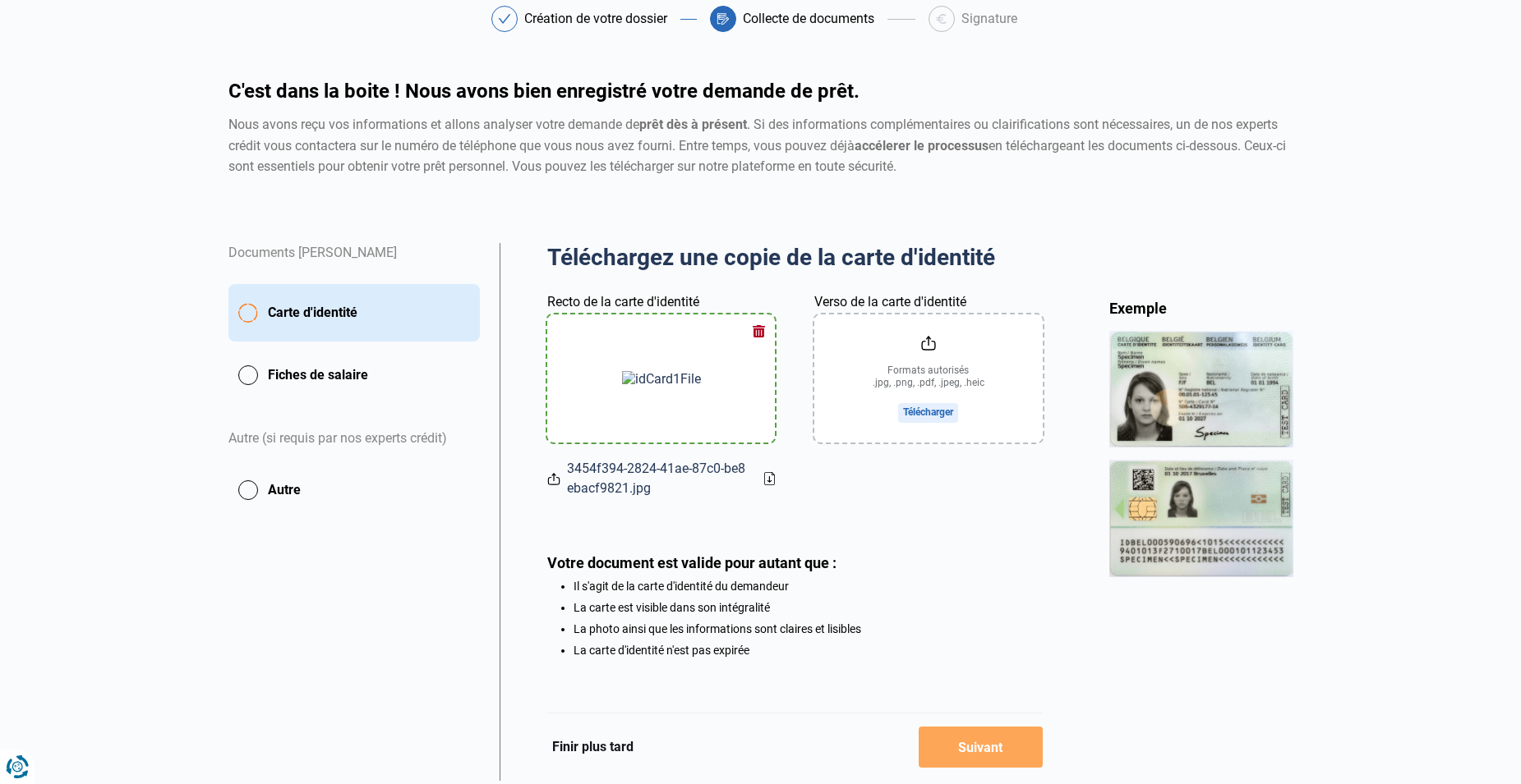
click at [915, 408] on input "Verso de la carte d'identité" at bounding box center [928, 378] width 228 height 128
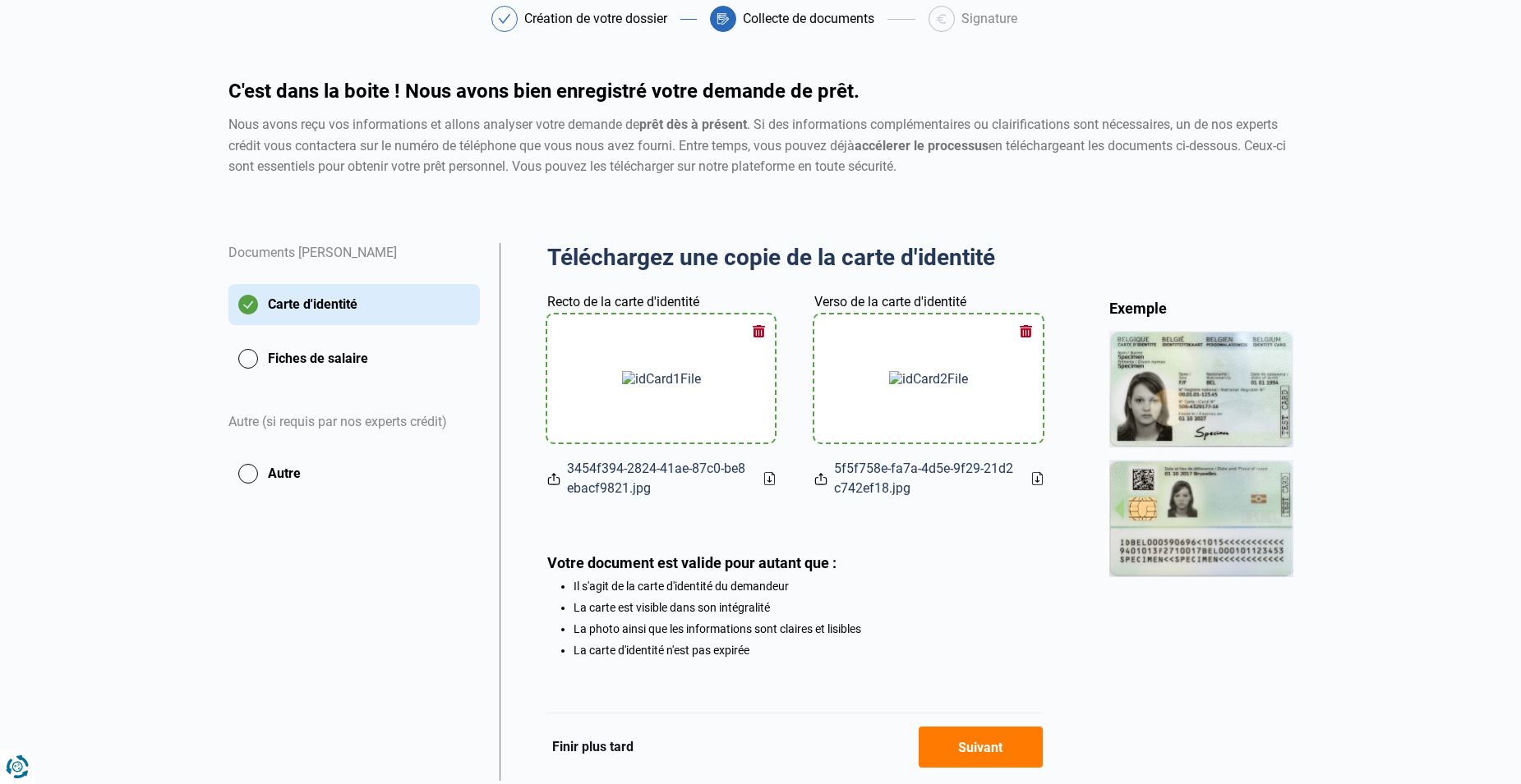
click at [987, 761] on button "Suivant" at bounding box center [980, 747] width 124 height 41
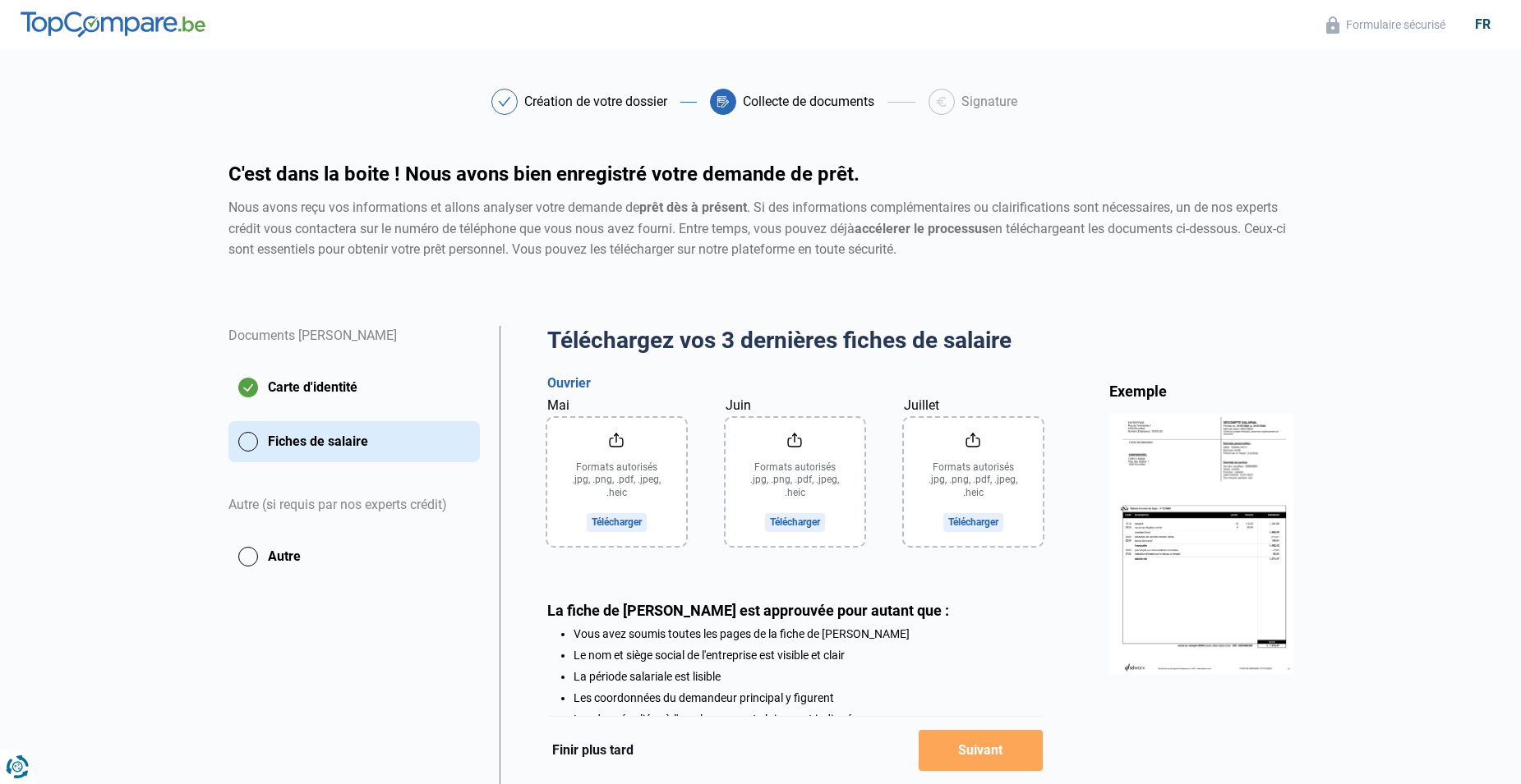
click at [1257, 432] on img at bounding box center [1201, 544] width 184 height 259
click at [1220, 574] on img at bounding box center [1201, 544] width 184 height 259
click at [1229, 507] on img at bounding box center [1201, 544] width 184 height 259
click at [602, 520] on input "Mai" at bounding box center [616, 482] width 139 height 128
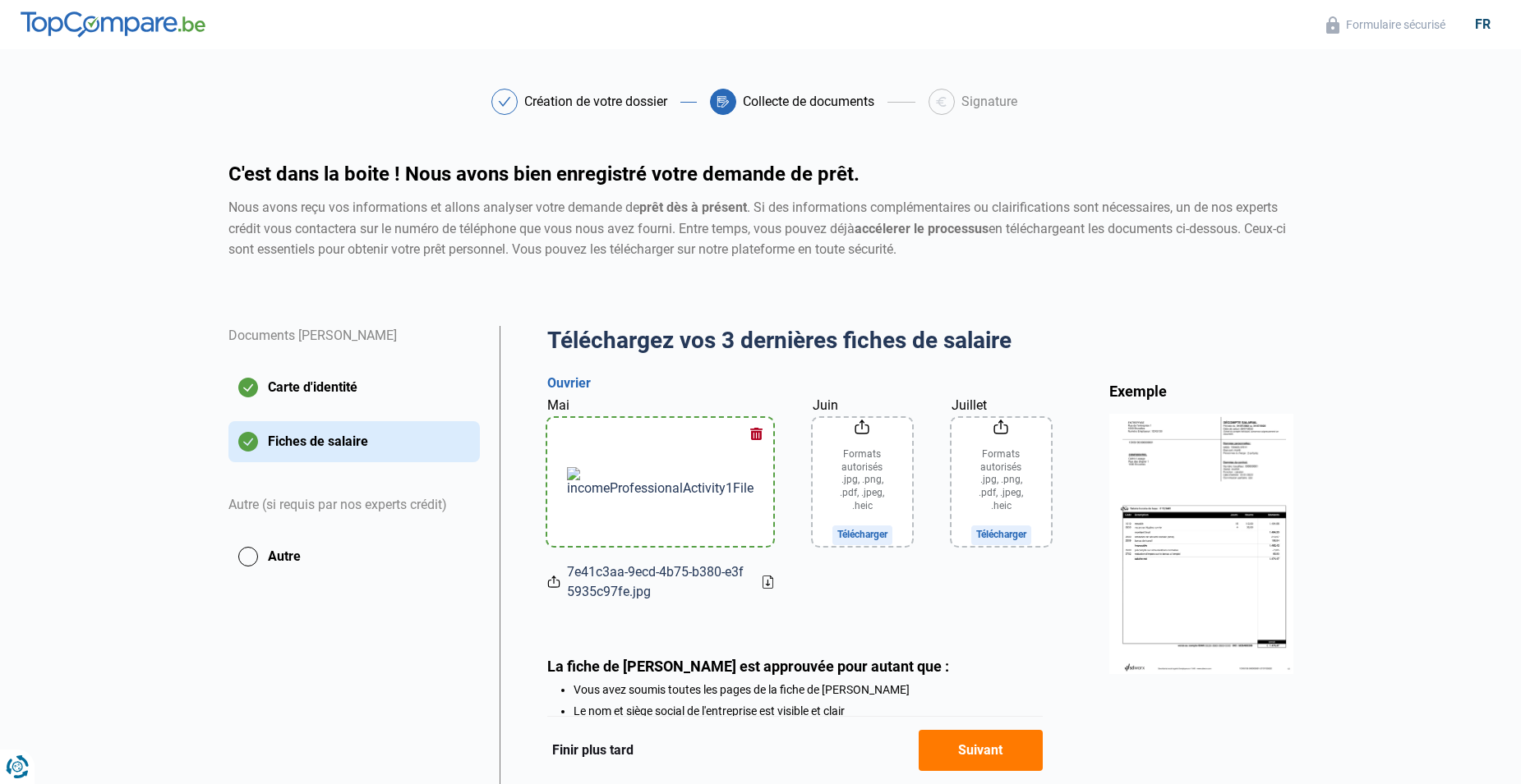
click at [812, 525] on input "Juin" at bounding box center [862, 482] width 100 height 128
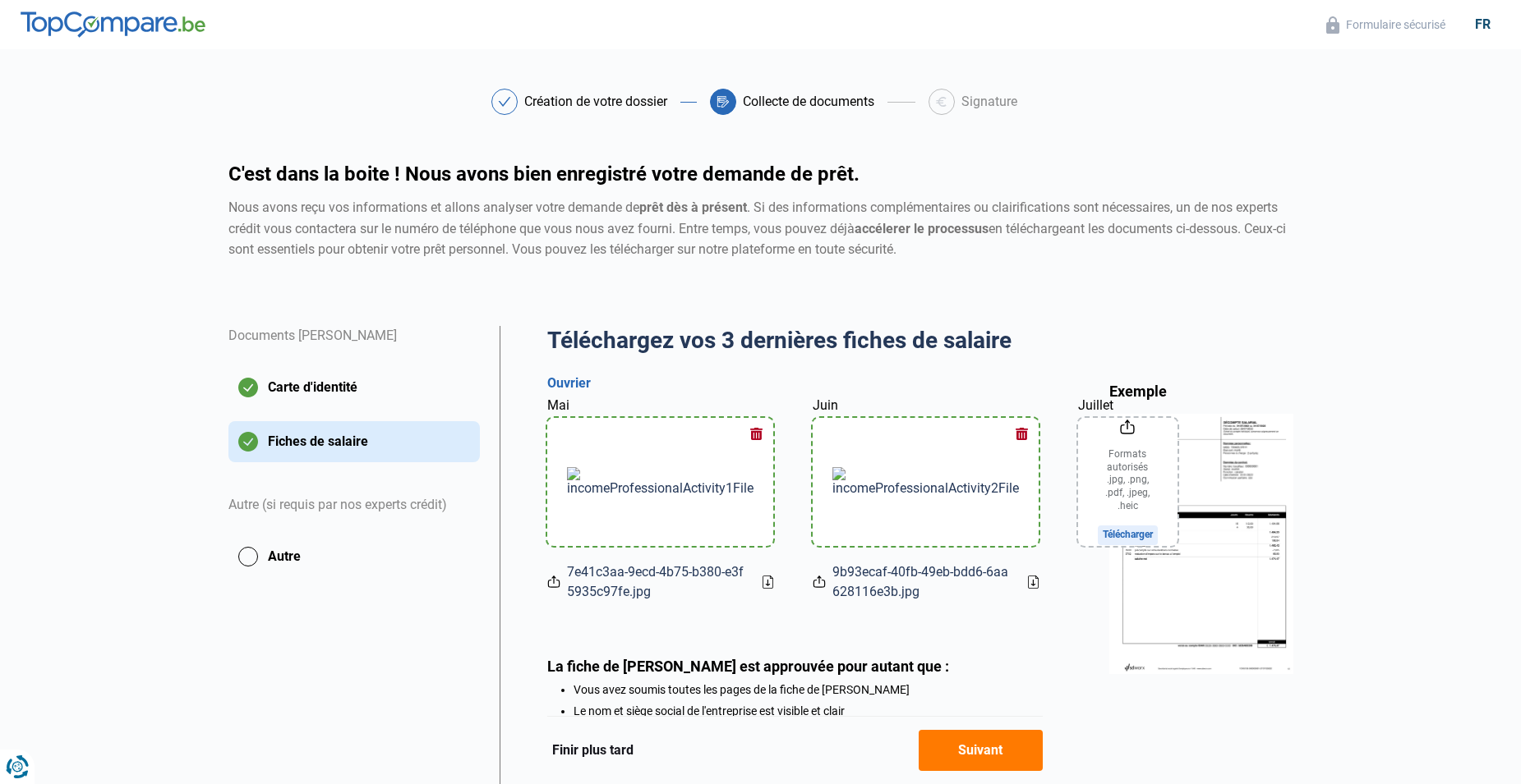
click at [1078, 514] on input "Juillet" at bounding box center [1128, 482] width 100 height 128
type input "C:\fakepath\9b93ecaf-40fb-49eb-bdd6-6aa628116e3b.jpg"
click at [1078, 525] on input "Juillet" at bounding box center [1128, 482] width 100 height 128
click at [1010, 437] on button "button" at bounding box center [1022, 434] width 25 height 25
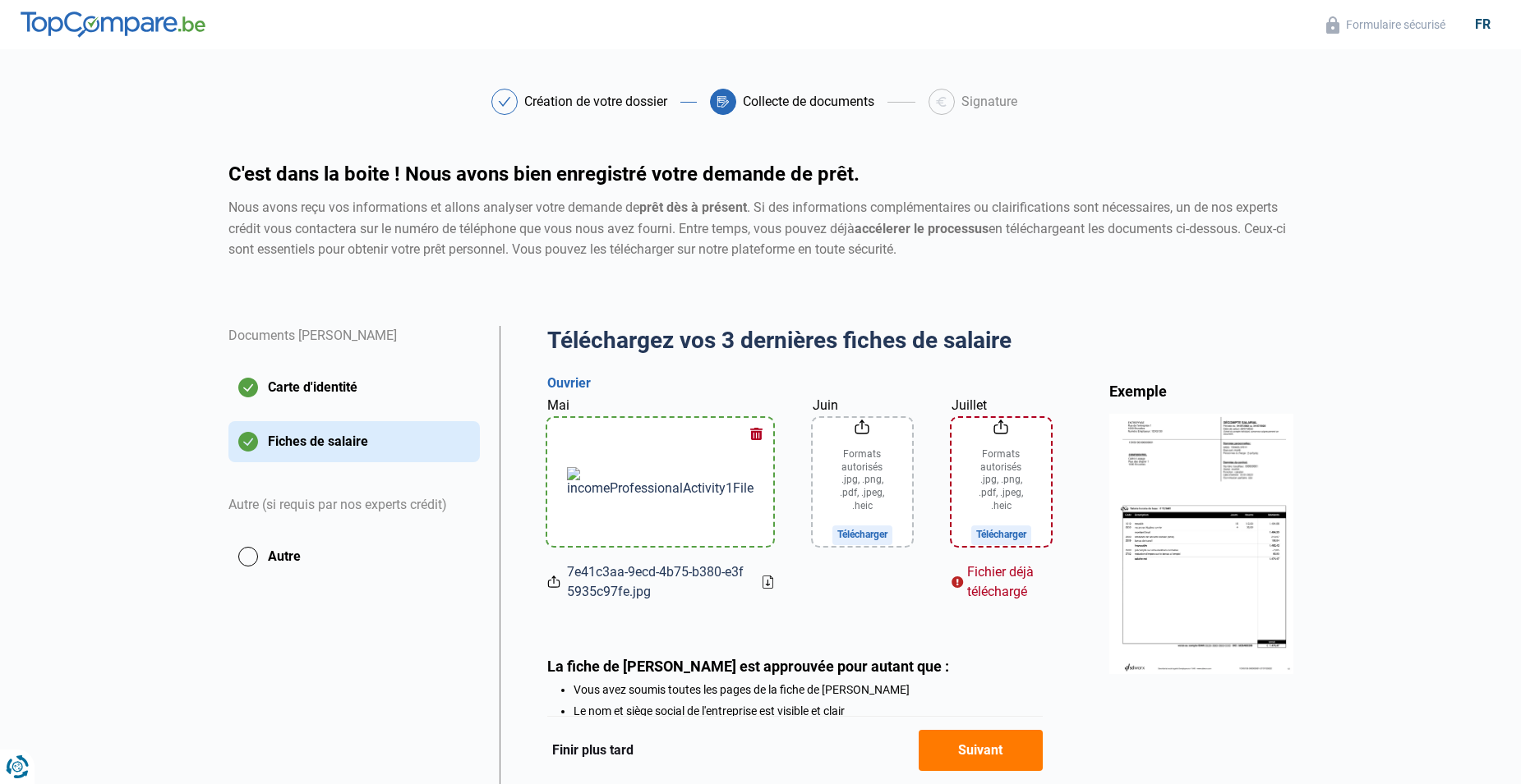
click at [745, 437] on button "button" at bounding box center [757, 434] width 25 height 25
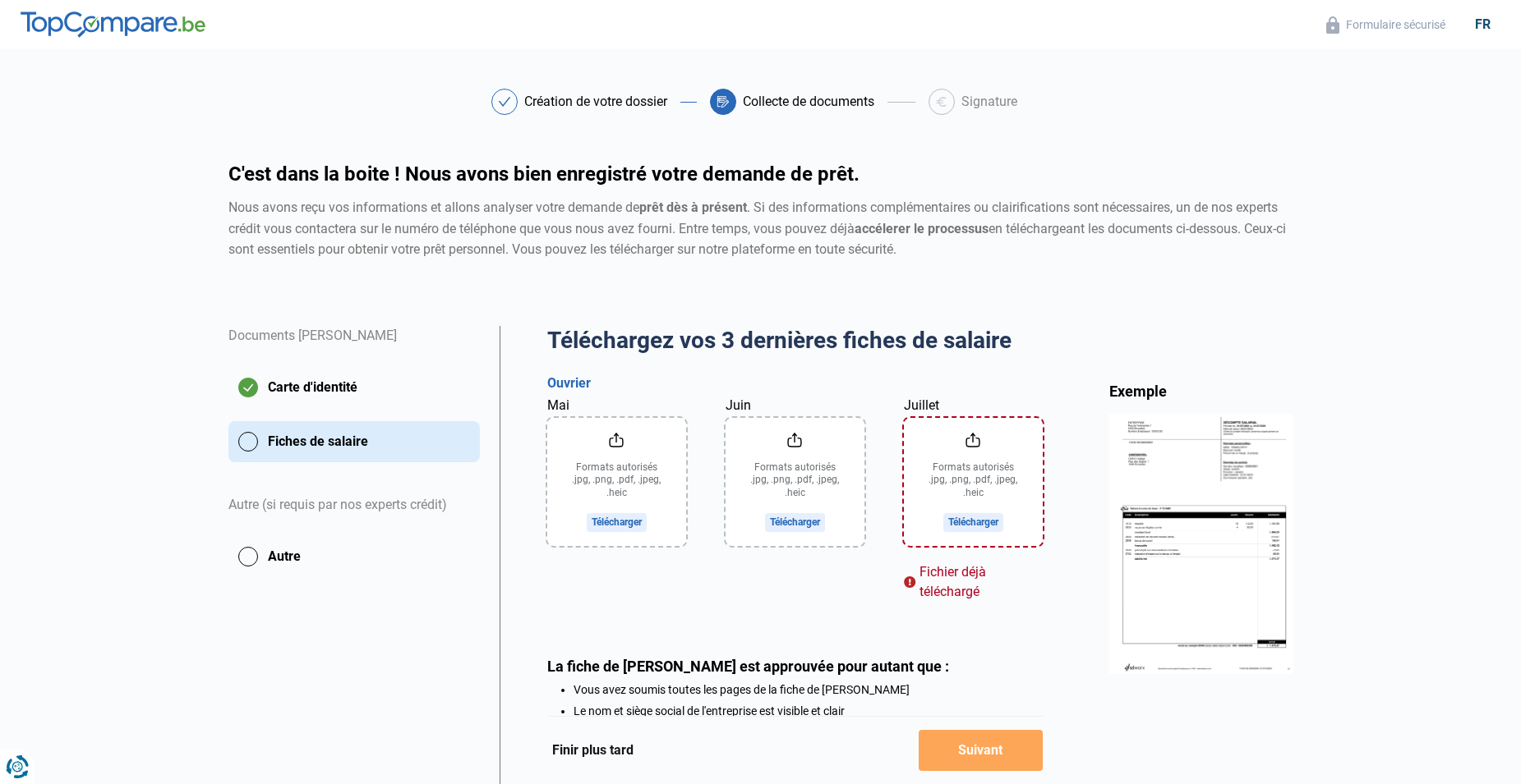
click at [939, 531] on input "Juillet" at bounding box center [972, 482] width 139 height 128
click at [626, 505] on input "Mai" at bounding box center [616, 482] width 139 height 128
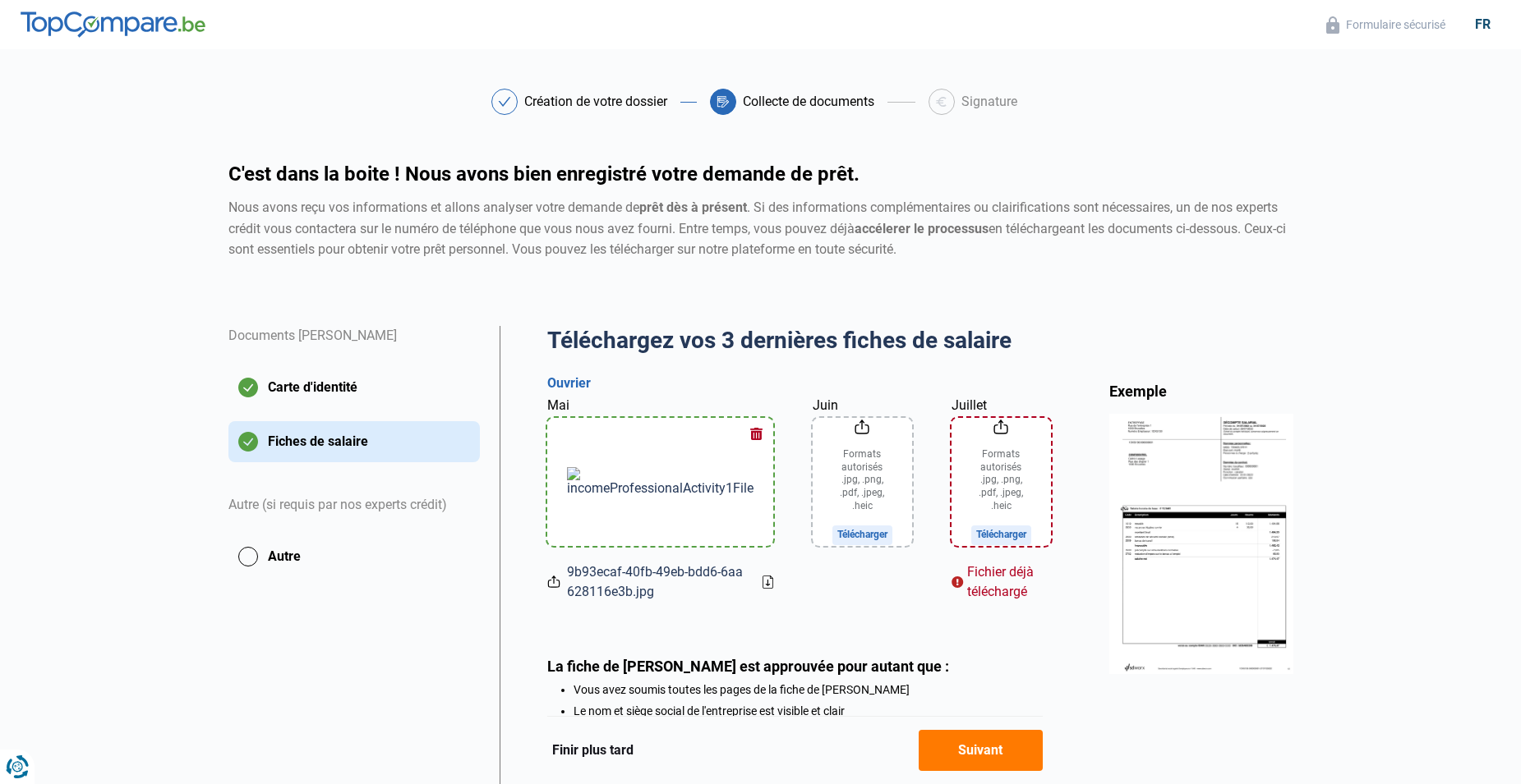
click at [812, 515] on input "Juin" at bounding box center [862, 482] width 100 height 128
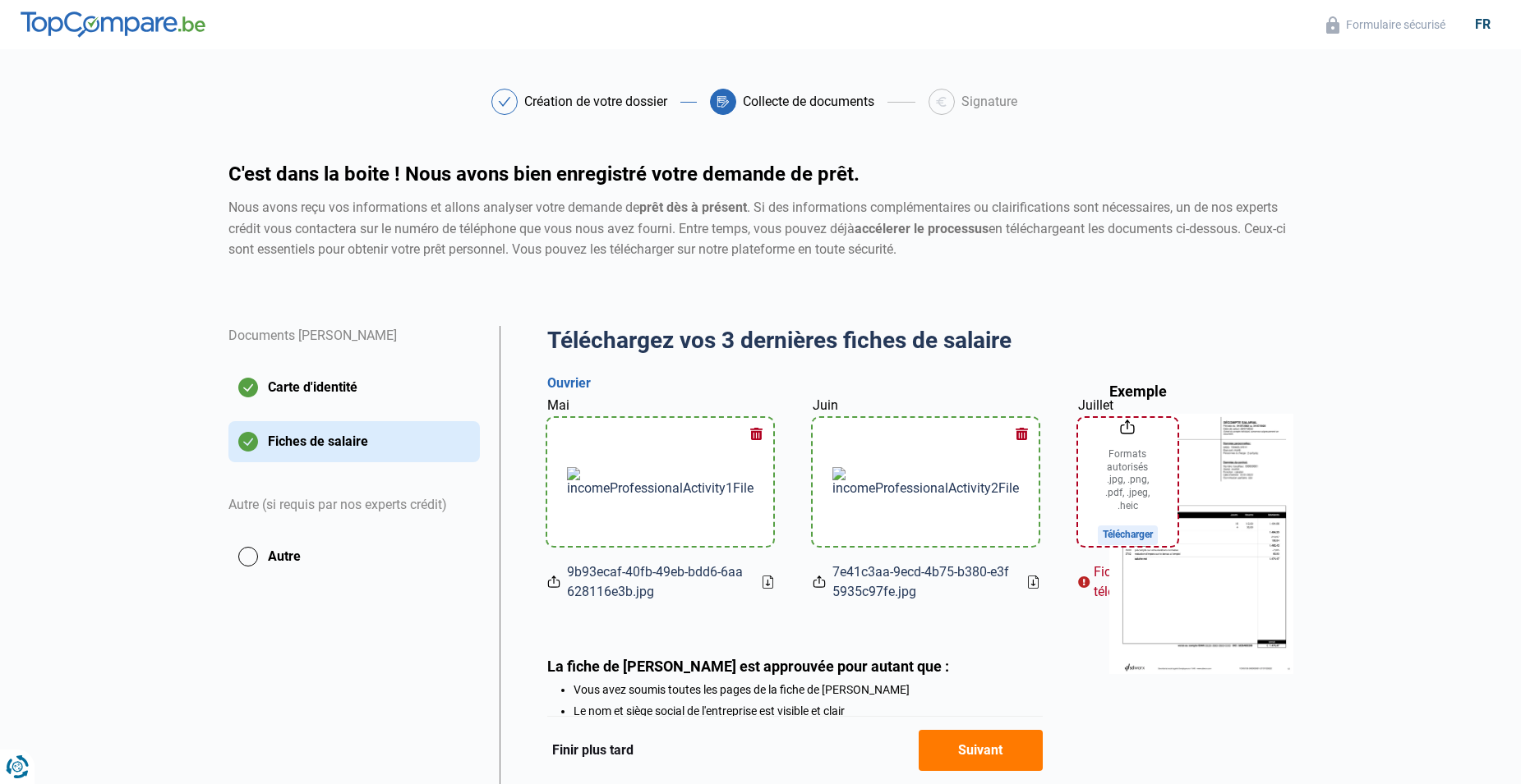
click at [1078, 457] on input "Juillet" at bounding box center [1128, 482] width 100 height 128
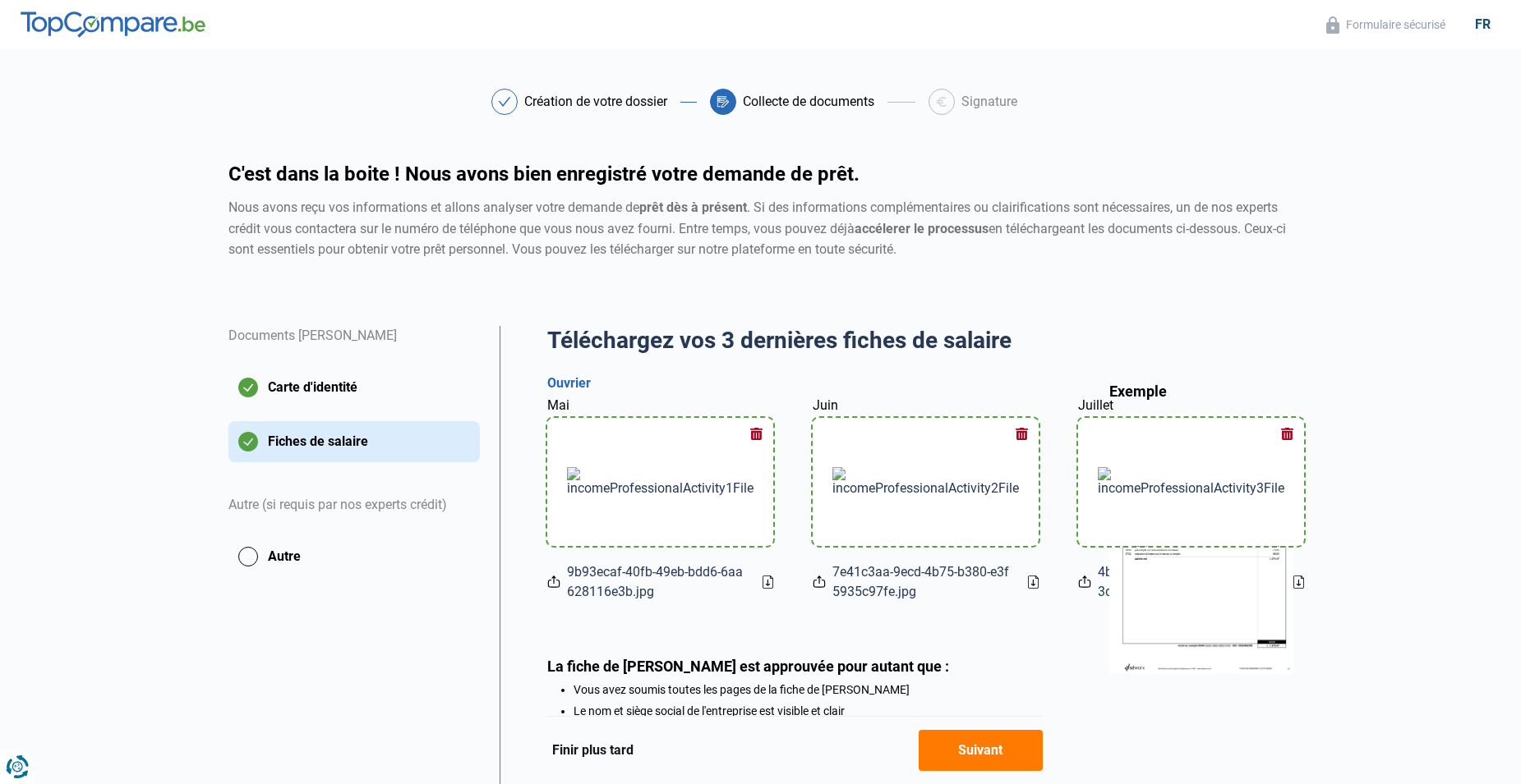
click at [959, 743] on button "Suivant" at bounding box center [980, 750] width 124 height 41
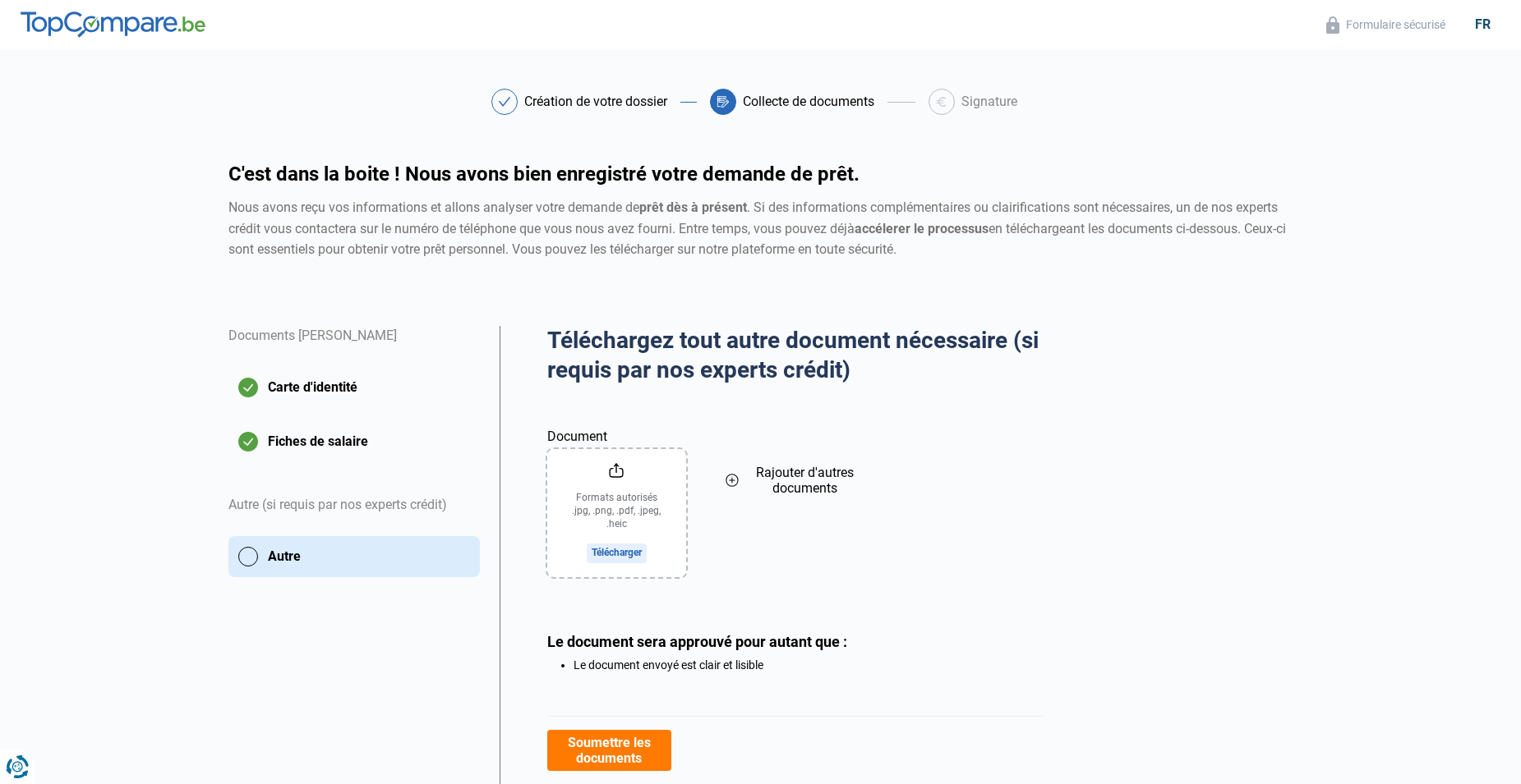
click at [603, 547] on input "Document" at bounding box center [616, 513] width 139 height 128
click at [642, 548] on input "Document" at bounding box center [616, 513] width 139 height 128
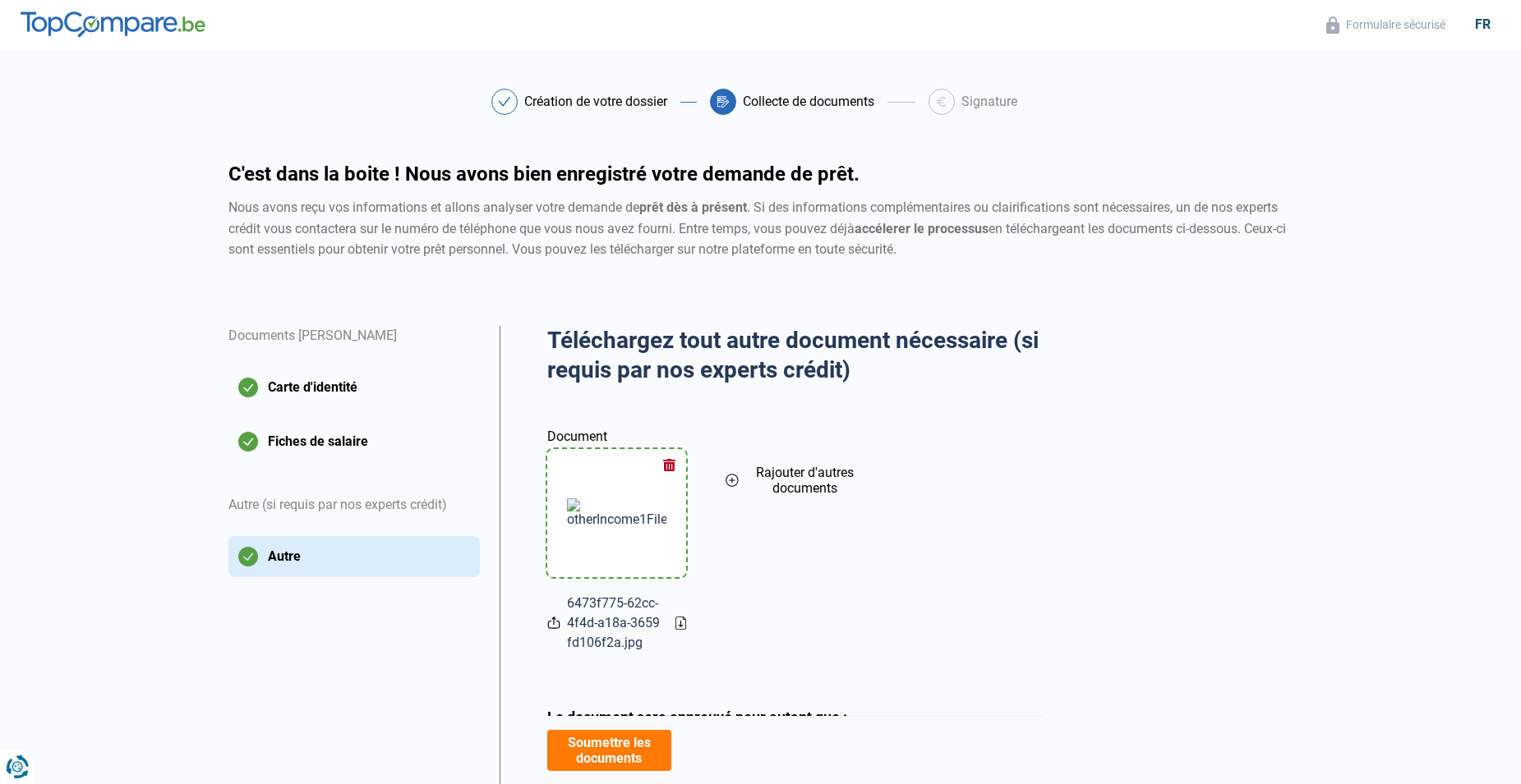
click at [737, 484] on icon at bounding box center [733, 481] width 12 height 12
click at [787, 554] on input "Document" at bounding box center [794, 513] width 139 height 128
click at [913, 482] on icon at bounding box center [909, 481] width 13 height 18
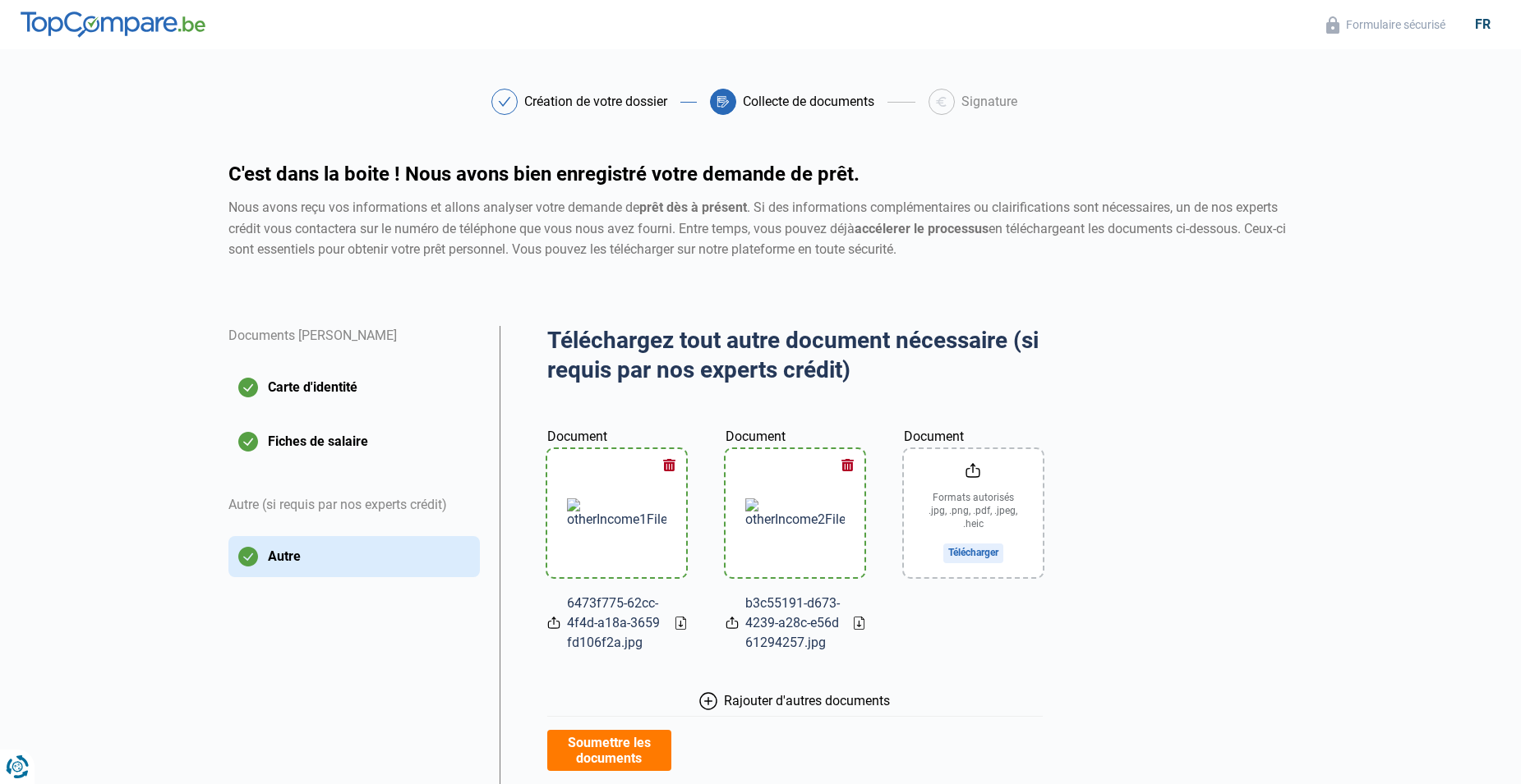
click at [968, 564] on input "Document" at bounding box center [972, 513] width 139 height 128
type input "C:\fakepath\b3c55191-d673-4239-a28c-e56d61294257.jpg"
click at [992, 499] on input "Document" at bounding box center [972, 513] width 139 height 128
click at [626, 752] on button "Soumettre les documents" at bounding box center [609, 750] width 124 height 41
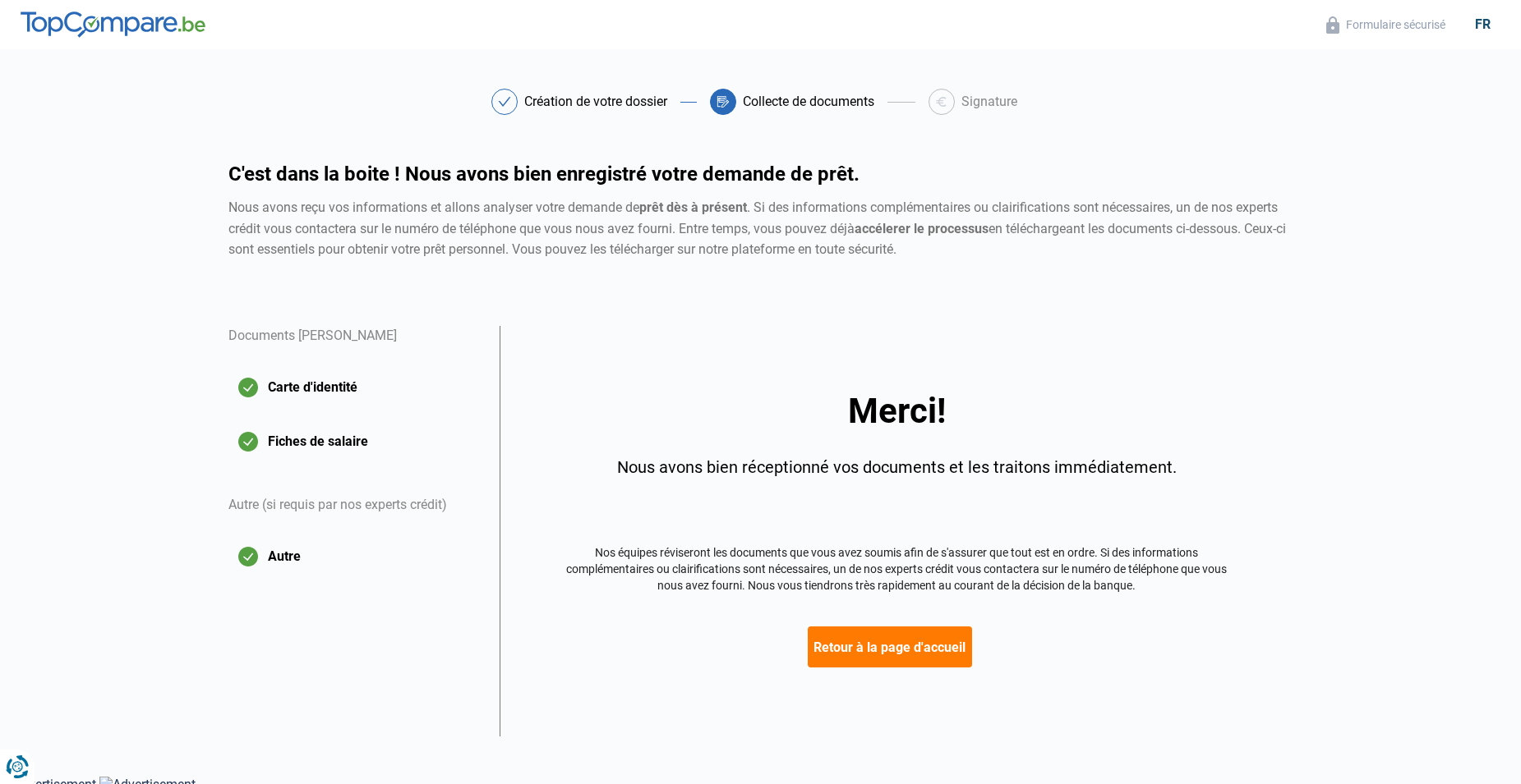
click at [866, 653] on button "Retour à la page d'accueil" at bounding box center [889, 646] width 165 height 41
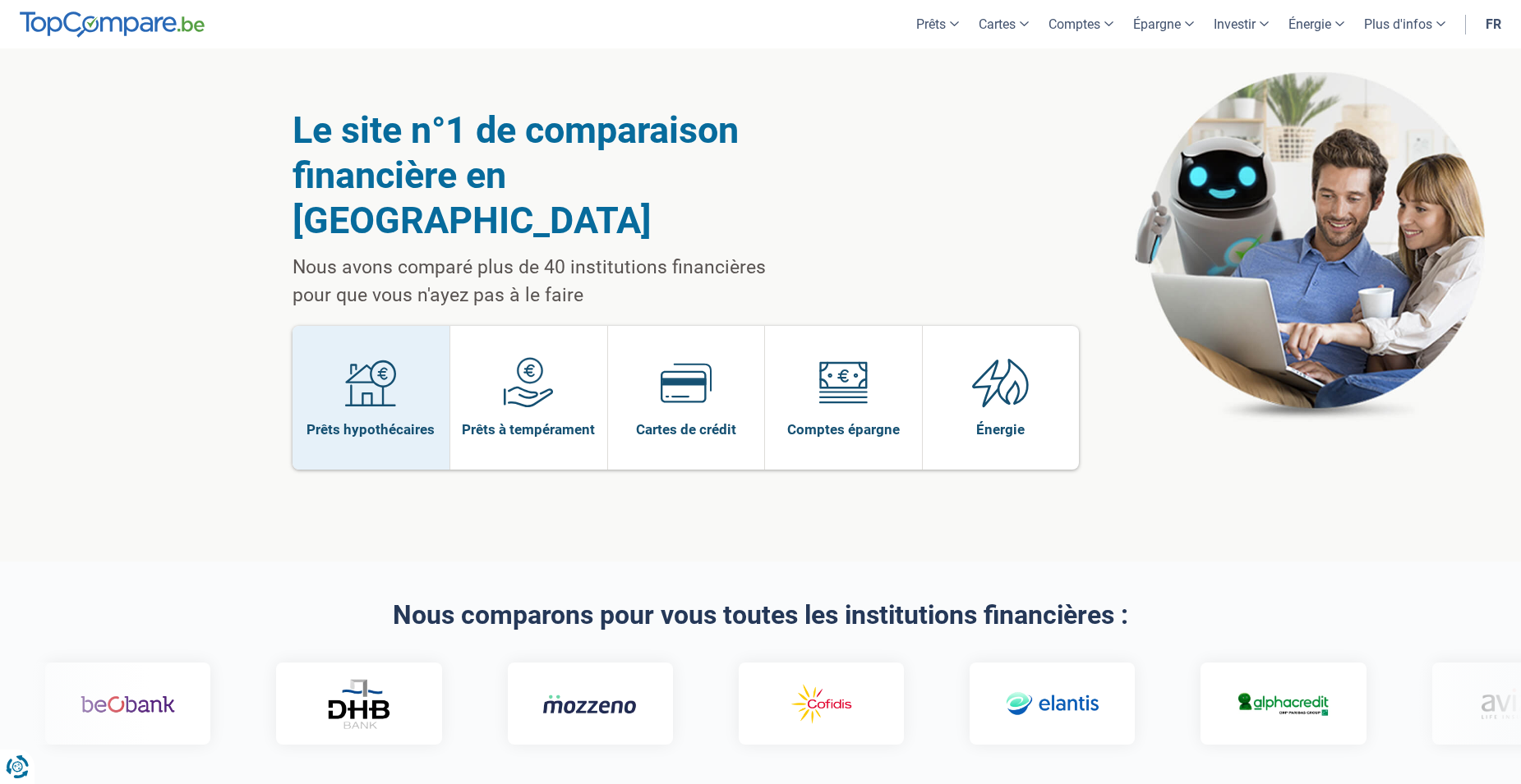
click at [411, 373] on link "Prêts hypothécaires" at bounding box center [371, 398] width 158 height 144
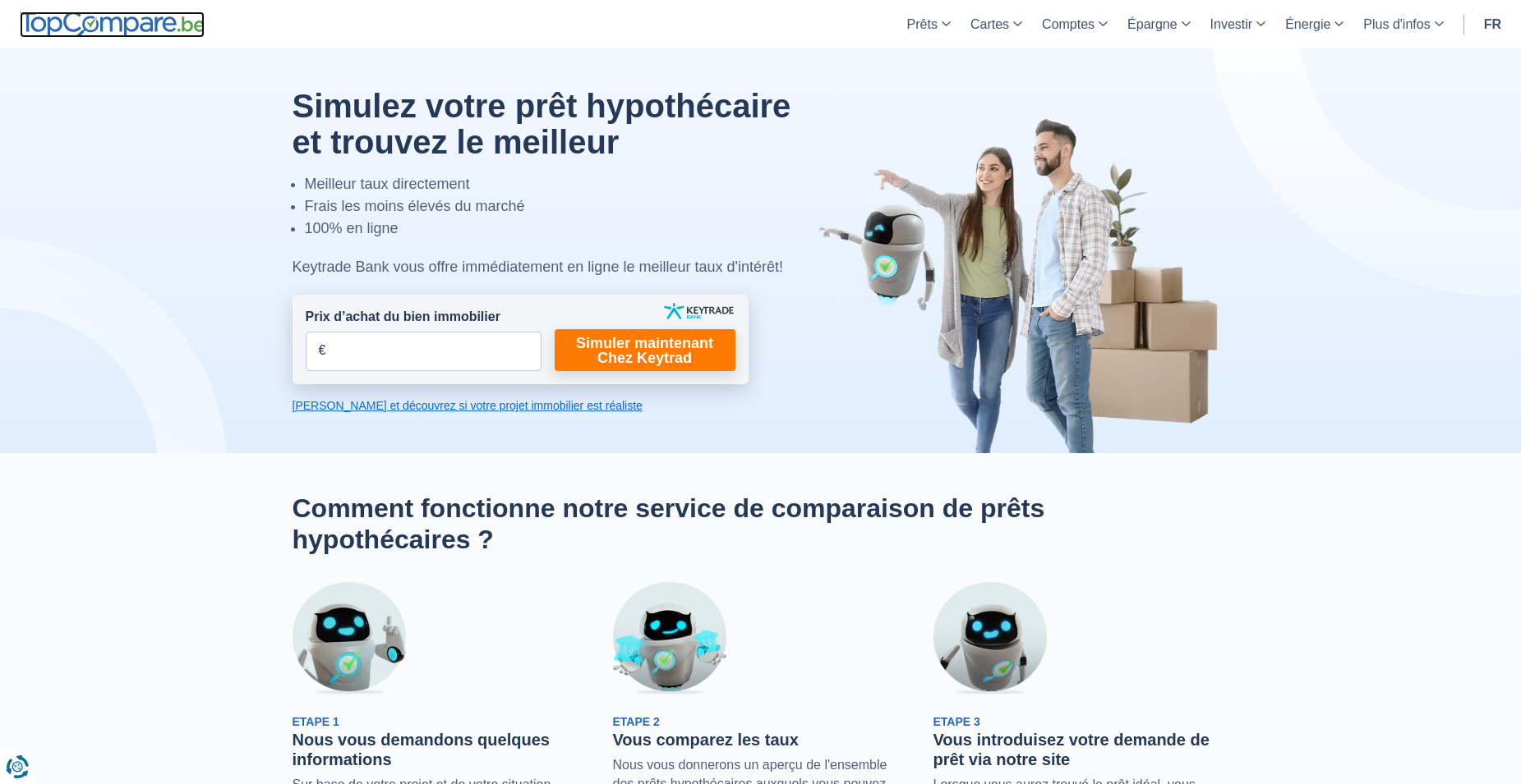
click at [141, 18] on img at bounding box center [112, 25] width 185 height 26
